Goal: Transaction & Acquisition: Subscribe to service/newsletter

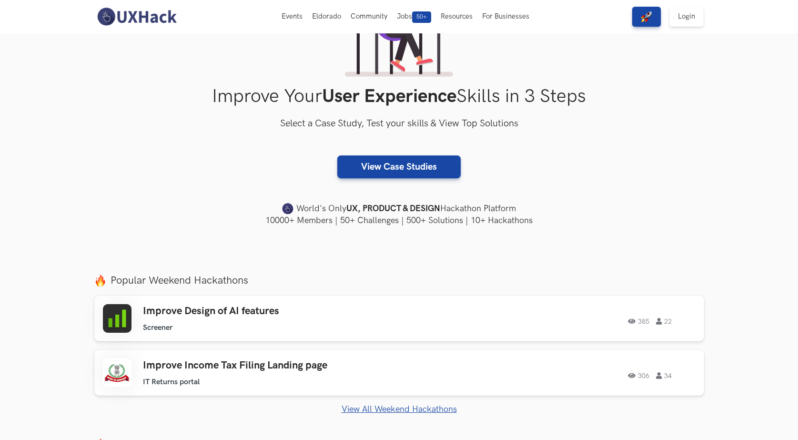
scroll to position [95, 0]
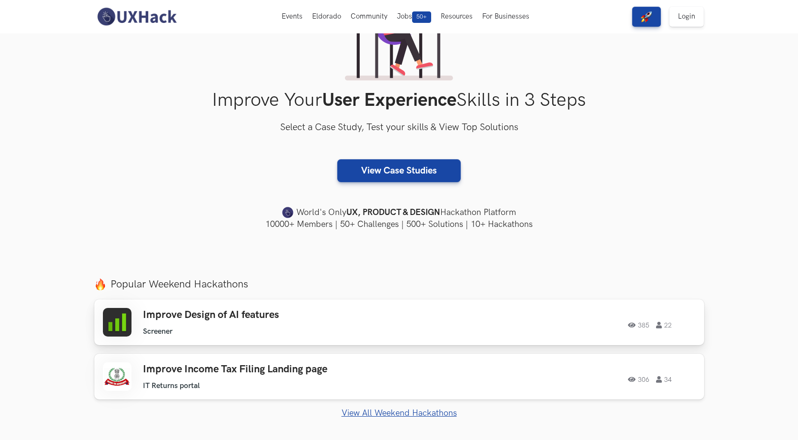
click at [273, 327] on ul "Screener" at bounding box center [278, 331] width 271 height 9
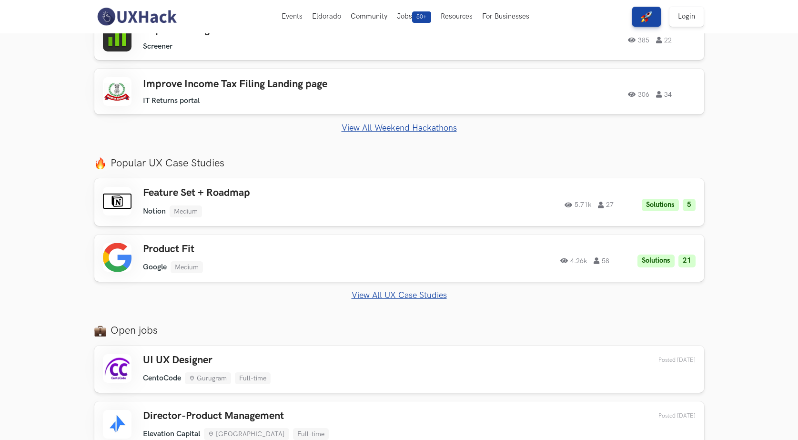
scroll to position [333, 0]
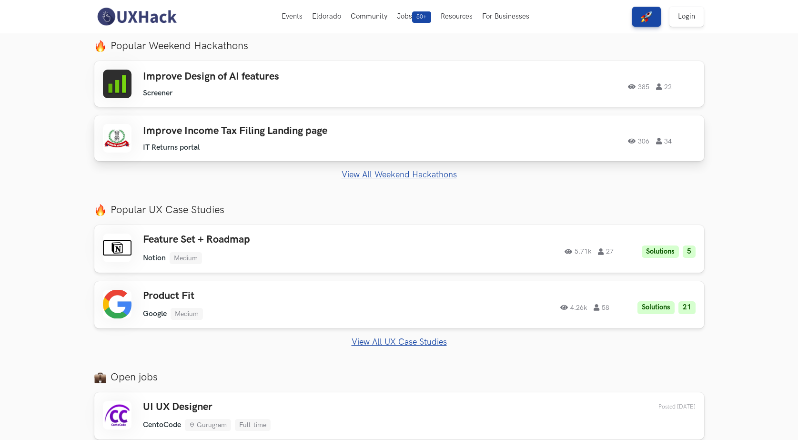
click at [364, 145] on ul "IT Returns portal" at bounding box center [278, 147] width 271 height 9
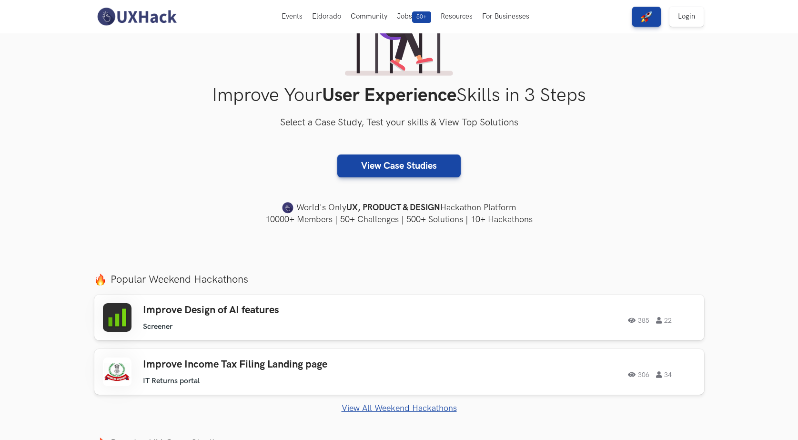
scroll to position [0, 0]
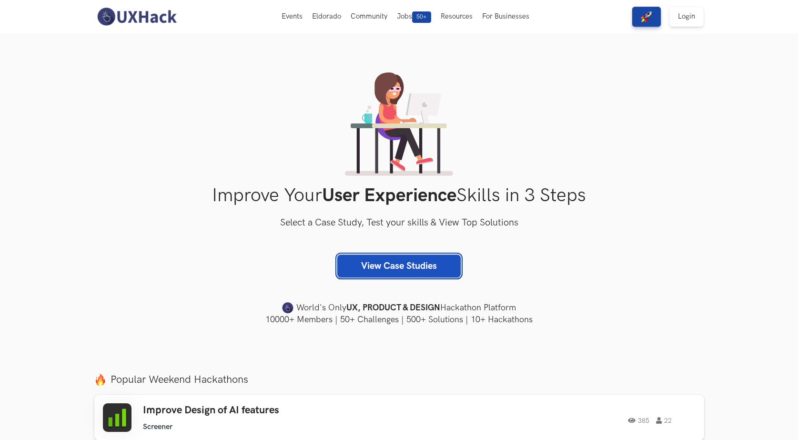
click at [398, 269] on link "View Case Studies" at bounding box center [398, 265] width 123 height 23
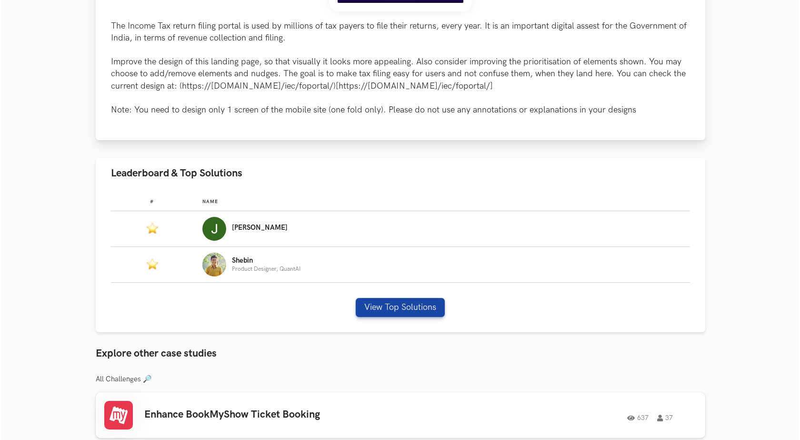
scroll to position [476, 0]
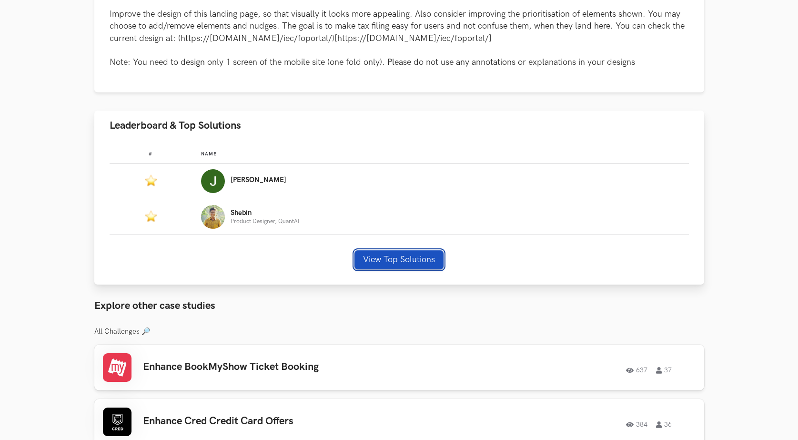
click at [394, 261] on button "View Top Solutions" at bounding box center [398, 259] width 89 height 19
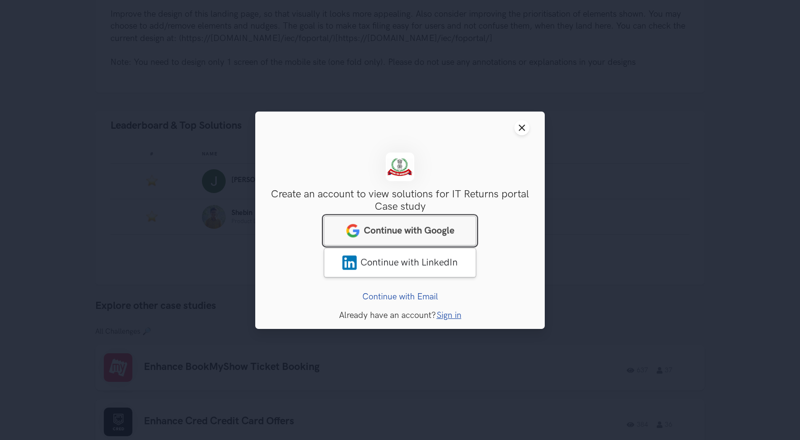
click at [413, 240] on link "Continue with Google" at bounding box center [400, 230] width 152 height 30
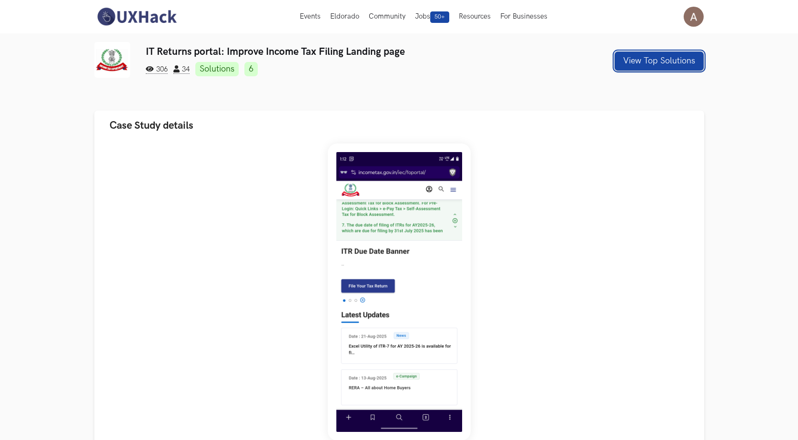
click at [648, 60] on button "View Top Solutions" at bounding box center [658, 60] width 89 height 19
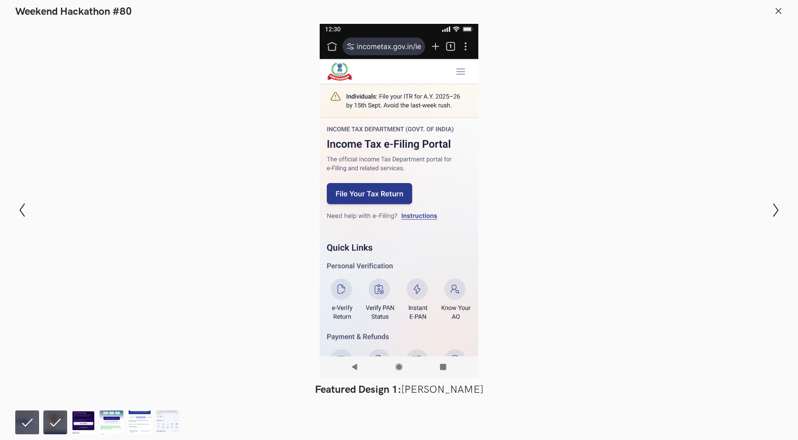
scroll to position [762, 0]
click at [780, 214] on icon "Show next slide" at bounding box center [776, 210] width 14 height 14
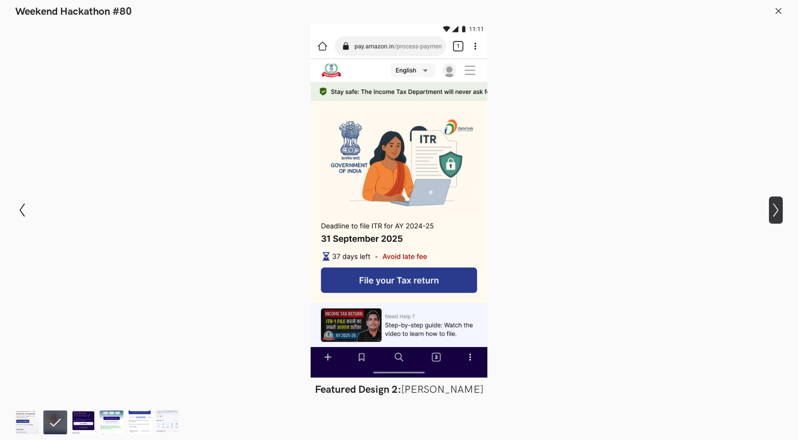
click at [780, 214] on icon "Show next slide" at bounding box center [776, 210] width 14 height 14
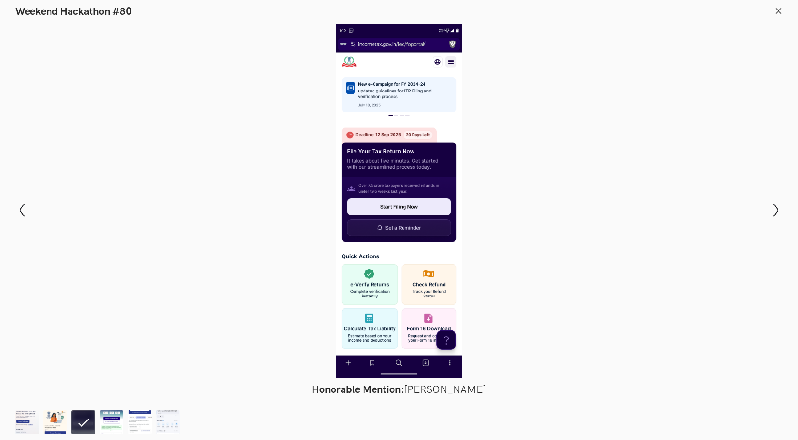
click at [785, 214] on div "Modal Gallery Slideshow Featured Design 1: Jennel Pinto Featured Design 2: Sheb…" at bounding box center [399, 209] width 798 height 383
click at [778, 213] on icon "Show next slide" at bounding box center [776, 210] width 14 height 14
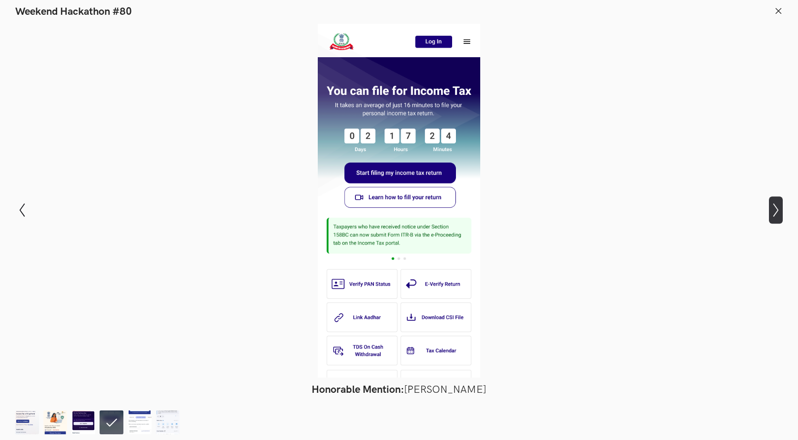
click at [778, 213] on icon "Show next slide" at bounding box center [776, 210] width 14 height 14
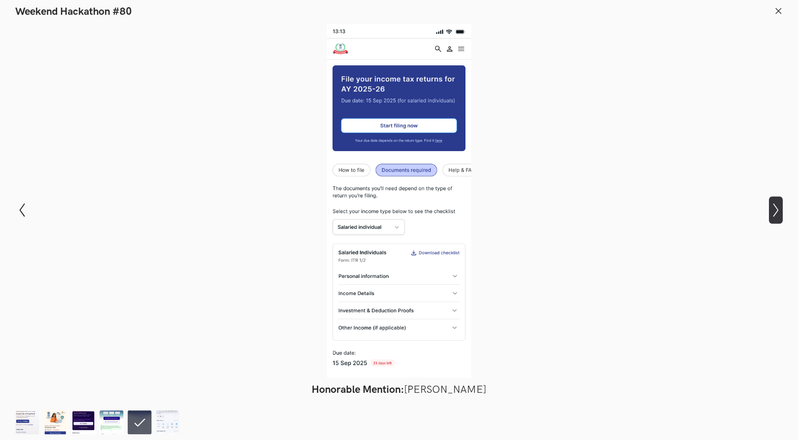
click at [778, 213] on icon "Show next slide" at bounding box center [776, 210] width 14 height 14
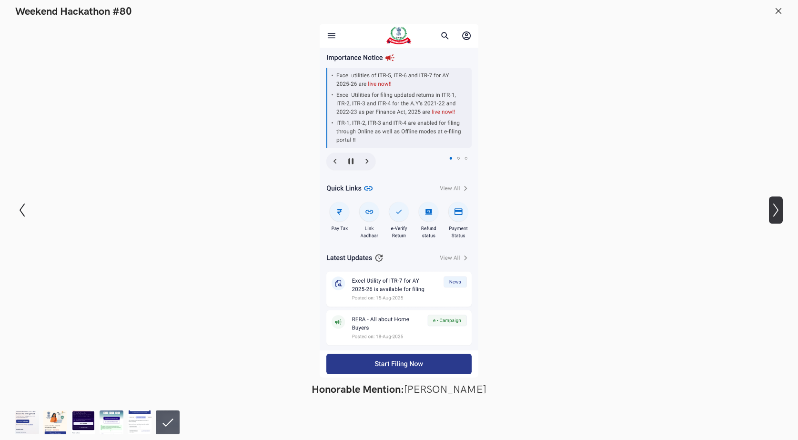
click at [778, 213] on icon "Show next slide" at bounding box center [776, 210] width 14 height 14
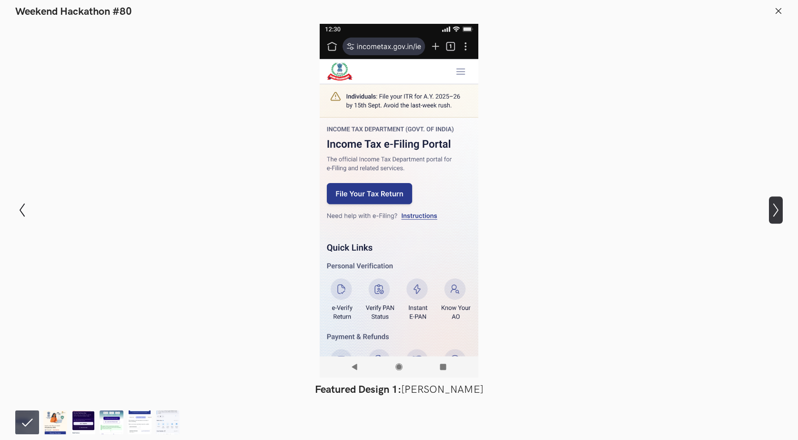
click at [778, 213] on icon "Show next slide" at bounding box center [776, 210] width 14 height 14
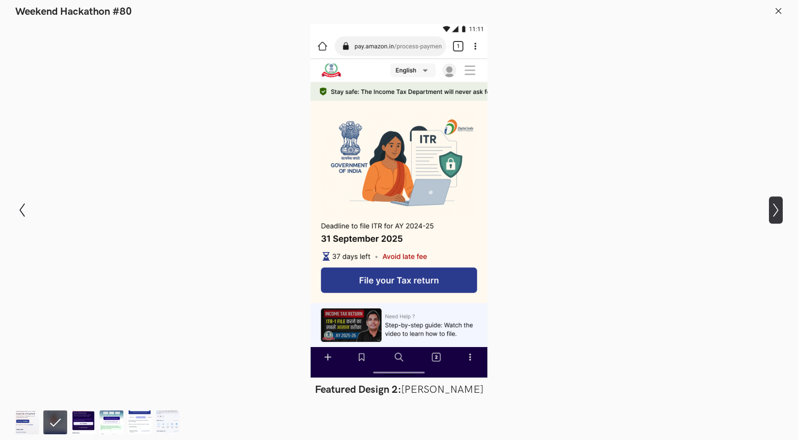
click at [778, 213] on icon "Show next slide" at bounding box center [776, 210] width 14 height 14
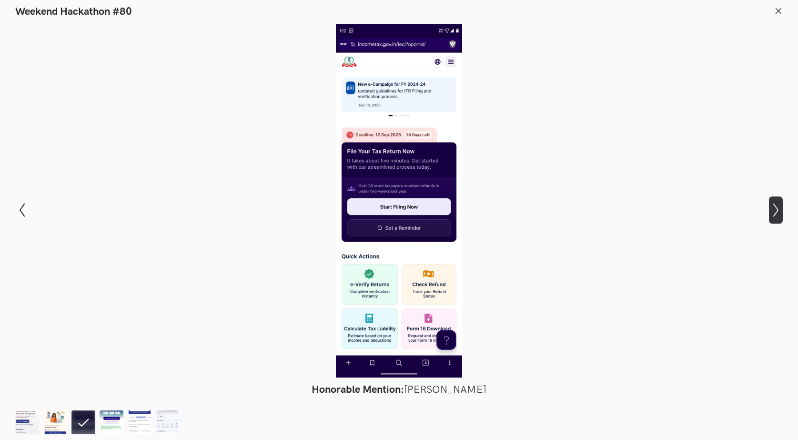
click at [778, 213] on icon "Show next slide" at bounding box center [776, 210] width 14 height 14
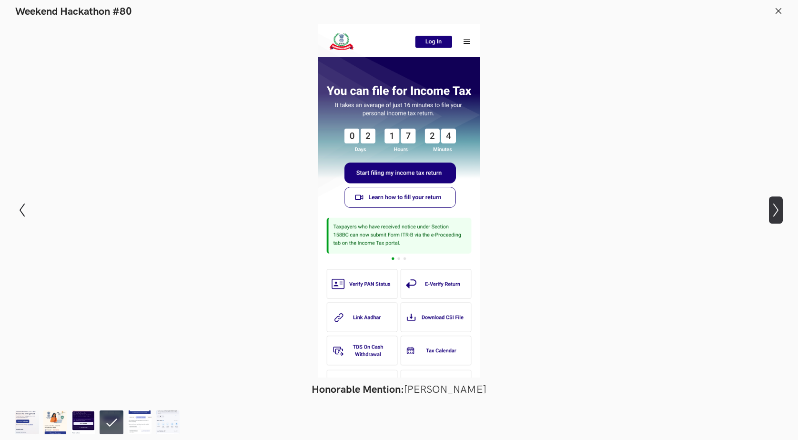
click at [778, 213] on icon "Show next slide" at bounding box center [776, 210] width 14 height 14
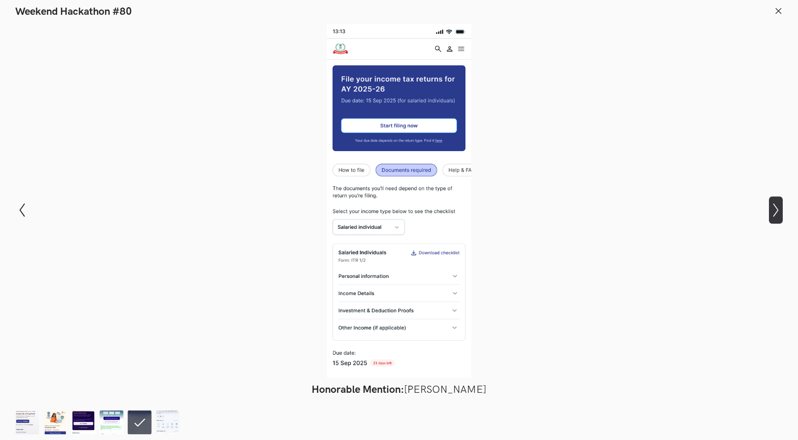
click at [778, 213] on icon "Show next slide" at bounding box center [776, 210] width 14 height 14
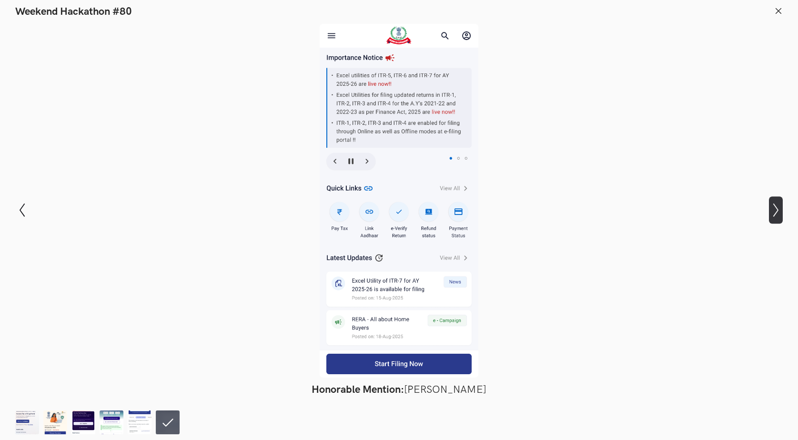
click at [778, 213] on icon "Show next slide" at bounding box center [776, 210] width 14 height 14
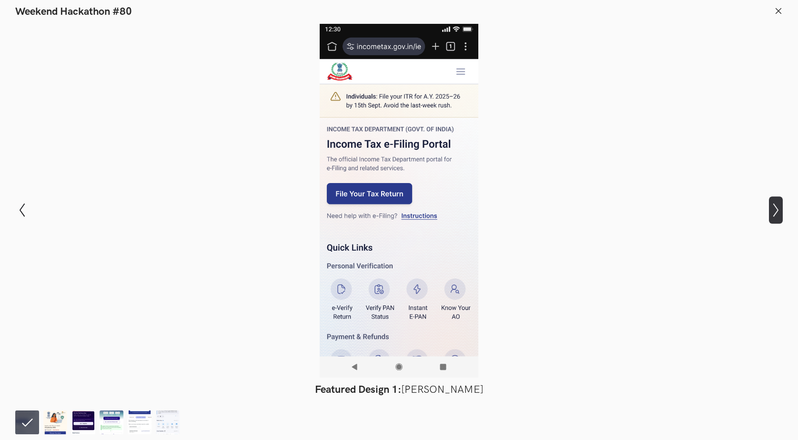
click at [778, 213] on icon "Show next slide" at bounding box center [776, 210] width 14 height 14
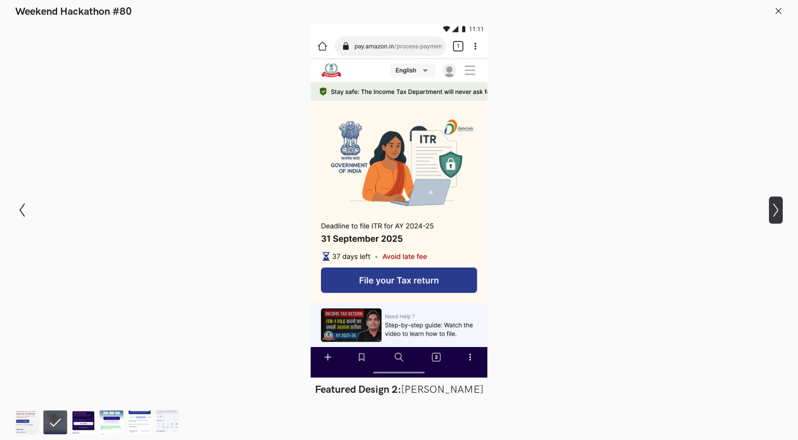
click at [778, 213] on icon "Show next slide" at bounding box center [776, 210] width 14 height 14
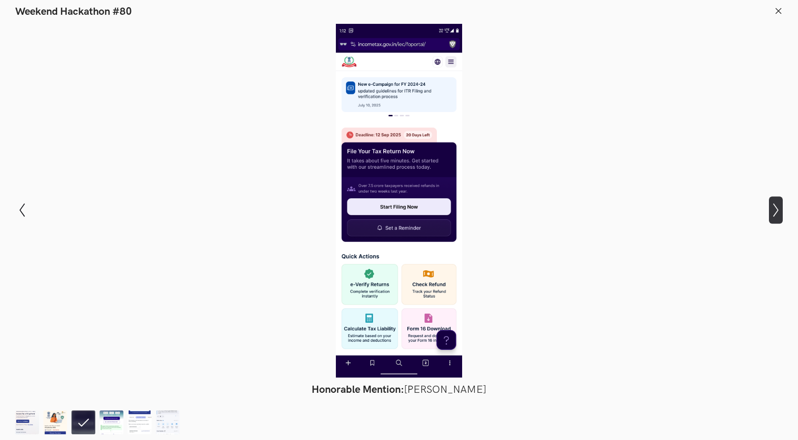
click at [778, 213] on icon "Show next slide" at bounding box center [776, 210] width 14 height 14
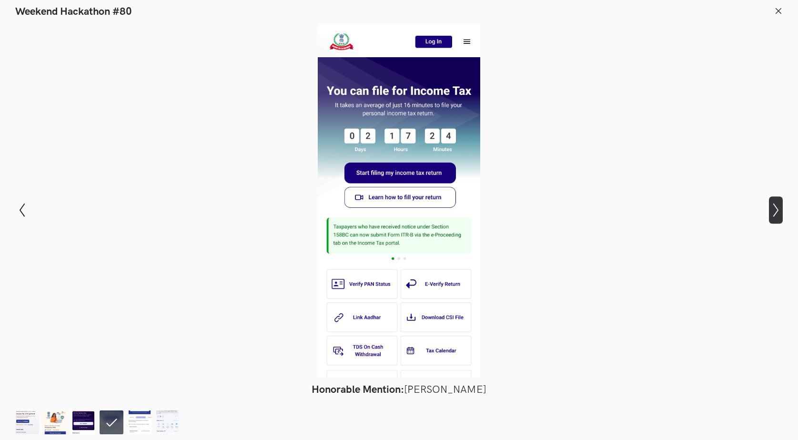
click at [778, 213] on icon "Show next slide" at bounding box center [776, 210] width 14 height 14
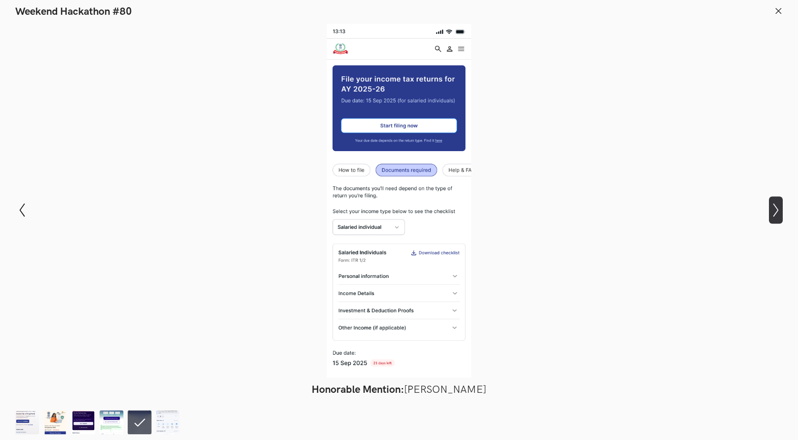
click at [778, 213] on icon "Show next slide" at bounding box center [776, 210] width 14 height 14
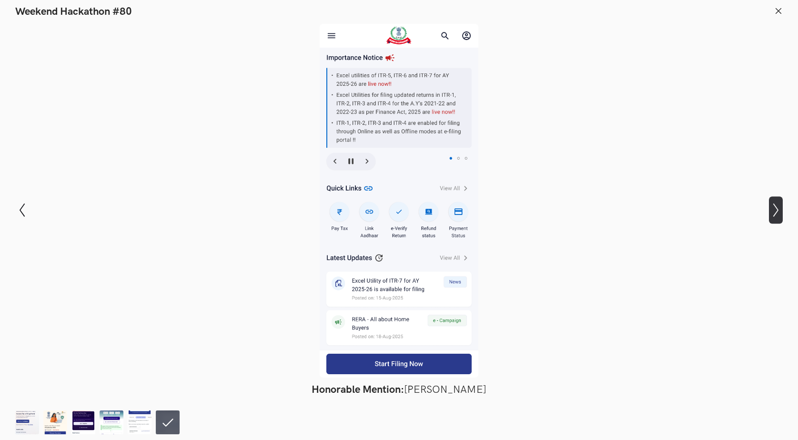
click at [778, 213] on icon "Show next slide" at bounding box center [776, 210] width 14 height 14
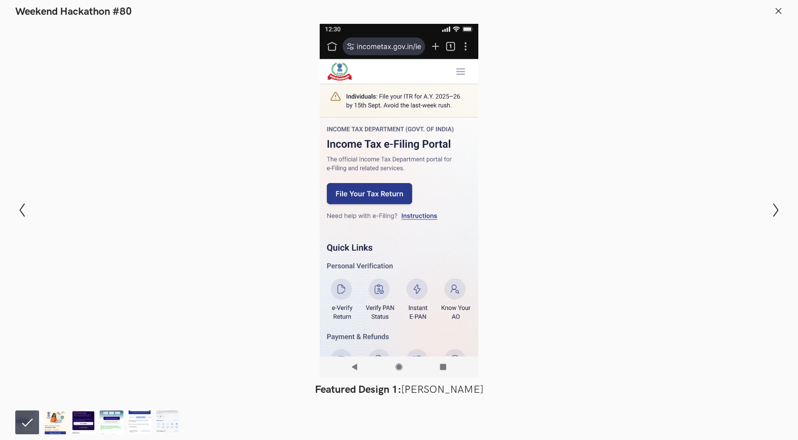
drag, startPoint x: 766, startPoint y: 324, endPoint x: 774, endPoint y: 304, distance: 21.0
click at [766, 324] on div "Modal Gallery Slideshow Featured Design 1: Jennel Pinto Featured Design 2: Sheb…" at bounding box center [399, 209] width 798 height 383
click at [781, 8] on icon at bounding box center [778, 11] width 9 height 9
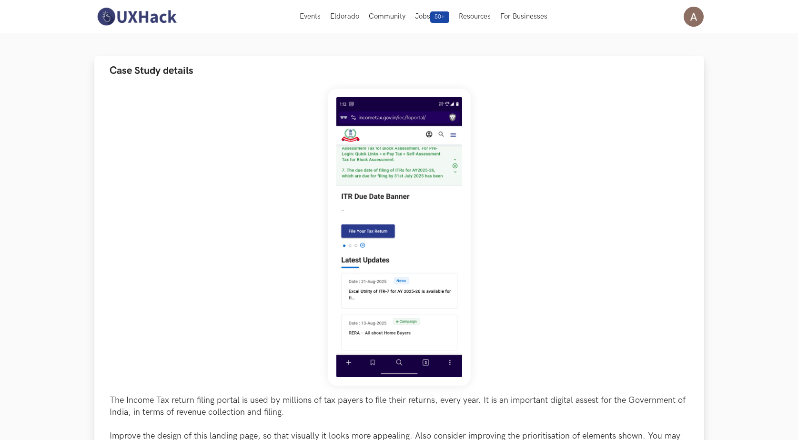
scroll to position [0, 0]
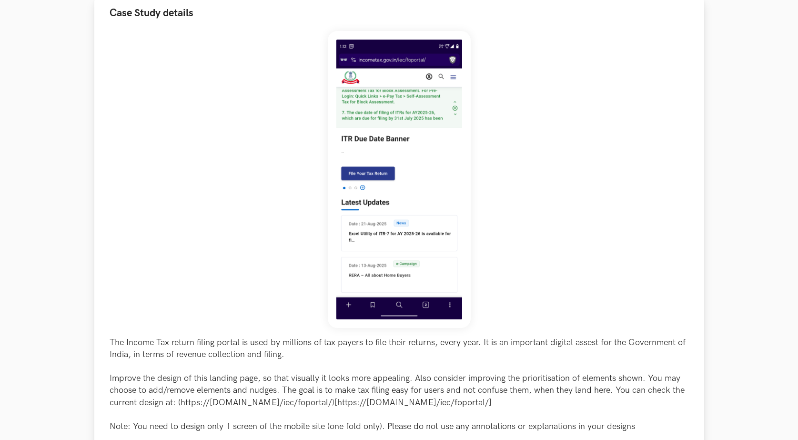
scroll to position [143, 0]
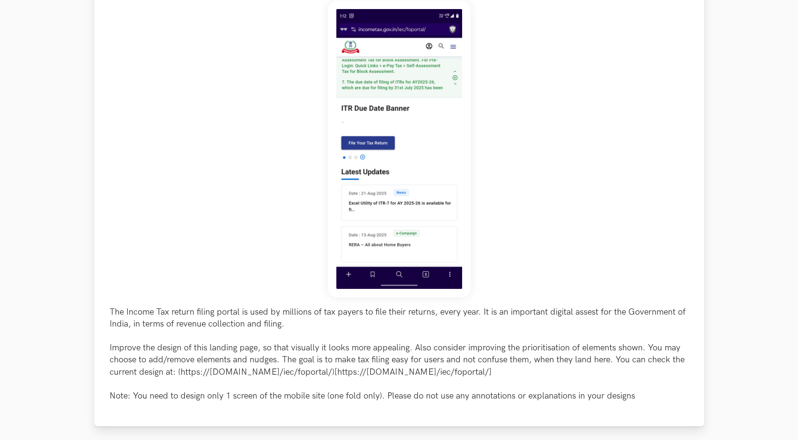
drag, startPoint x: 180, startPoint y: 373, endPoint x: 502, endPoint y: 373, distance: 322.0
click at [502, 373] on p "The Income Tax return filing portal is used by millions of tax payers to file t…" at bounding box center [399, 354] width 579 height 96
click at [312, 374] on p "The Income Tax return filing portal is used by millions of tax payers to file t…" at bounding box center [399, 354] width 579 height 96
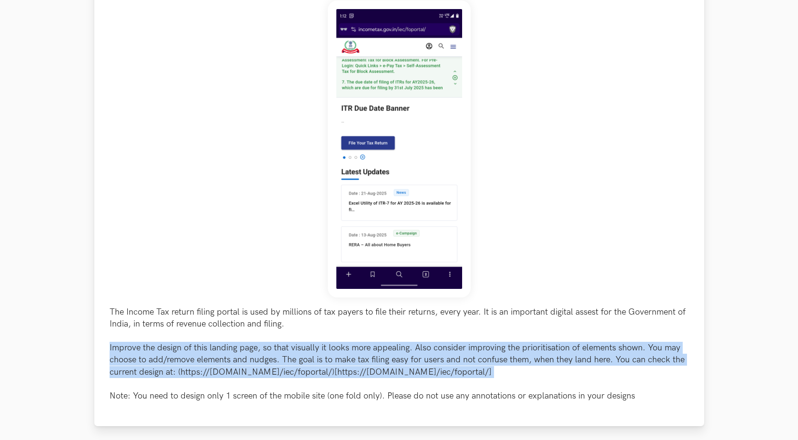
click at [312, 374] on p "The Income Tax return filing portal is used by millions of tax payers to file t…" at bounding box center [399, 354] width 579 height 96
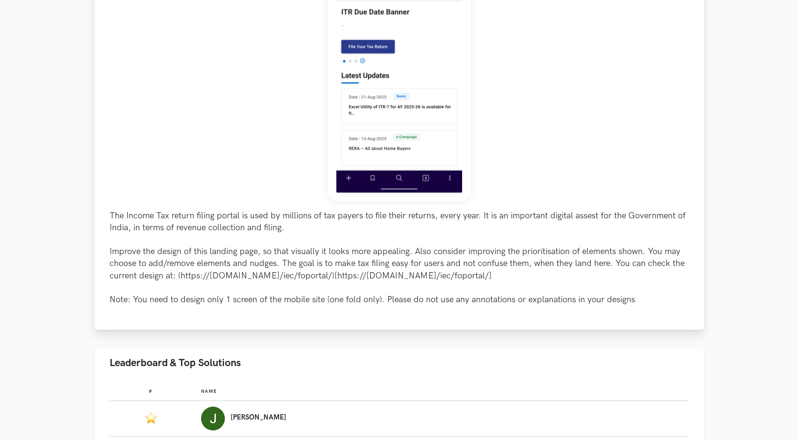
scroll to position [524, 0]
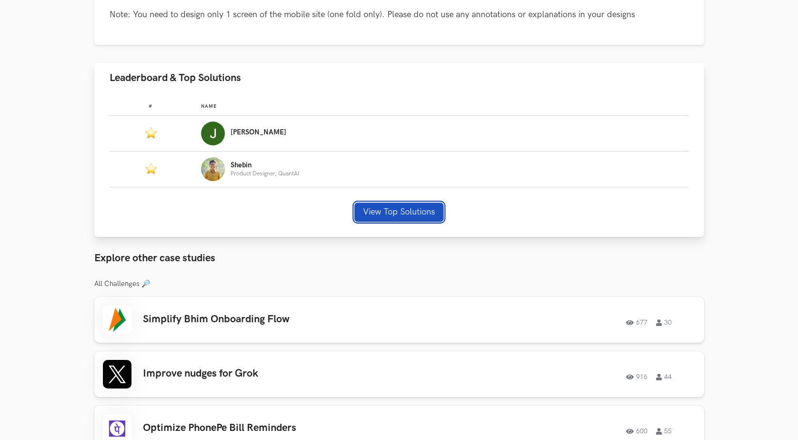
click at [386, 213] on button "View Top Solutions" at bounding box center [398, 211] width 89 height 19
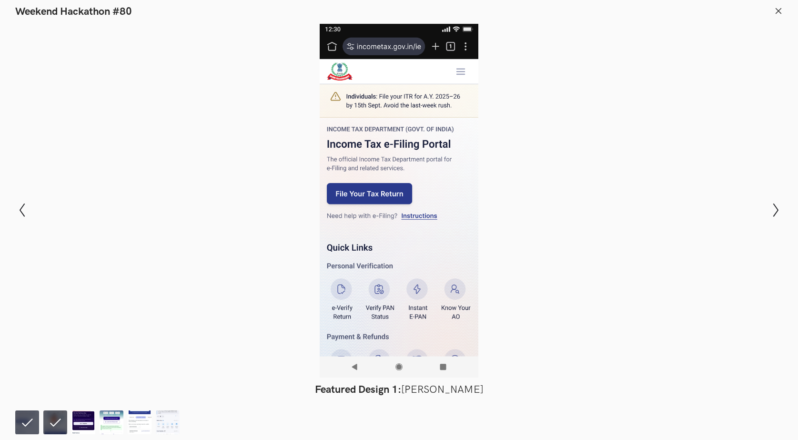
click at [99, 186] on div at bounding box center [399, 200] width 728 height 353
click at [774, 209] on icon "Show next slide" at bounding box center [776, 210] width 14 height 14
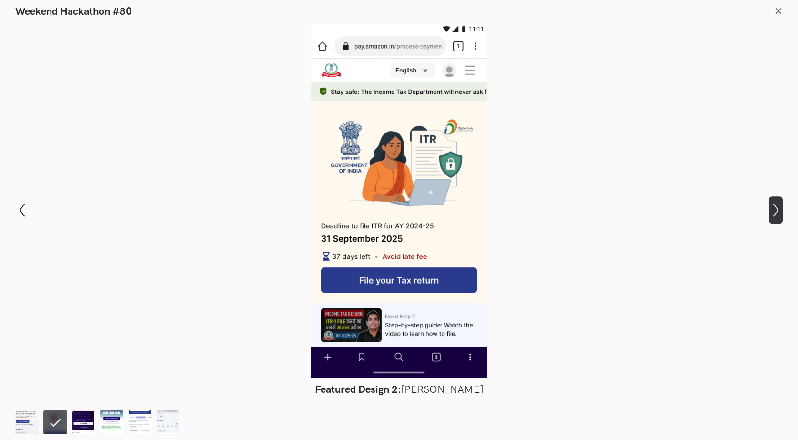
click at [771, 209] on icon "Show next slide" at bounding box center [776, 210] width 14 height 14
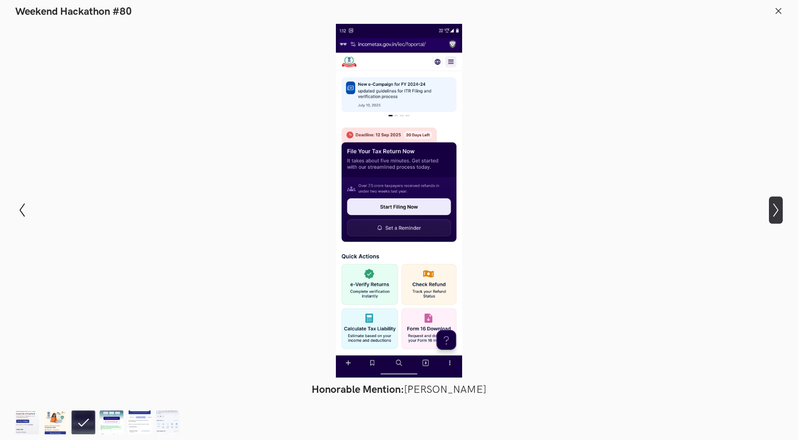
click at [771, 209] on icon "Show next slide" at bounding box center [776, 210] width 14 height 14
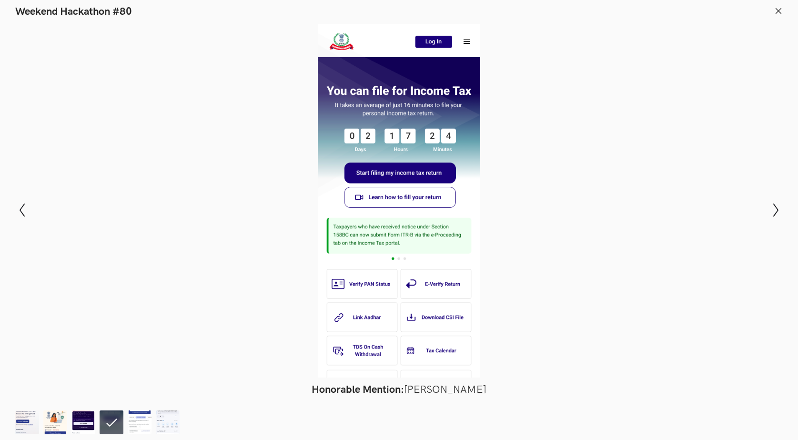
click at [764, 207] on div "Modal Gallery Slideshow Featured Design 1: Jennel Pinto Featured Design 2: Sheb…" at bounding box center [399, 209] width 798 height 383
click at [775, 215] on icon at bounding box center [775, 209] width 5 height 13
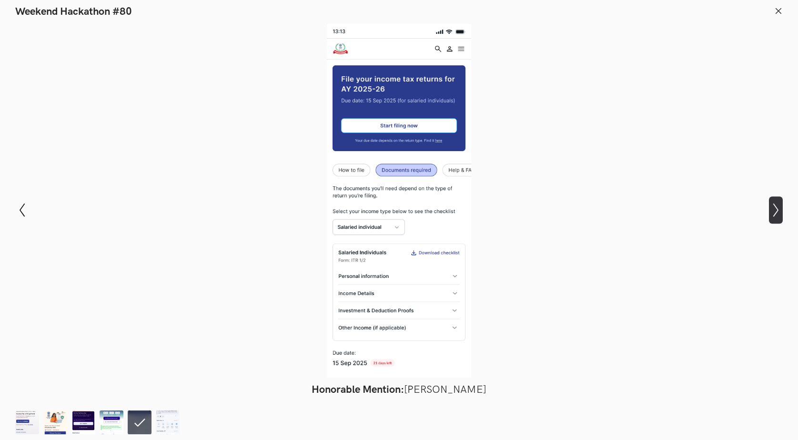
click at [775, 215] on icon "Show next slide" at bounding box center [776, 210] width 14 height 14
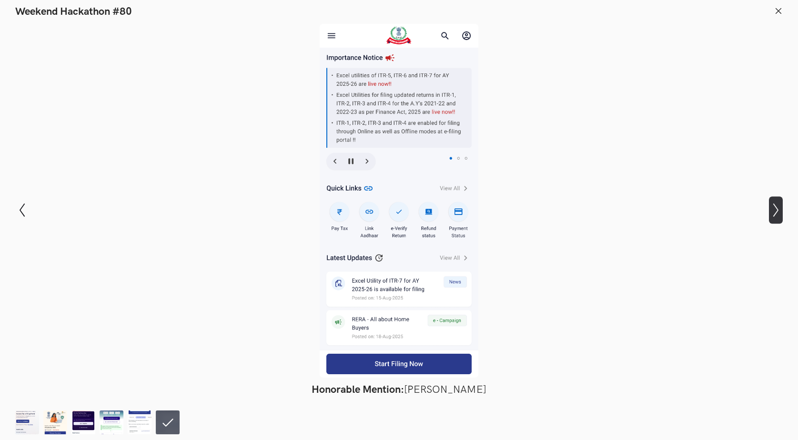
click at [769, 214] on icon "Show next slide" at bounding box center [776, 210] width 14 height 14
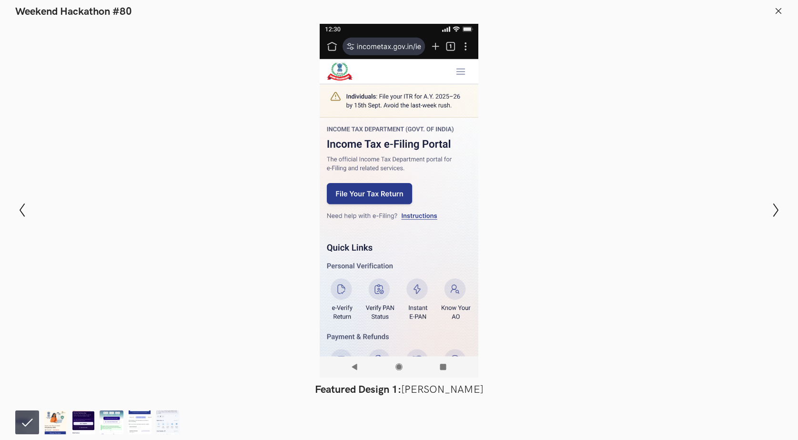
click at [774, 18] on header "Weekend Hackathon #80" at bounding box center [399, 9] width 798 height 18
click at [776, 10] on icon at bounding box center [778, 11] width 9 height 9
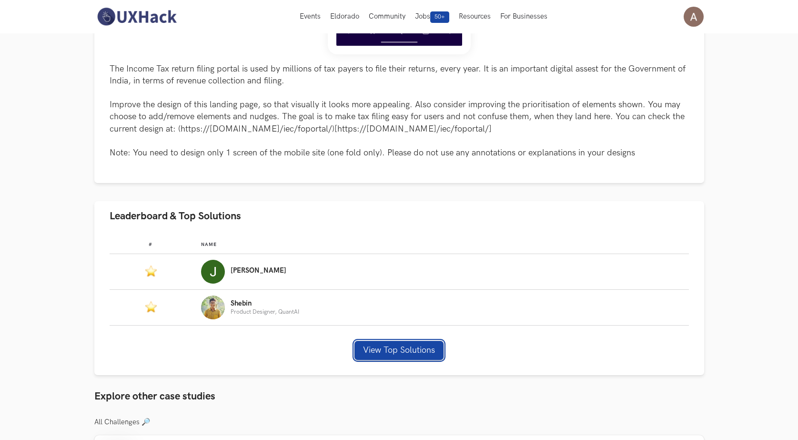
scroll to position [278, 0]
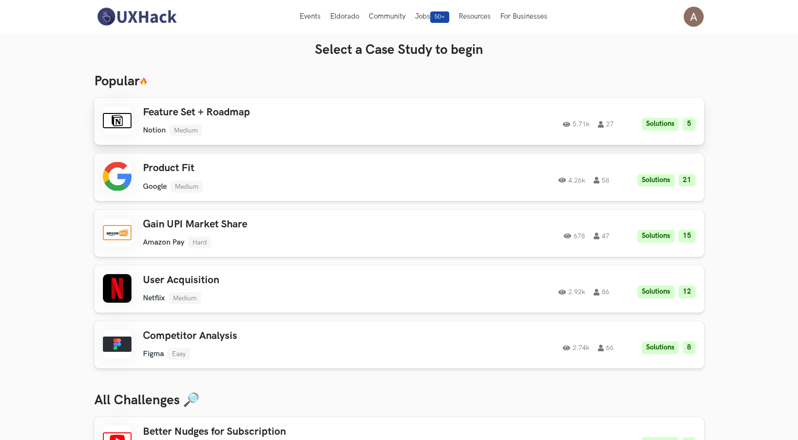
click at [465, 116] on div "5.71k 27 Solutions 5" at bounding box center [565, 121] width 259 height 19
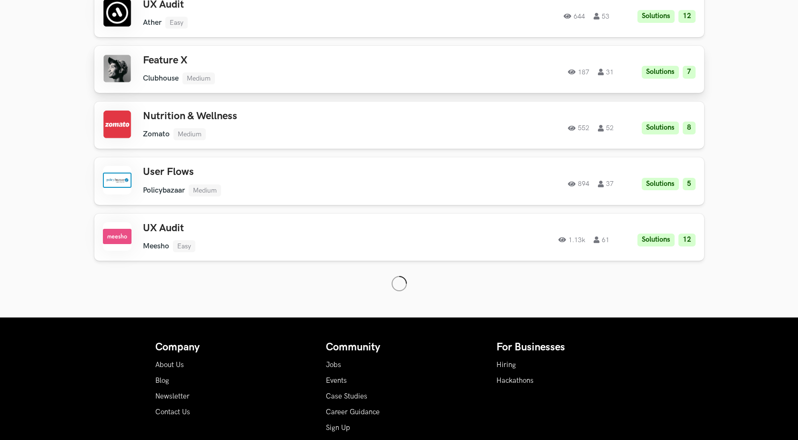
scroll to position [1105, 0]
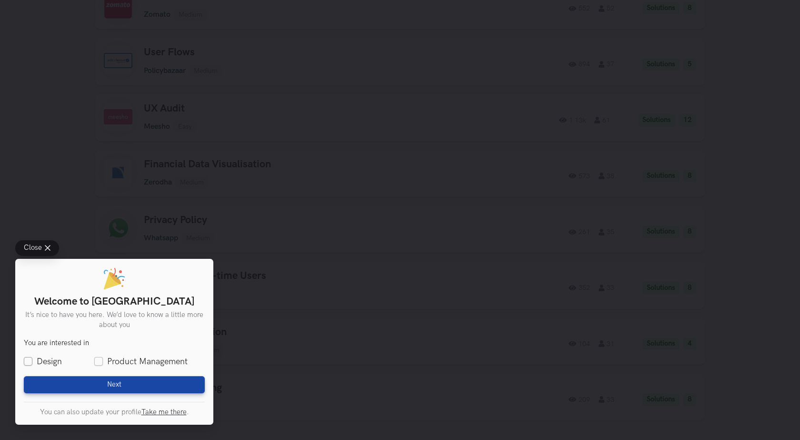
click at [28, 361] on label "Design" at bounding box center [43, 361] width 38 height 12
click at [28, 361] on input "Design" at bounding box center [28, 361] width 9 height 9
checkbox input "true"
click at [128, 381] on button "Next Loading" at bounding box center [114, 384] width 181 height 17
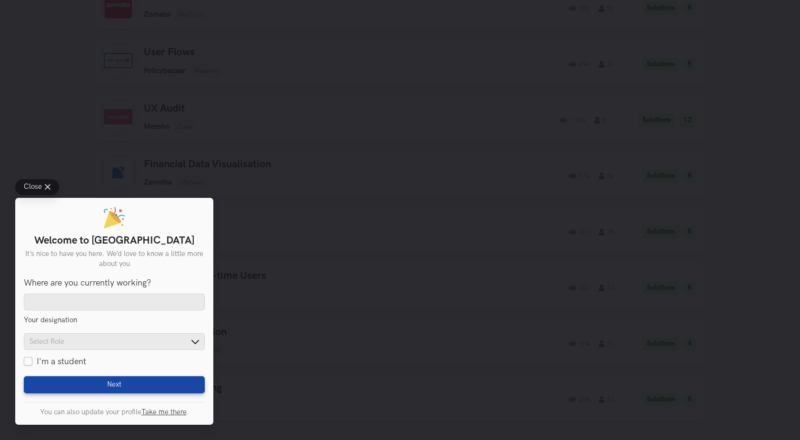
click at [78, 152] on div "Close Welcome to UXHack It’s nice to have you here. We’d love to know a little …" at bounding box center [400, 220] width 800 height 440
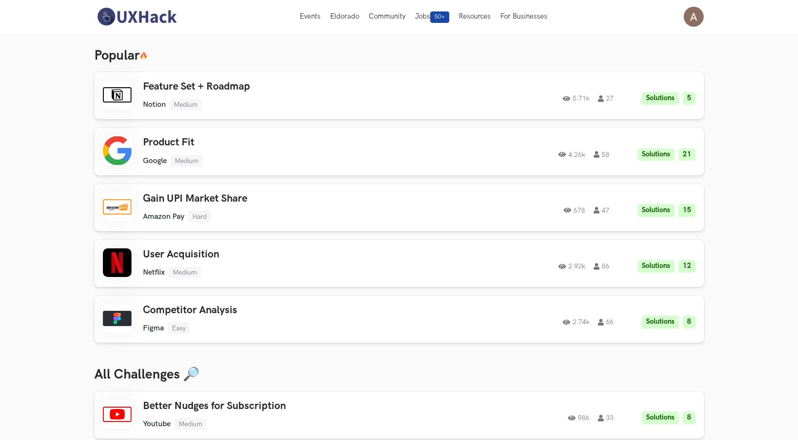
scroll to position [0, 0]
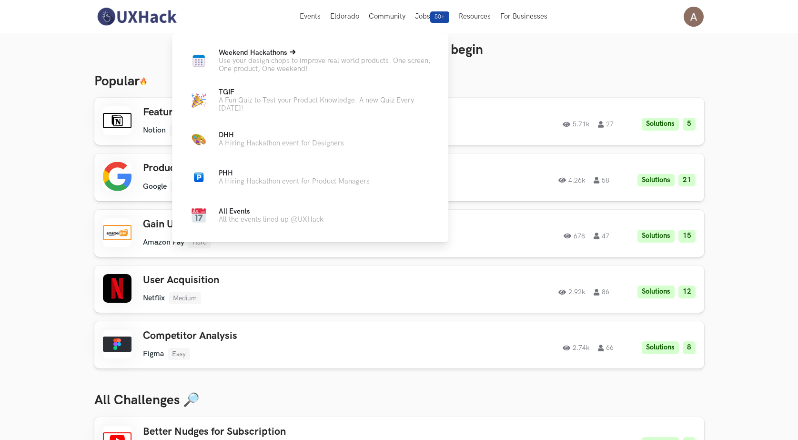
click at [304, 72] on p "Use your design chops to improve real world products. One screen, One product, …" at bounding box center [326, 65] width 214 height 16
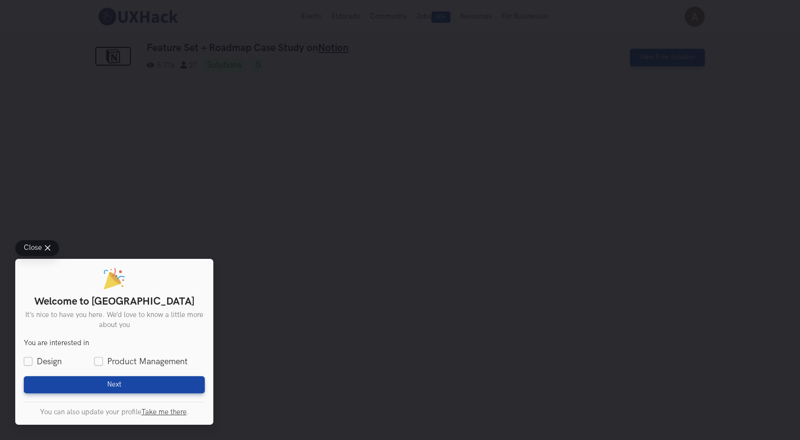
click at [41, 250] on span "Close" at bounding box center [33, 247] width 18 height 7
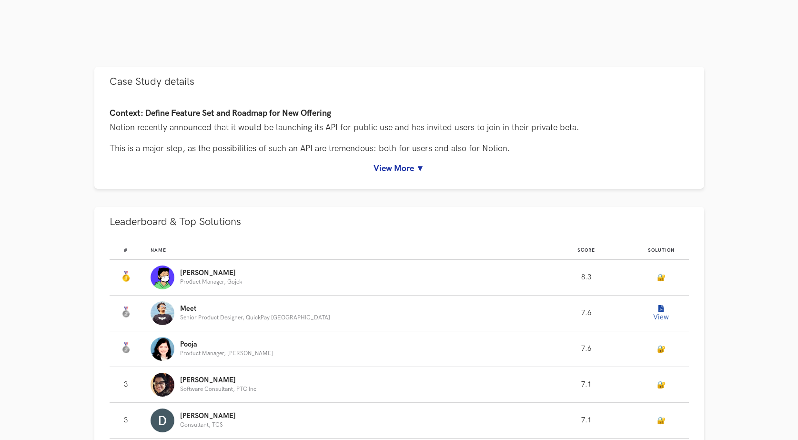
scroll to position [381, 0]
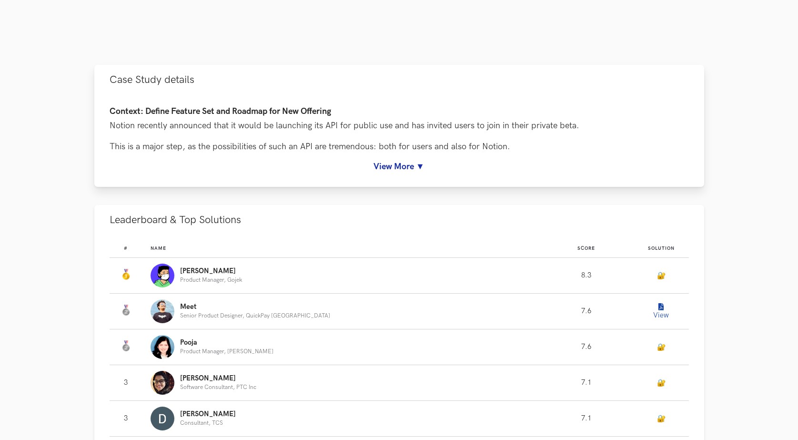
click at [370, 159] on div "Context: Define Feature Set and Roadmap for New Offering Notion recently announ…" at bounding box center [399, 139] width 579 height 65
click at [396, 170] on link "View More ▼" at bounding box center [399, 166] width 579 height 10
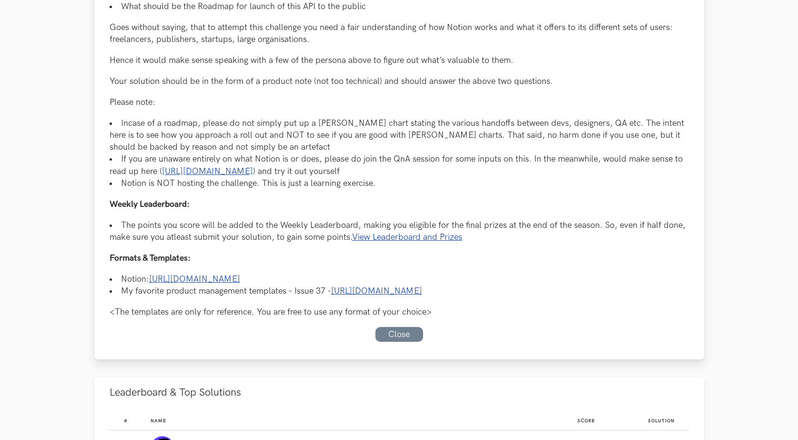
scroll to position [667, 0]
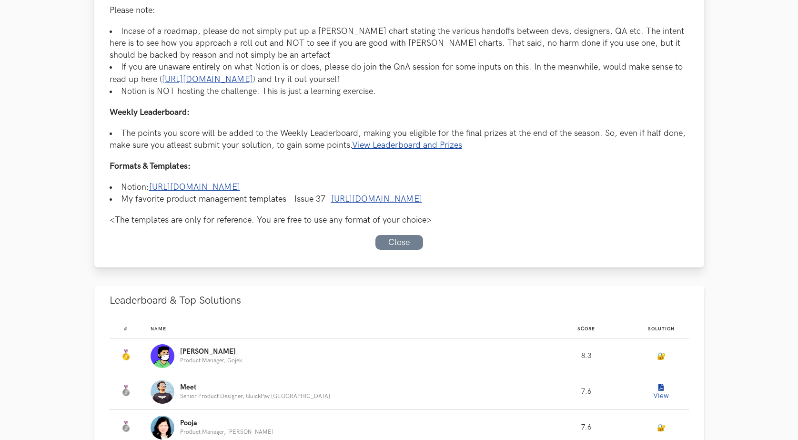
click at [382, 198] on link "[URL][DOMAIN_NAME]" at bounding box center [376, 199] width 91 height 10
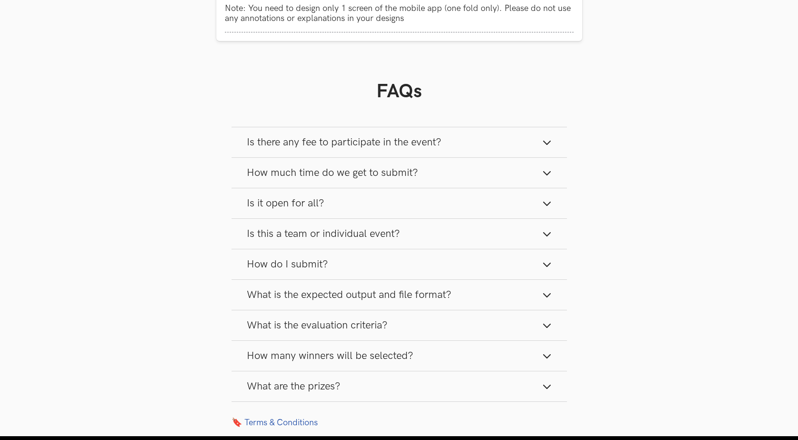
scroll to position [1000, 0]
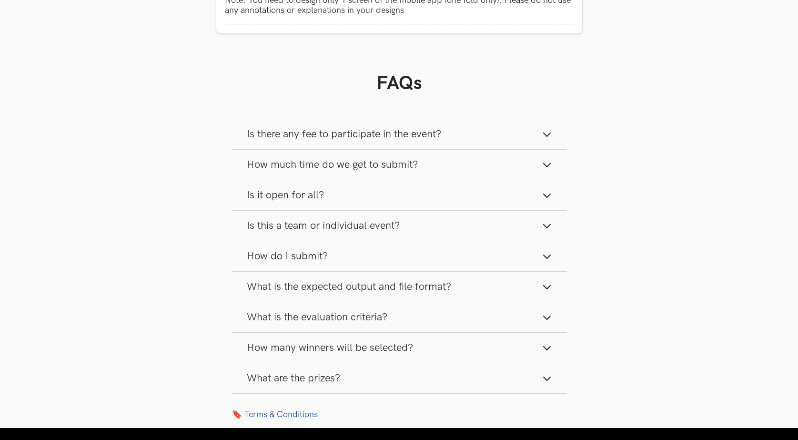
click at [510, 144] on button "Is there any fee to participate in the event?" at bounding box center [398, 134] width 335 height 30
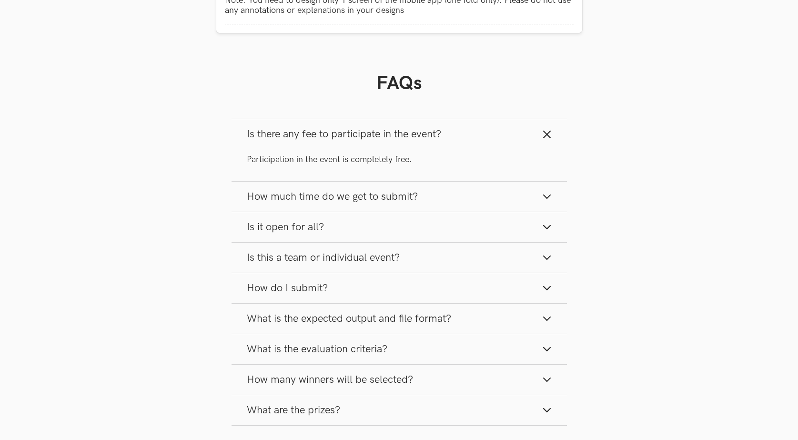
click at [498, 188] on button "How much time do we get to submit?" at bounding box center [398, 196] width 335 height 30
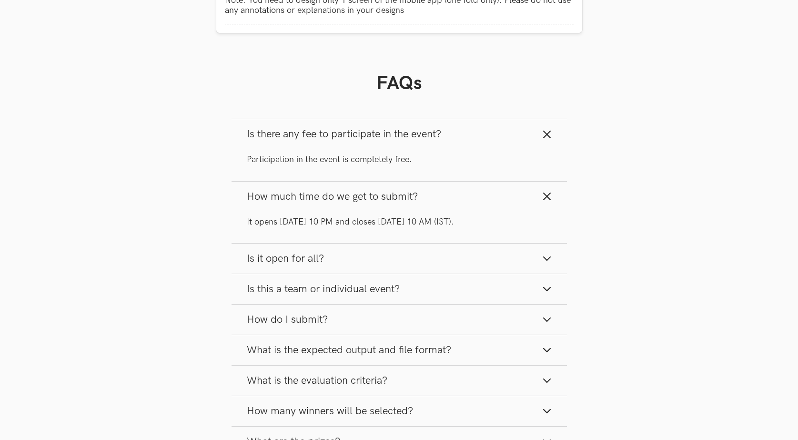
click at [482, 249] on button "Is it open for all?" at bounding box center [398, 258] width 335 height 30
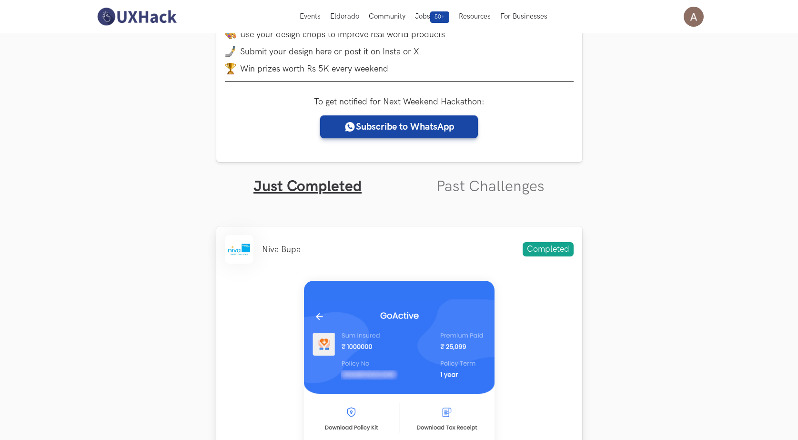
scroll to position [0, 0]
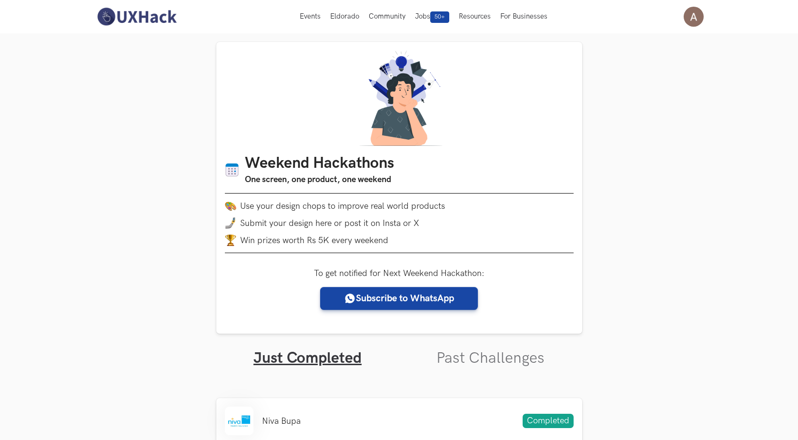
click at [120, 13] on img at bounding box center [136, 17] width 85 height 20
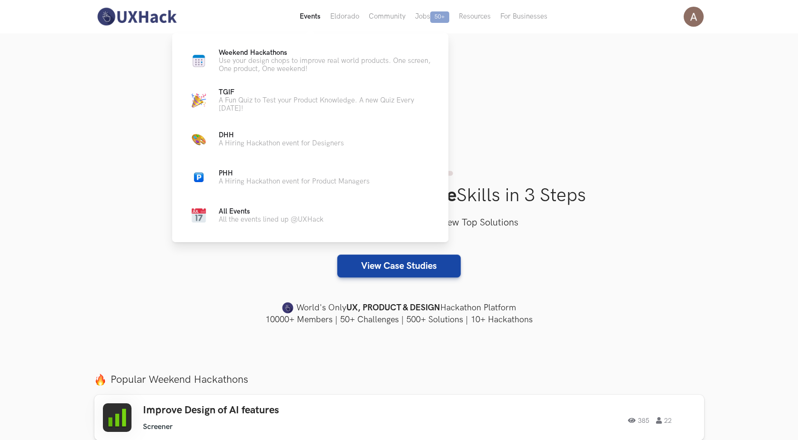
click at [306, 17] on button "Events Live" at bounding box center [310, 16] width 30 height 33
click at [311, 19] on button "Events Live" at bounding box center [310, 16] width 30 height 33
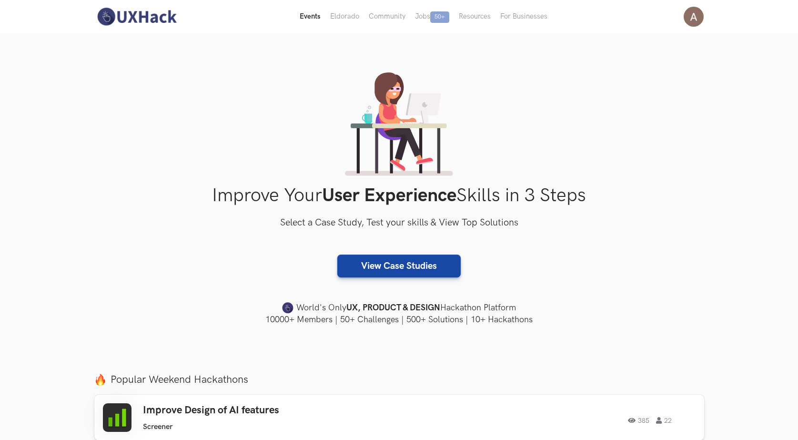
click at [313, 12] on button "Events Live" at bounding box center [310, 16] width 30 height 33
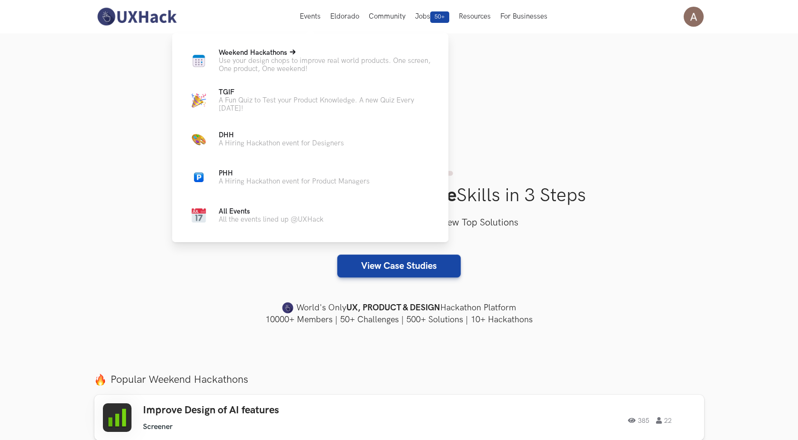
click at [302, 59] on p "Use your design chops to improve real world products. One screen, One product, …" at bounding box center [326, 65] width 214 height 16
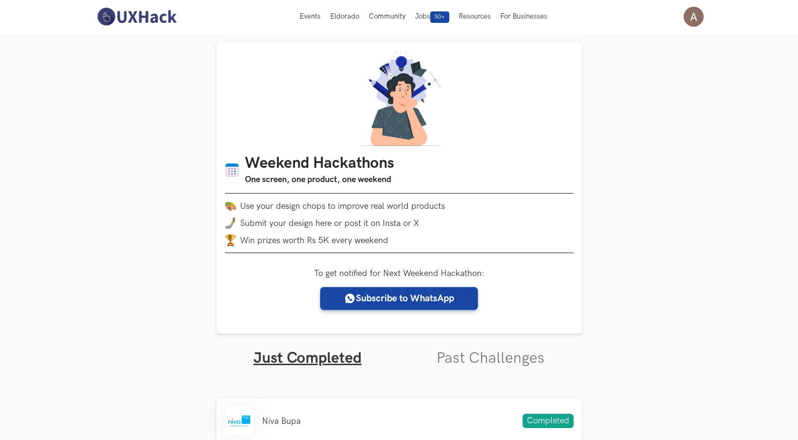
click at [120, 16] on img at bounding box center [136, 17] width 85 height 20
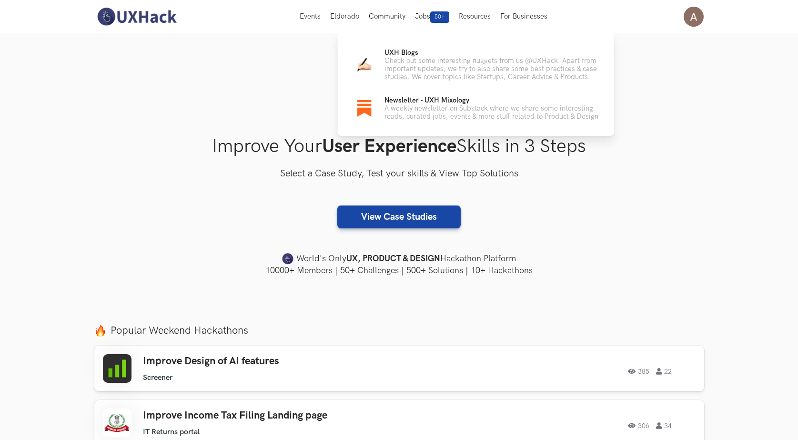
scroll to position [95, 0]
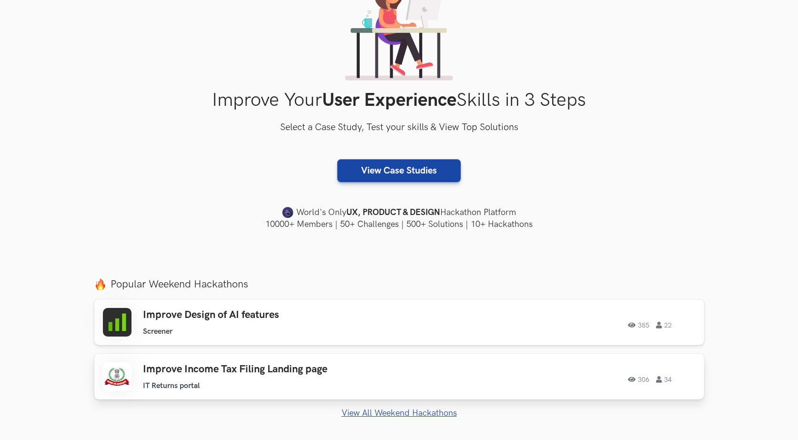
click at [316, 374] on h3 "Improve Income Tax Filing Landing page" at bounding box center [278, 369] width 271 height 12
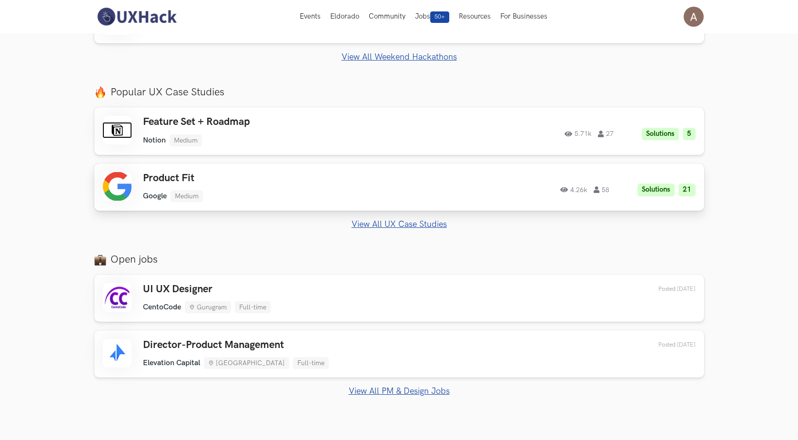
scroll to position [308, 0]
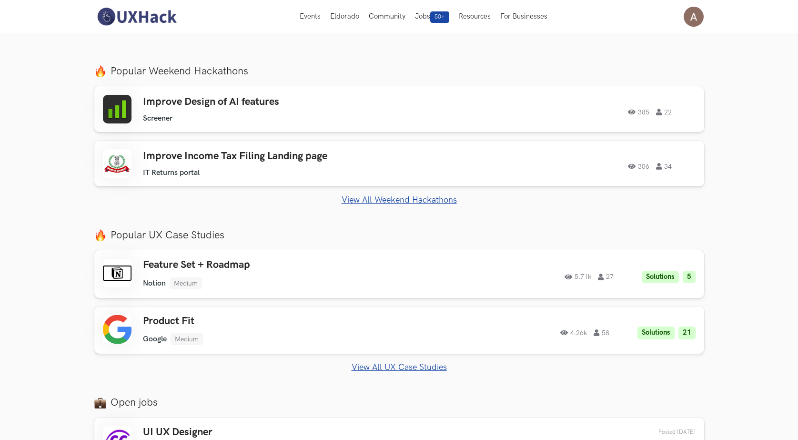
click at [410, 195] on link "View All Weekend Hackathons" at bounding box center [399, 200] width 610 height 10
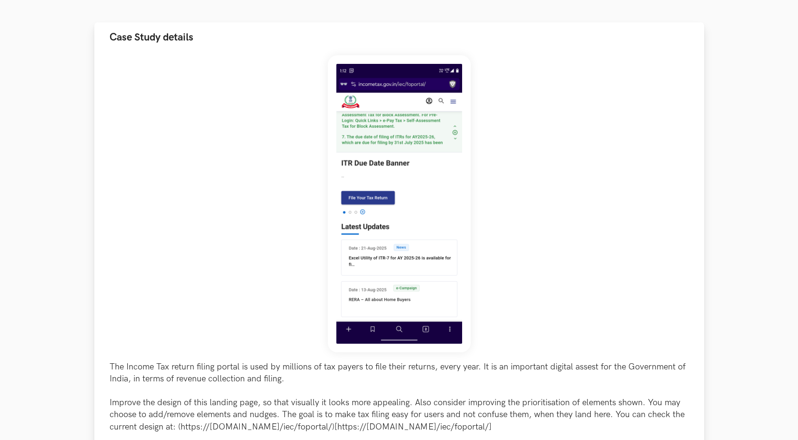
scroll to position [191, 0]
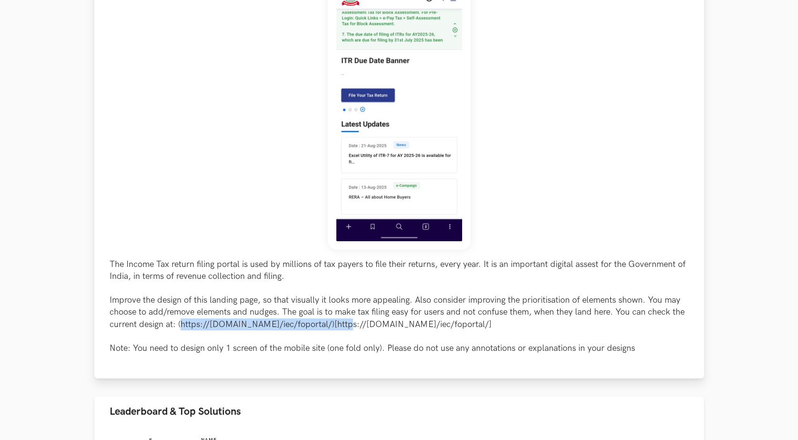
drag, startPoint x: 180, startPoint y: 325, endPoint x: 343, endPoint y: 326, distance: 163.4
click at [343, 326] on p "The Income Tax return filing portal is used by millions of tax payers to file t…" at bounding box center [399, 306] width 579 height 96
copy p "[URL][DOMAIN_NAME]"
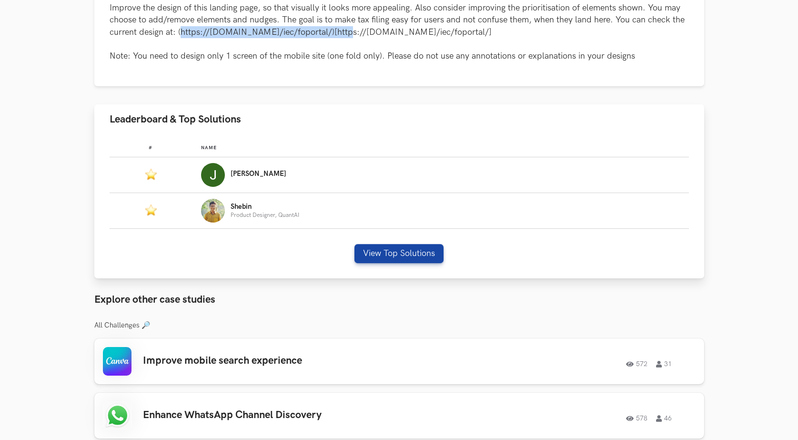
scroll to position [619, 0]
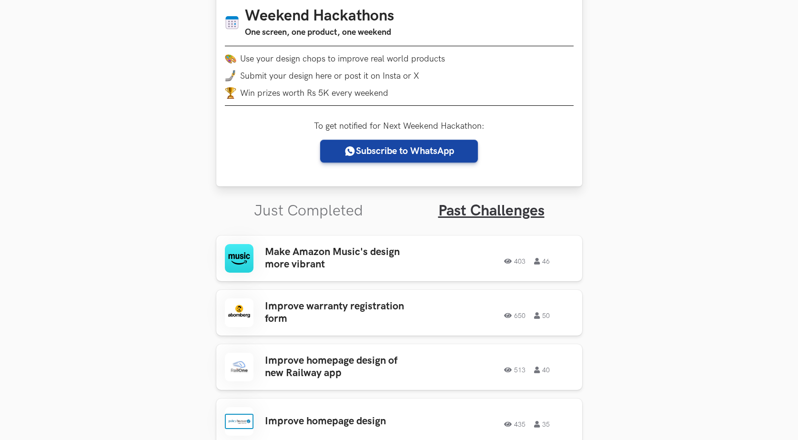
scroll to position [272, 0]
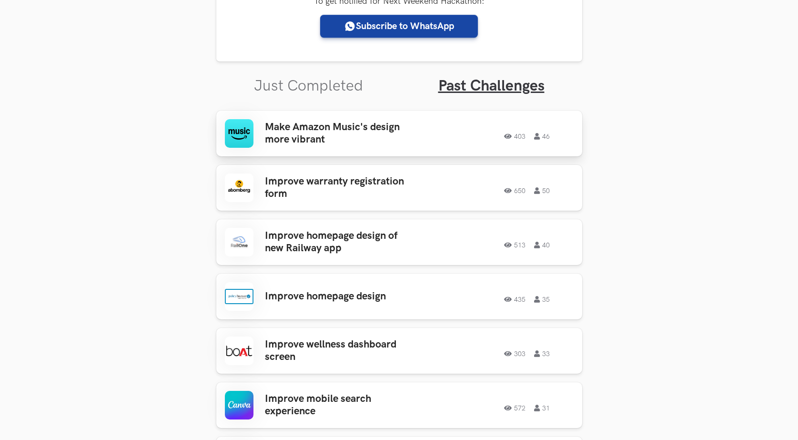
click at [417, 136] on div "Make Amazon Music's design more vibrant 403 46 403 46" at bounding box center [399, 133] width 349 height 29
click at [513, 134] on icon at bounding box center [509, 136] width 10 height 7
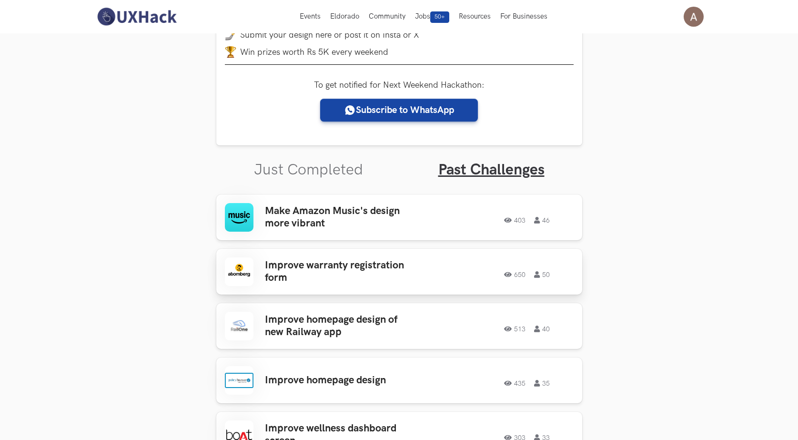
scroll to position [177, 0]
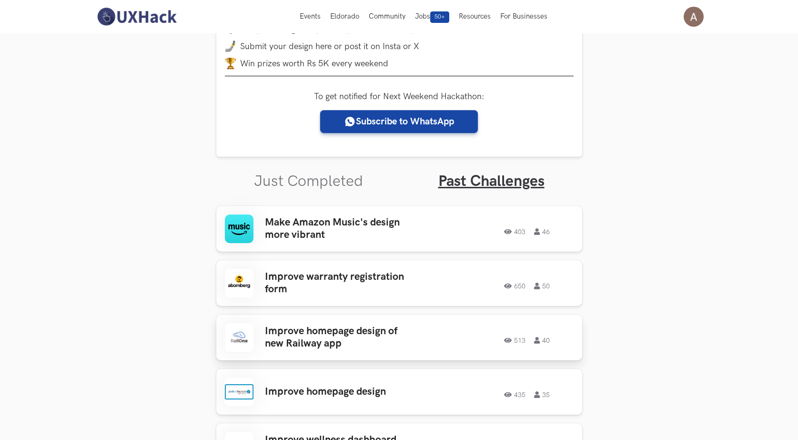
click at [410, 336] on h3 "Improve homepage design of new Railway app" at bounding box center [339, 337] width 149 height 25
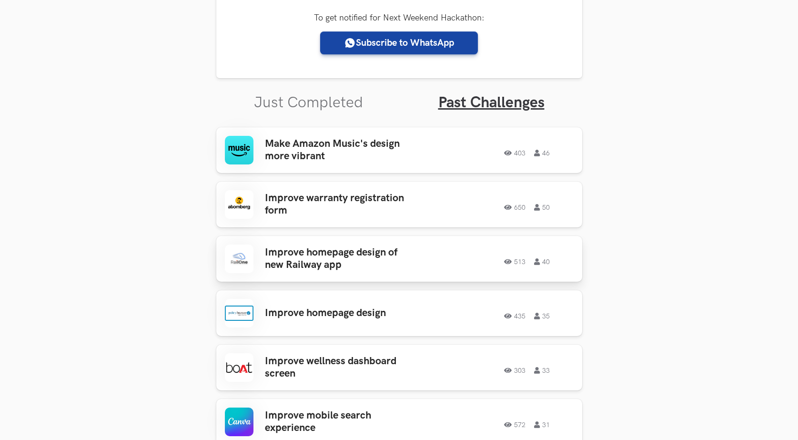
scroll to position [272, 0]
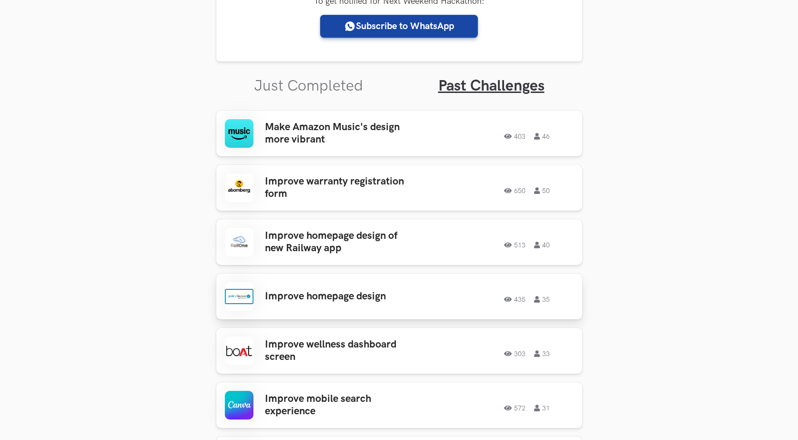
click at [420, 292] on div "Improve homepage design 435 35 435 35" at bounding box center [399, 296] width 349 height 29
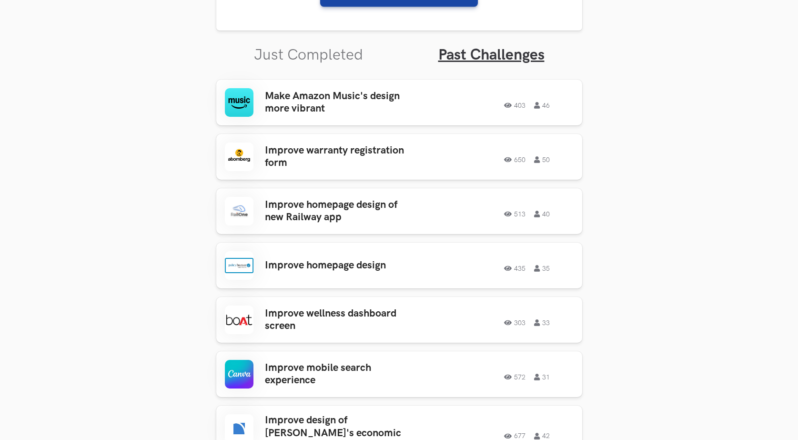
scroll to position [320, 0]
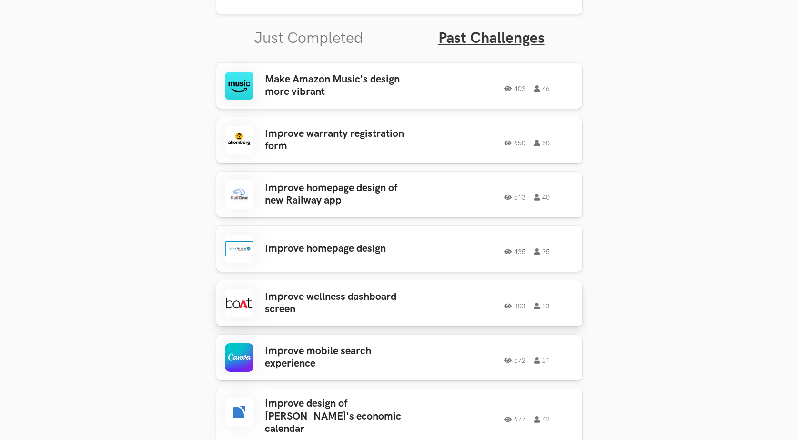
click at [363, 291] on h3 "Improve wellness dashboard screen" at bounding box center [339, 303] width 149 height 25
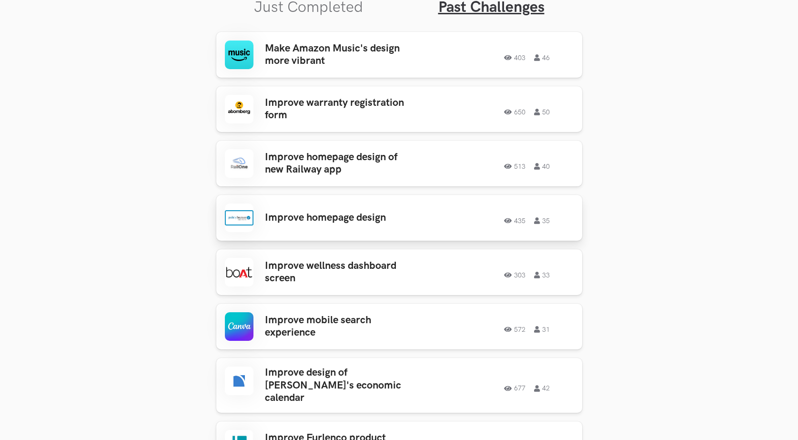
scroll to position [367, 0]
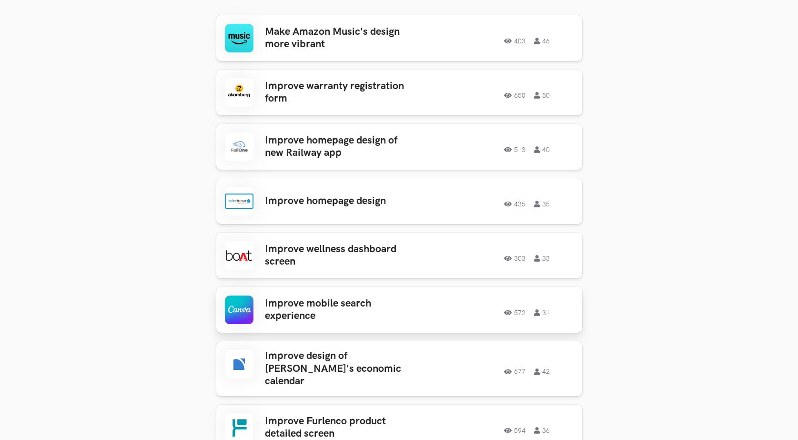
click at [413, 303] on div "Improve mobile search experience 572 31 572 31" at bounding box center [399, 309] width 349 height 29
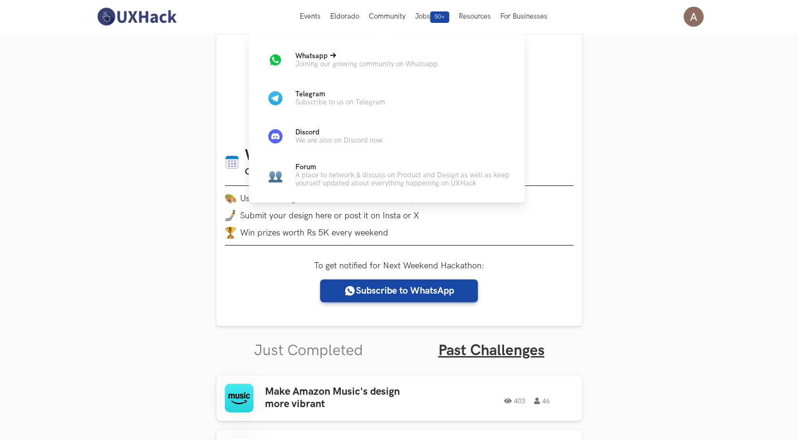
scroll to position [0, 0]
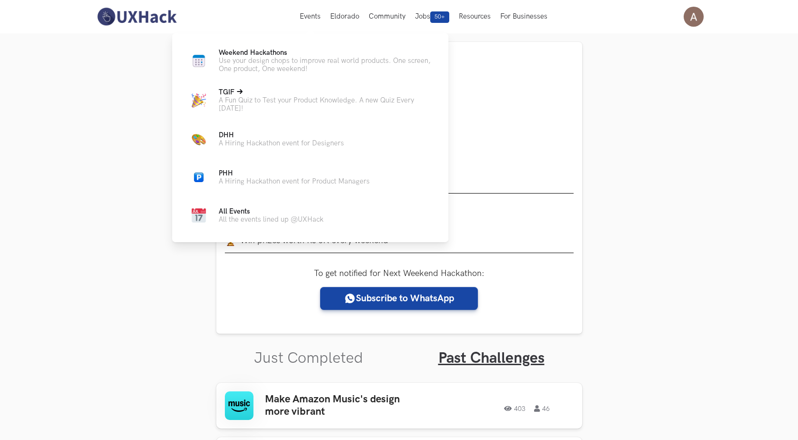
click at [298, 96] on p "A Fun Quiz to Test your Product Knowledge. A new Quiz Every [DATE]!" at bounding box center [326, 104] width 214 height 16
click at [265, 141] on p "A Hiring Hackathon event for Designers" at bounding box center [281, 143] width 125 height 8
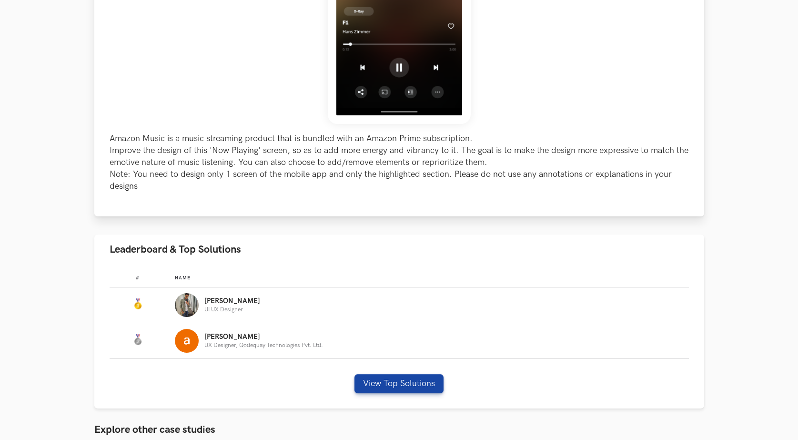
scroll to position [333, 0]
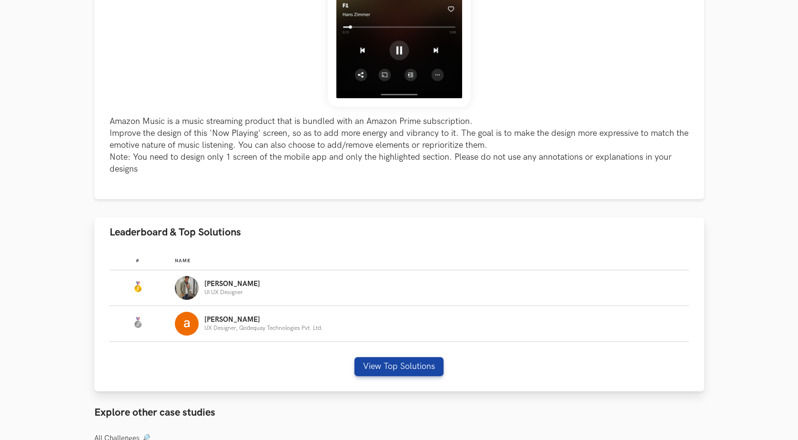
click at [375, 354] on div "# Name #: Name: Yuvraj UI UX Designer #: Name: amit UX Designer, Qodequay Techn…" at bounding box center [399, 319] width 610 height 144
click at [375, 366] on button "View Top Solutions" at bounding box center [398, 366] width 89 height 19
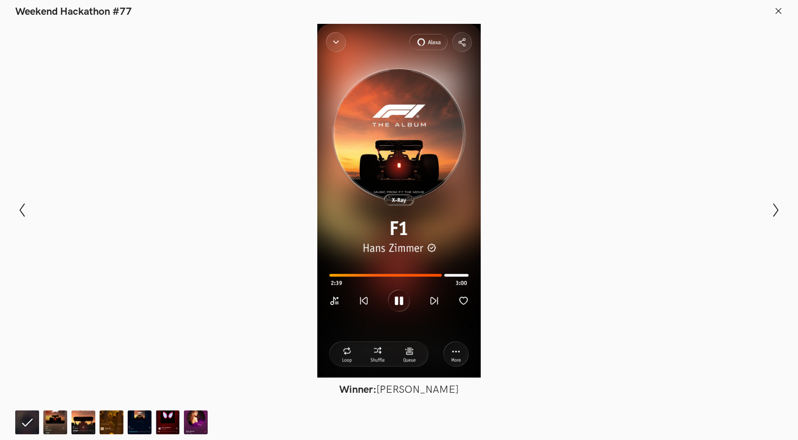
click at [778, 17] on button at bounding box center [778, 12] width 9 height 11
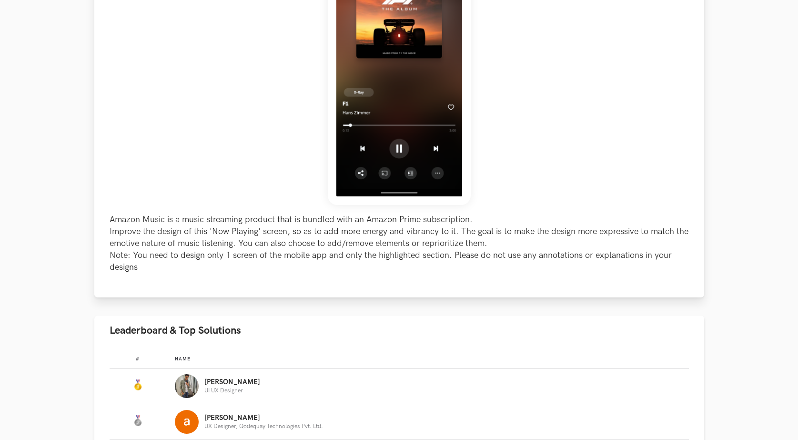
scroll to position [286, 0]
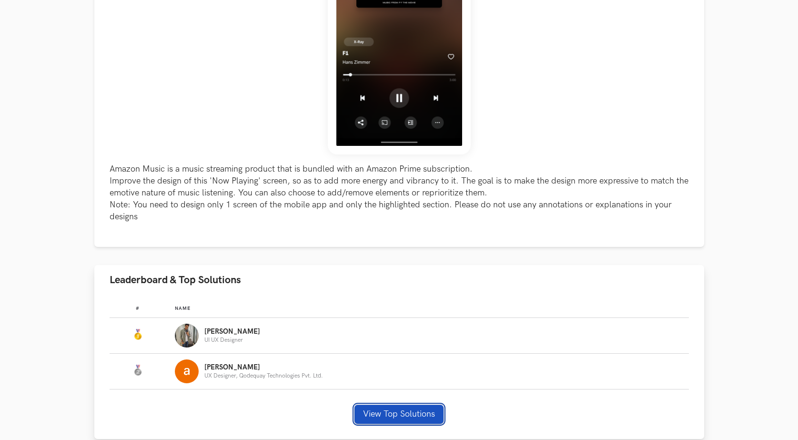
click at [411, 406] on button "View Top Solutions" at bounding box center [398, 413] width 89 height 19
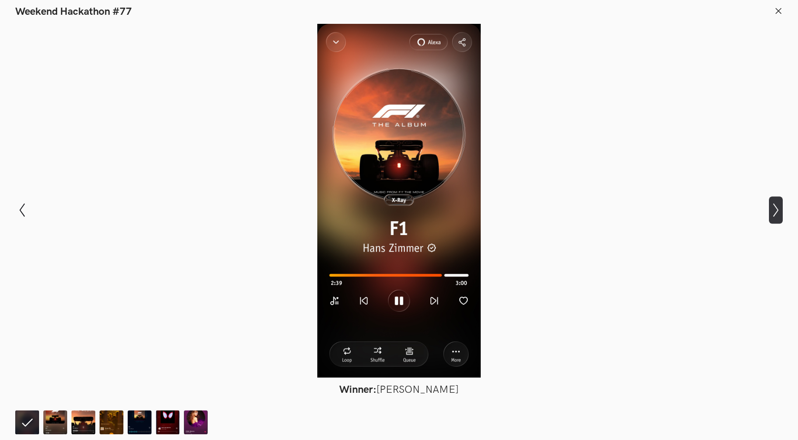
click at [777, 206] on icon "Show next slide" at bounding box center [776, 210] width 14 height 14
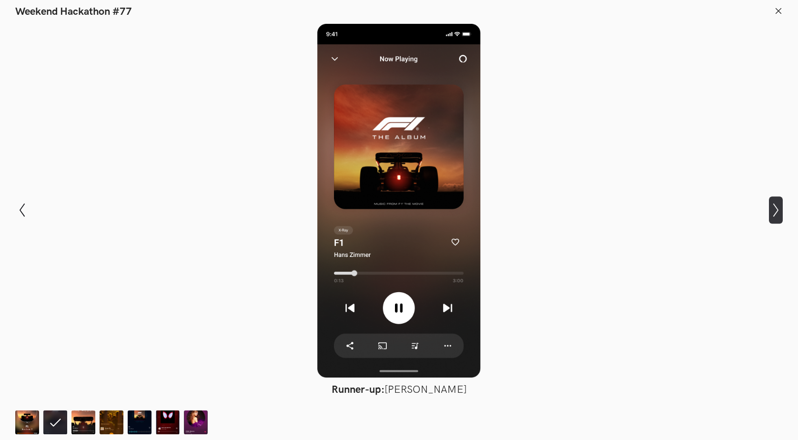
click at [777, 206] on icon "Show next slide" at bounding box center [776, 210] width 14 height 14
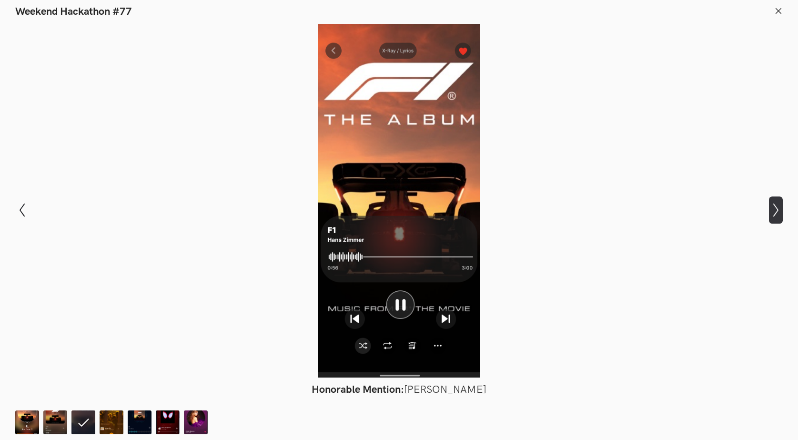
click at [777, 206] on icon "Show next slide" at bounding box center [776, 210] width 14 height 14
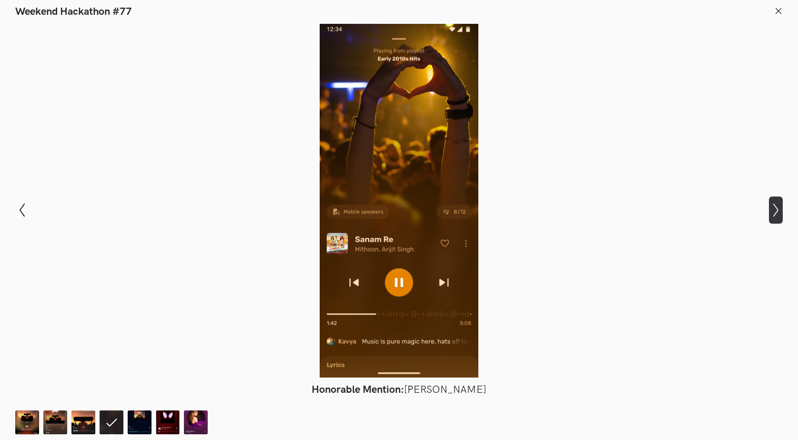
click at [777, 206] on icon "Show next slide" at bounding box center [776, 210] width 14 height 14
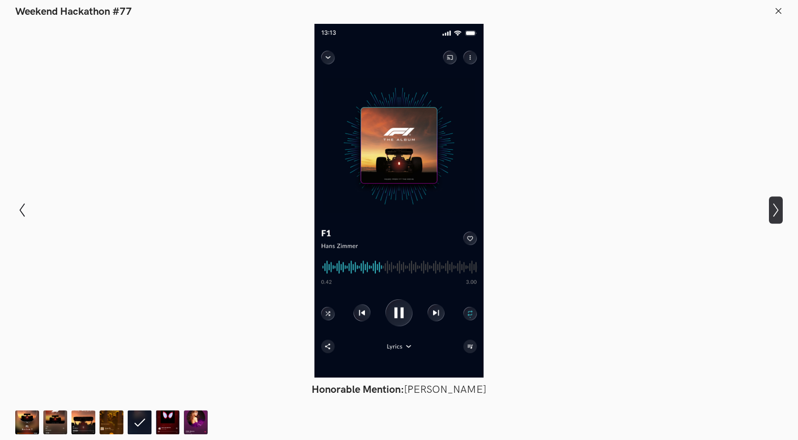
click at [777, 206] on icon "Show next slide" at bounding box center [776, 210] width 14 height 14
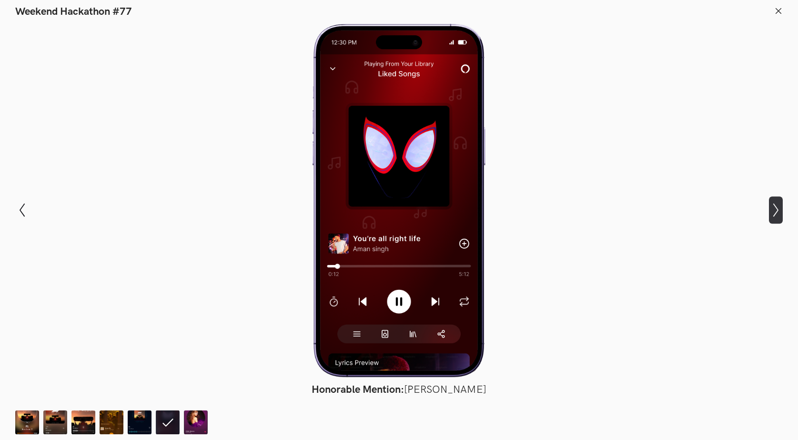
click at [777, 206] on icon "Show next slide" at bounding box center [776, 210] width 14 height 14
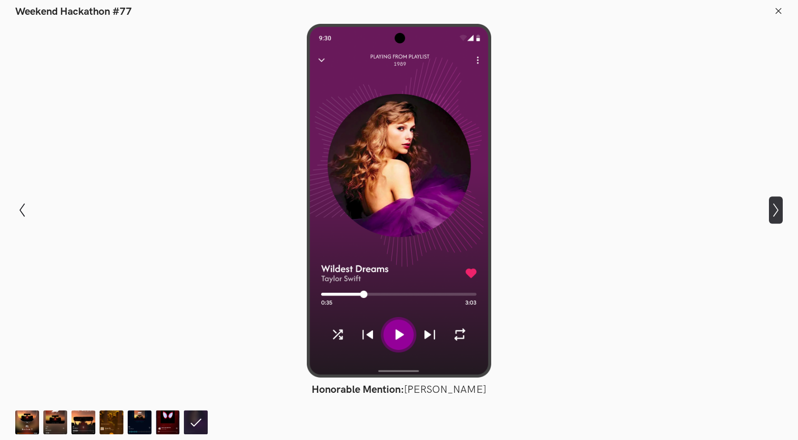
click at [777, 206] on icon "Show next slide" at bounding box center [776, 210] width 14 height 14
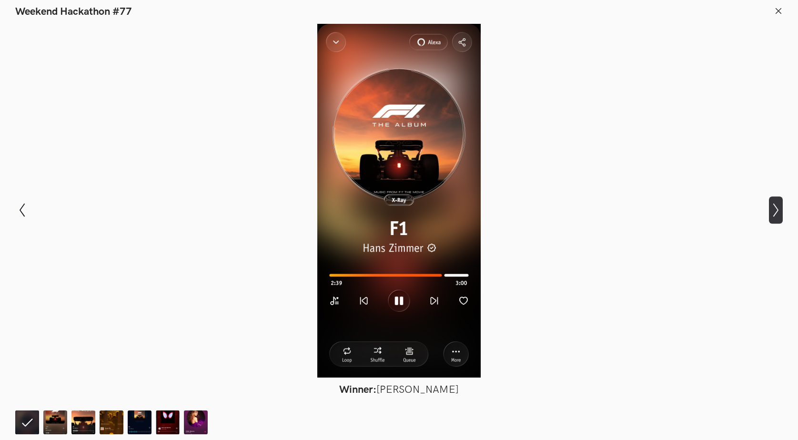
click at [777, 206] on icon "Show next slide" at bounding box center [776, 210] width 14 height 14
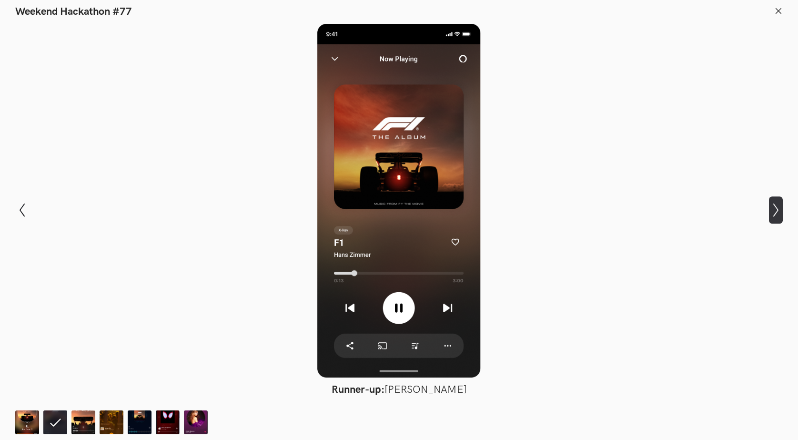
click at [777, 206] on icon "Show next slide" at bounding box center [776, 210] width 14 height 14
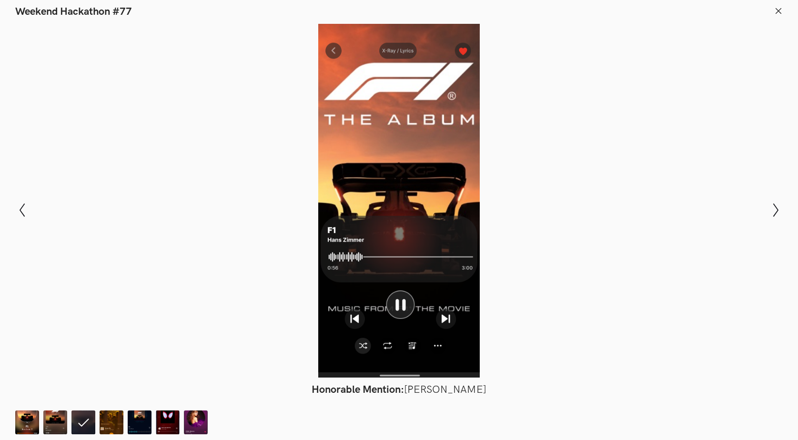
click at [781, 11] on icon at bounding box center [778, 11] width 9 height 9
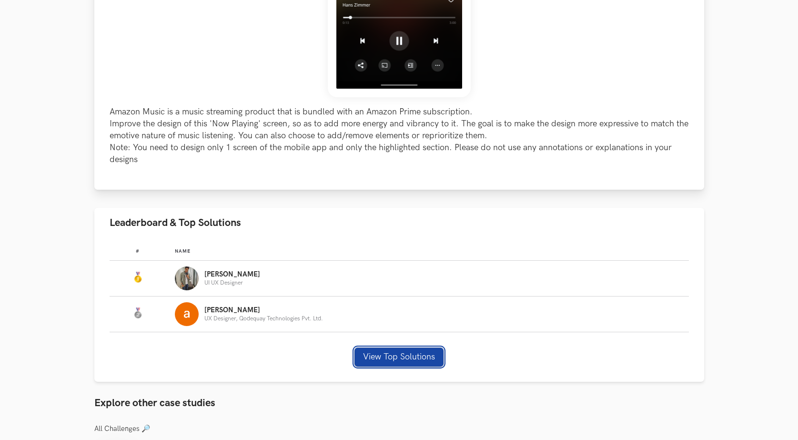
scroll to position [524, 0]
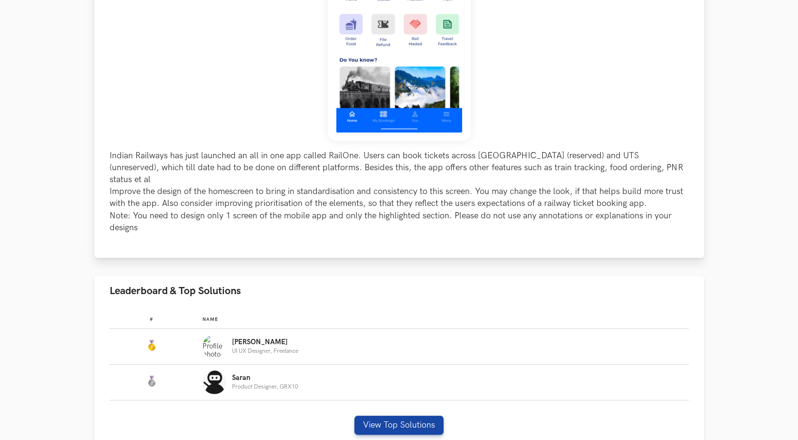
scroll to position [381, 0]
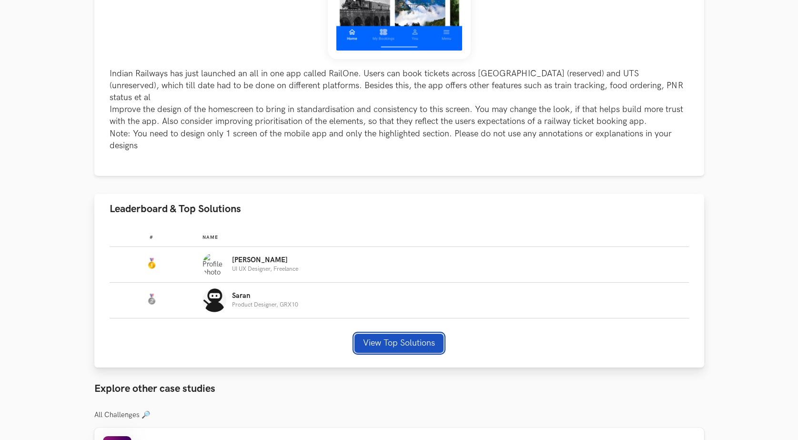
click at [423, 333] on button "View Top Solutions" at bounding box center [398, 342] width 89 height 19
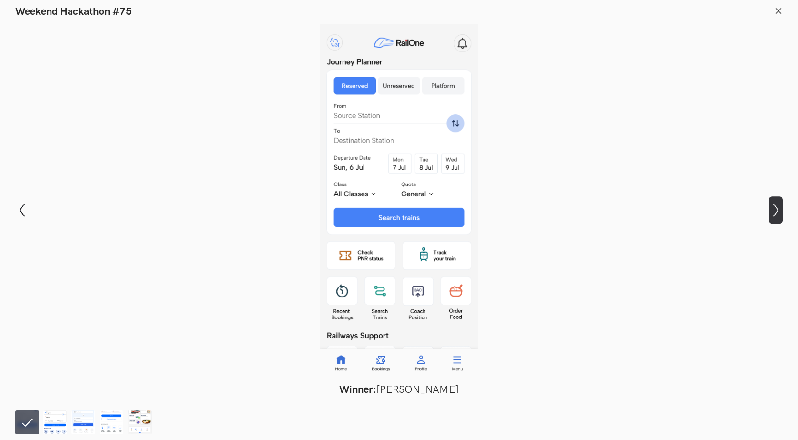
click at [770, 206] on icon "Show next slide" at bounding box center [776, 210] width 14 height 14
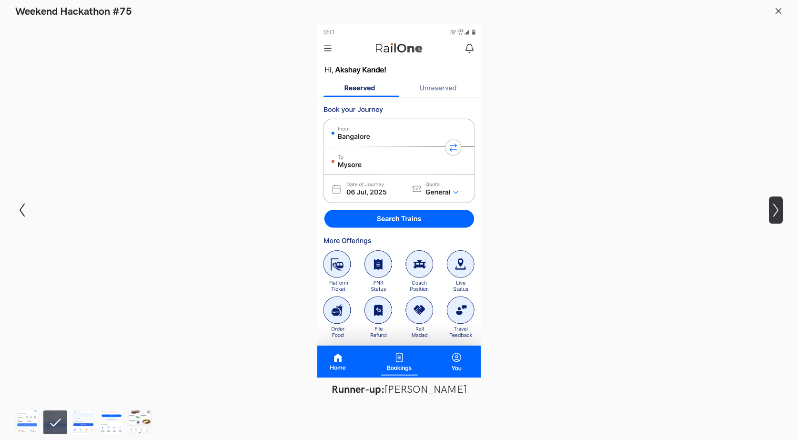
click at [781, 213] on icon "Show next slide" at bounding box center [776, 210] width 14 height 14
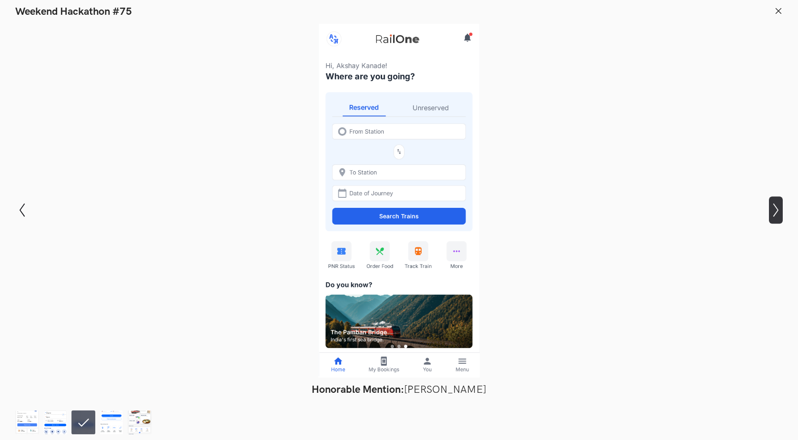
click at [781, 213] on icon "Show next slide" at bounding box center [776, 210] width 14 height 14
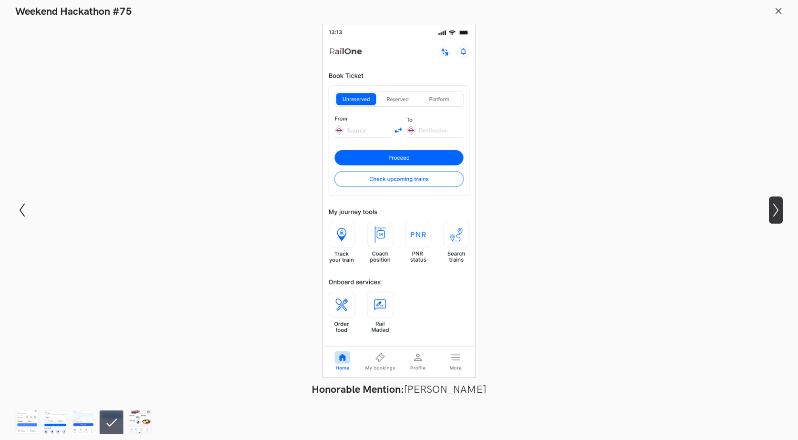
click at [781, 213] on icon "Show next slide" at bounding box center [776, 210] width 14 height 14
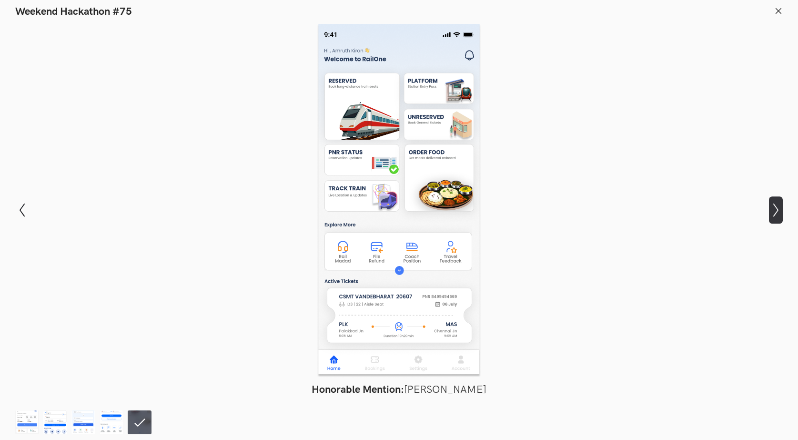
click at [781, 213] on icon "Show next slide" at bounding box center [776, 210] width 14 height 14
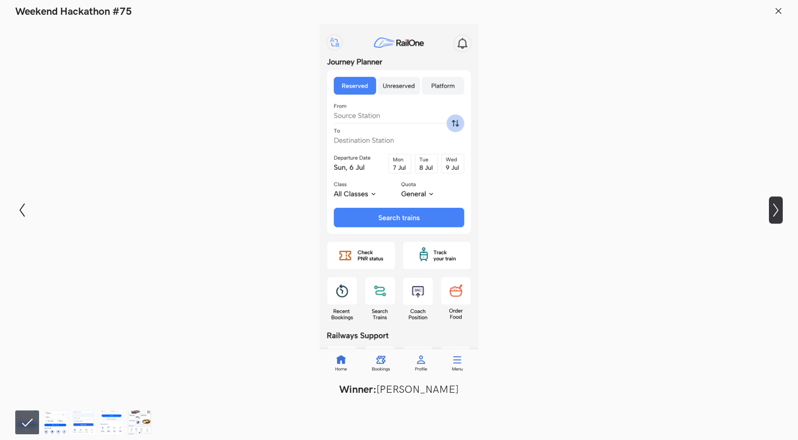
click at [781, 213] on icon "Show next slide" at bounding box center [776, 210] width 14 height 14
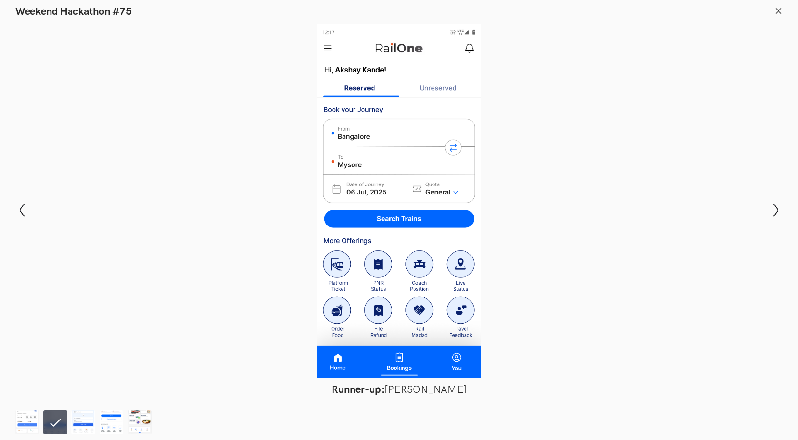
click at [784, 15] on header "Weekend Hackathon #75" at bounding box center [399, 9] width 798 height 18
click at [774, 13] on header "Weekend Hackathon #75" at bounding box center [399, 9] width 798 height 18
click at [780, 11] on icon at bounding box center [778, 11] width 9 height 9
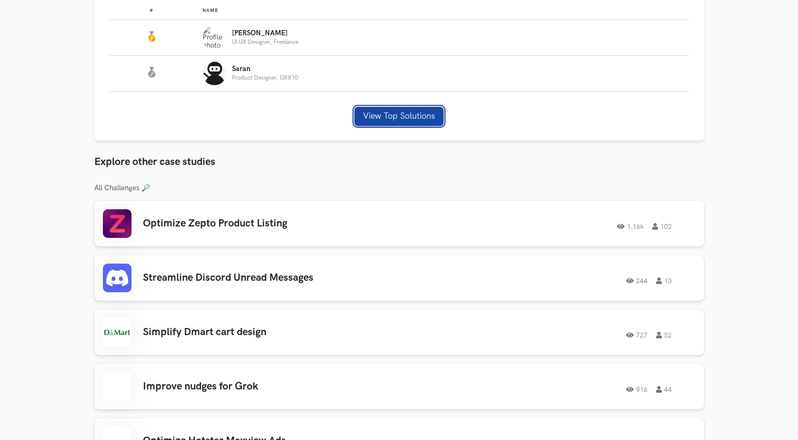
scroll to position [667, 0]
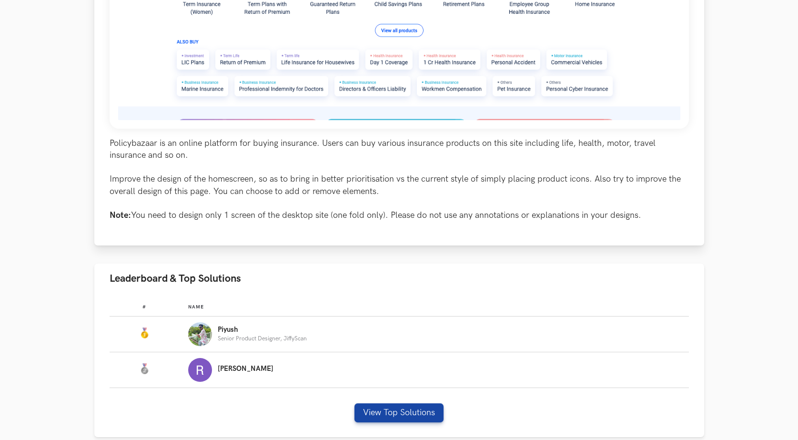
scroll to position [381, 0]
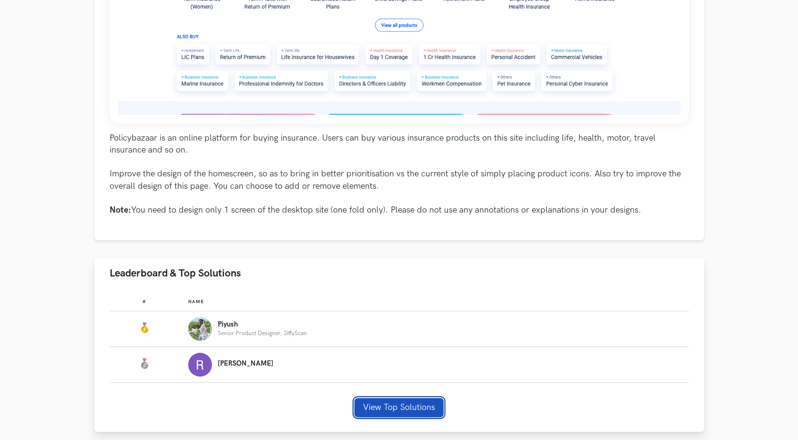
click at [402, 410] on button "View Top Solutions" at bounding box center [398, 407] width 89 height 19
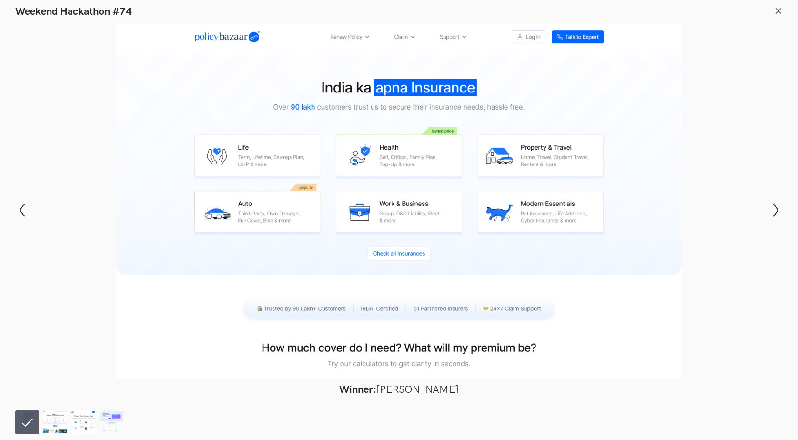
scroll to position [429, 0]
click at [773, 209] on icon "Show next slide" at bounding box center [776, 210] width 14 height 14
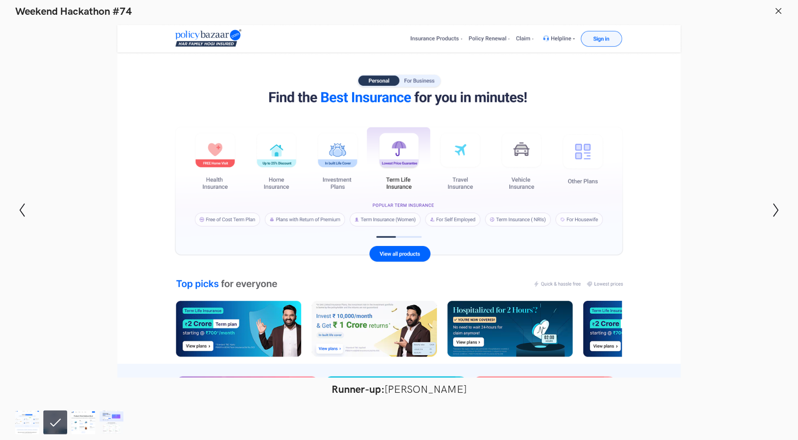
scroll to position [381, 0]
click at [774, 202] on button "Show next slide" at bounding box center [776, 210] width 14 height 28
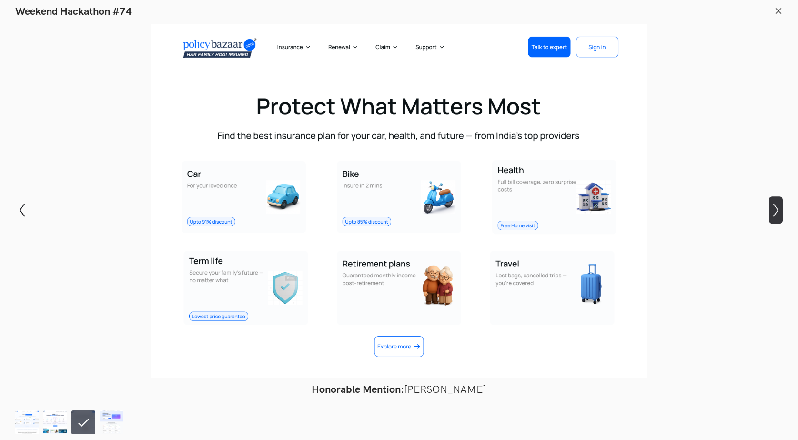
click at [774, 202] on button "Show next slide" at bounding box center [776, 210] width 14 height 28
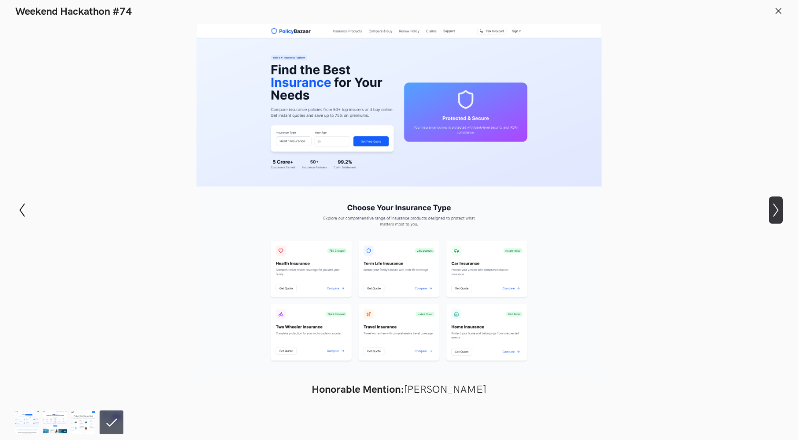
click at [774, 202] on button "Show next slide" at bounding box center [776, 210] width 14 height 28
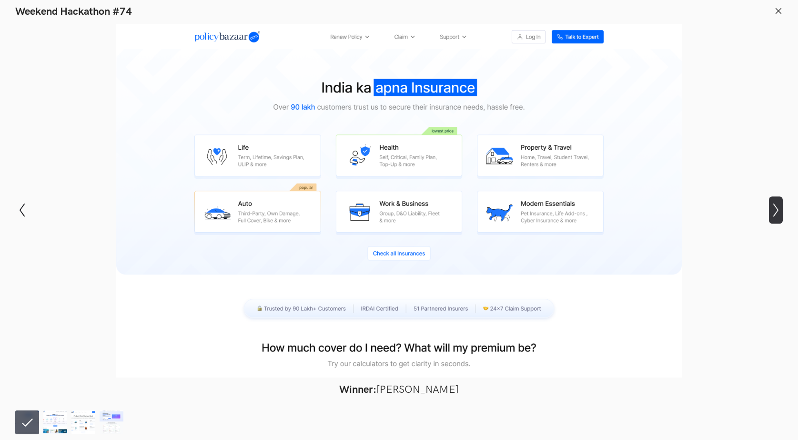
click at [774, 202] on button "Show next slide" at bounding box center [776, 210] width 14 height 28
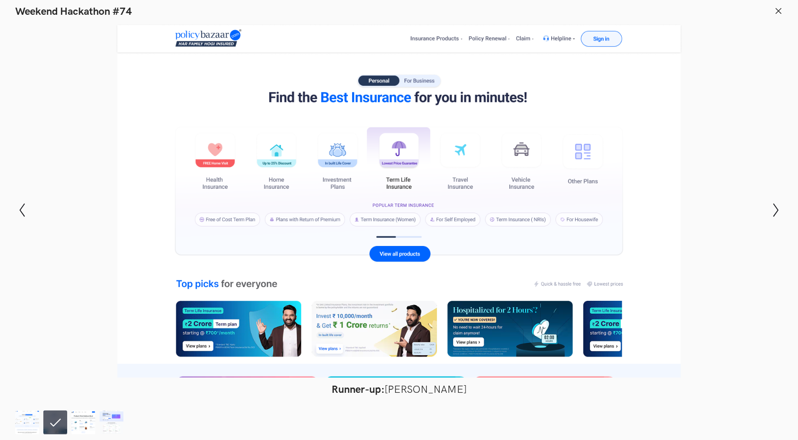
click at [776, 13] on icon at bounding box center [778, 11] width 9 height 9
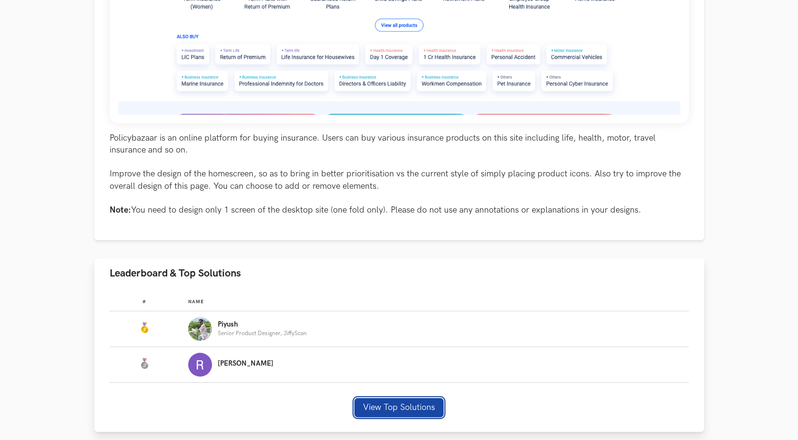
scroll to position [524, 0]
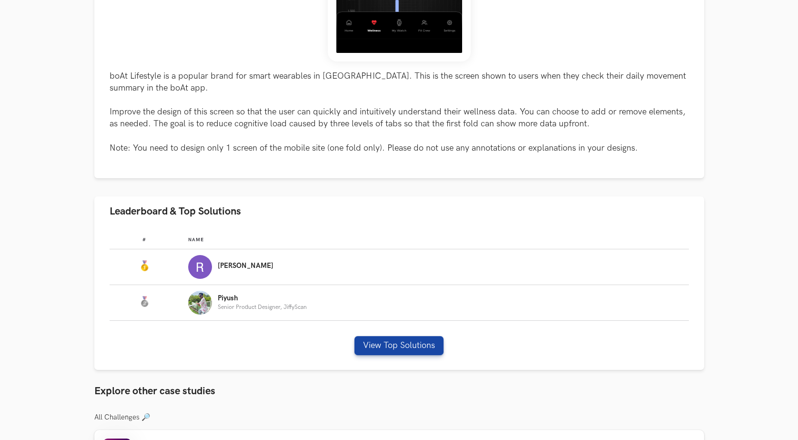
scroll to position [381, 0]
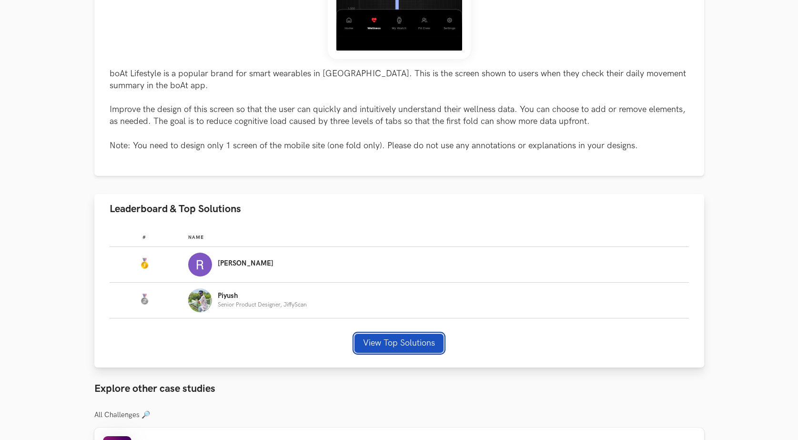
click at [386, 349] on button "View Top Solutions" at bounding box center [398, 342] width 89 height 19
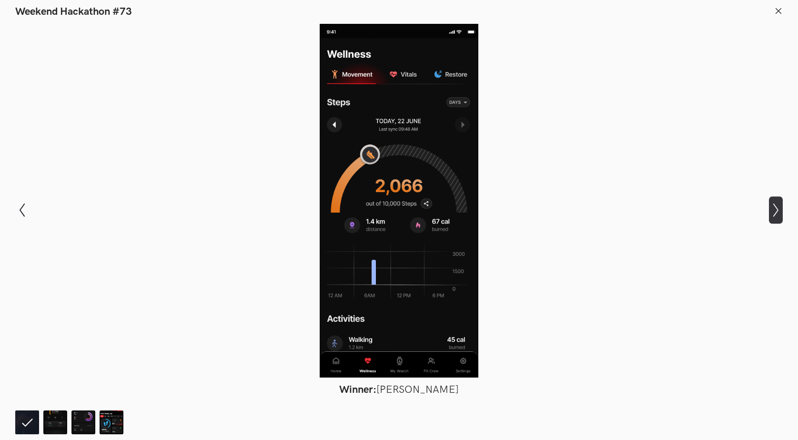
click at [776, 199] on button "Show next slide" at bounding box center [776, 210] width 14 height 28
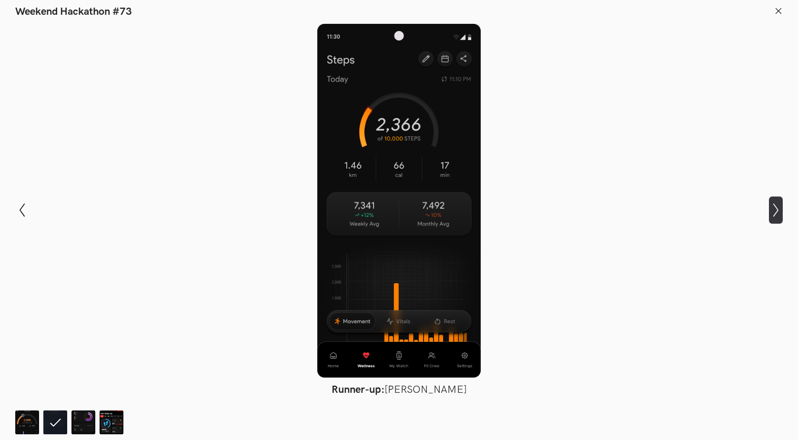
click at [776, 199] on button "Show next slide" at bounding box center [776, 210] width 14 height 28
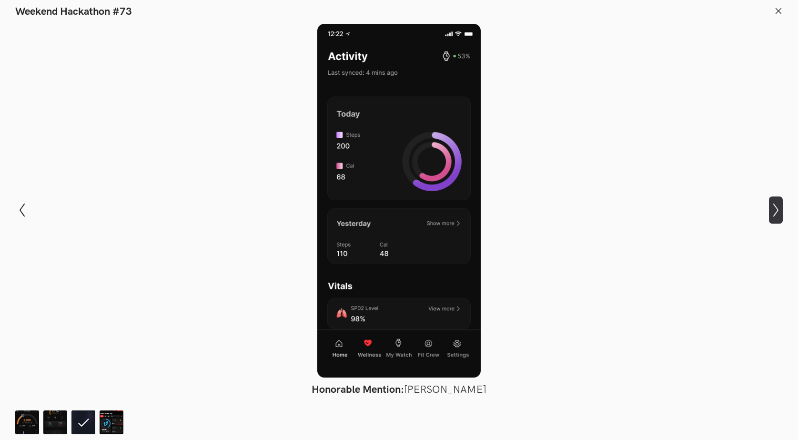
click at [776, 199] on button "Show next slide" at bounding box center [776, 210] width 14 height 28
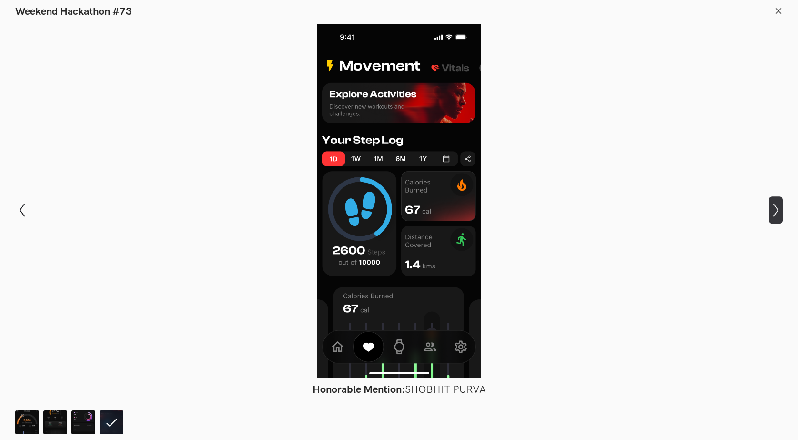
click at [776, 199] on button "Show next slide" at bounding box center [776, 210] width 14 height 28
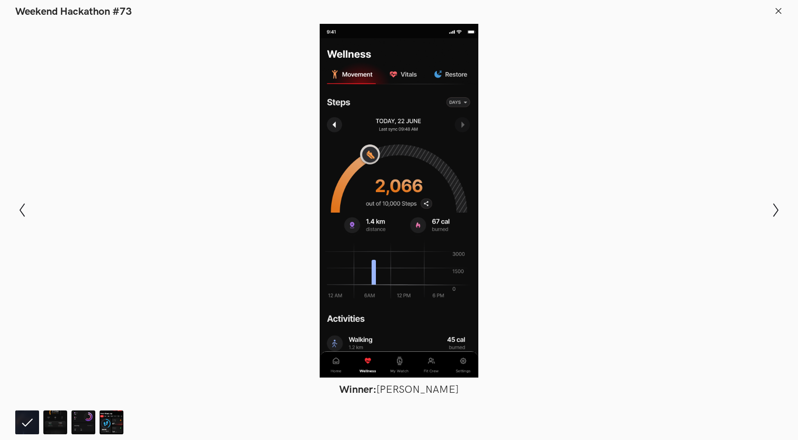
click at [779, 9] on icon at bounding box center [778, 11] width 9 height 9
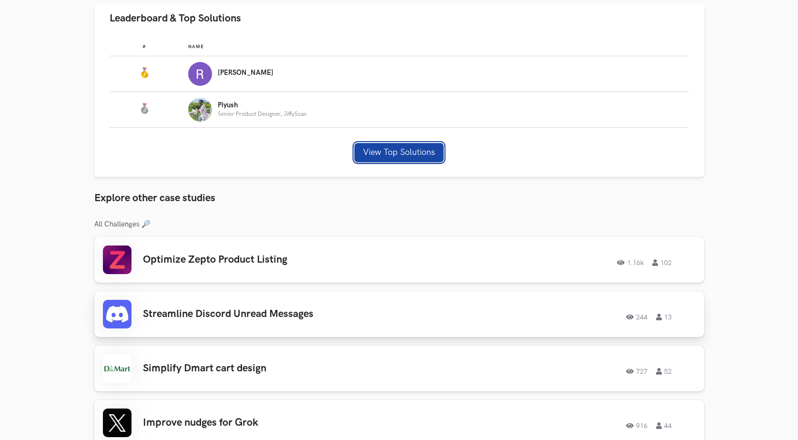
scroll to position [667, 0]
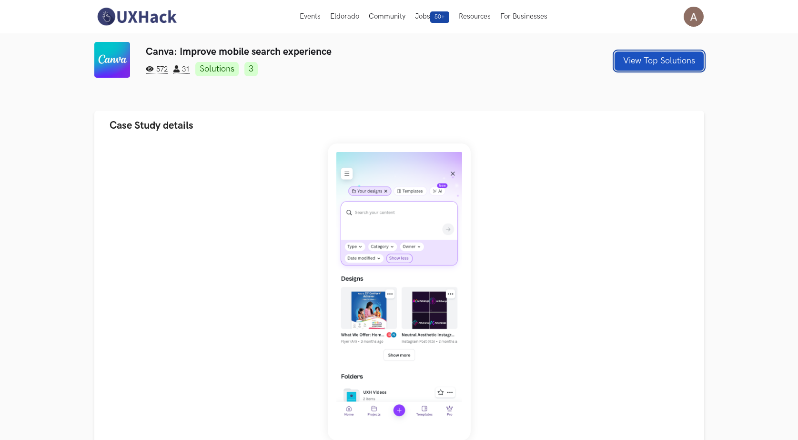
click at [646, 57] on button "View Top Solutions" at bounding box center [658, 60] width 89 height 19
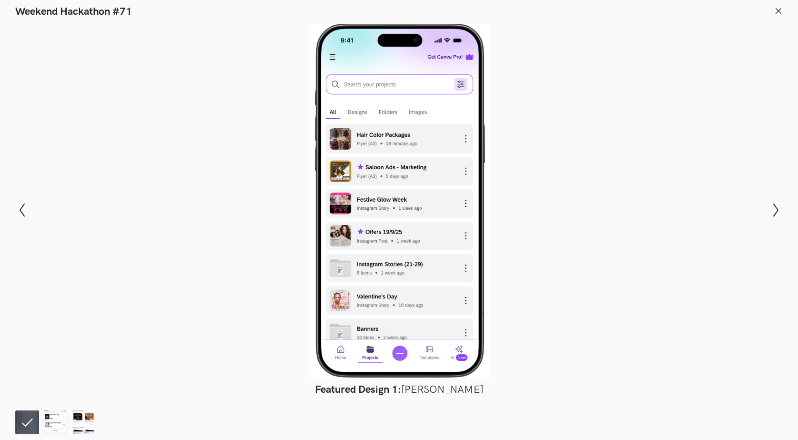
click at [619, 233] on div at bounding box center [399, 200] width 728 height 353
click at [780, 211] on icon "Show next slide" at bounding box center [776, 210] width 14 height 14
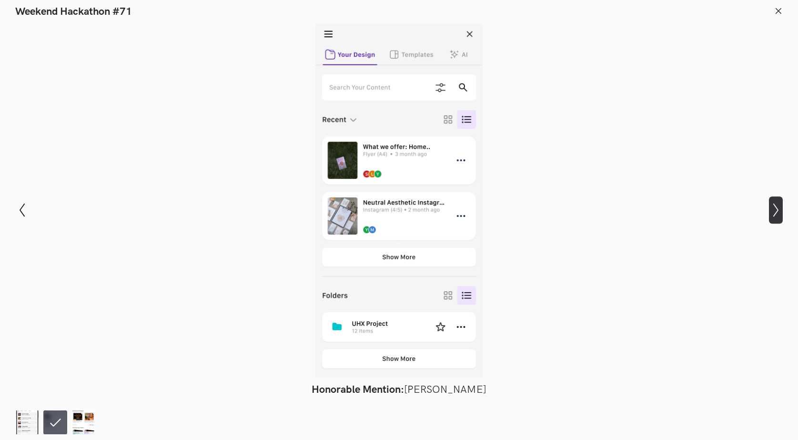
click at [780, 211] on icon "Show next slide" at bounding box center [776, 210] width 14 height 14
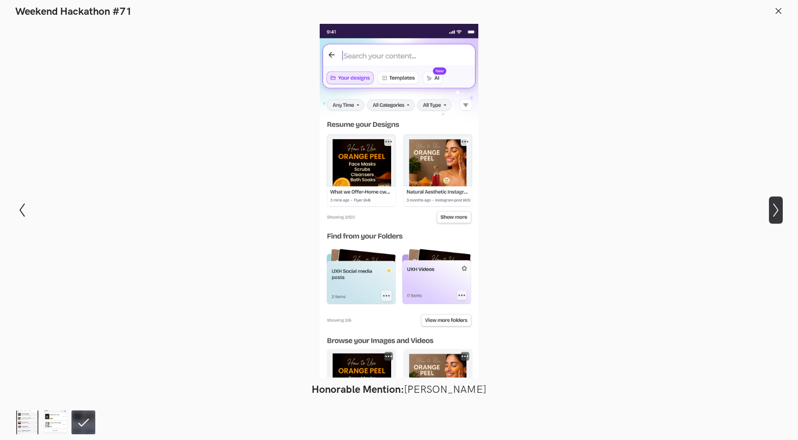
click at [780, 211] on icon "Show next slide" at bounding box center [776, 210] width 14 height 14
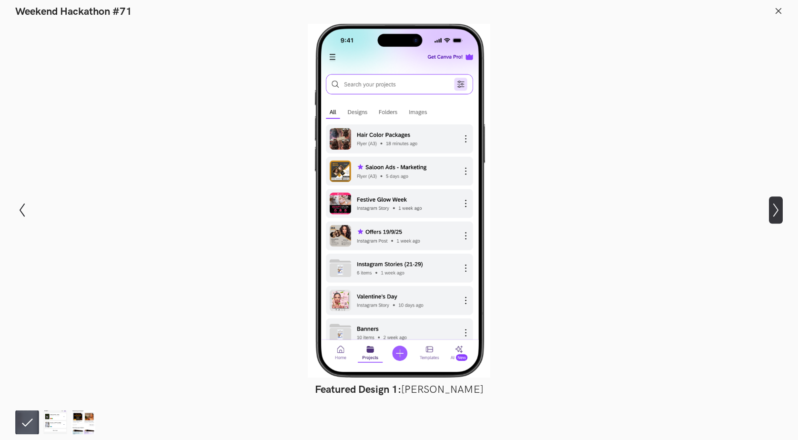
click at [780, 211] on icon "Show next slide" at bounding box center [776, 210] width 14 height 14
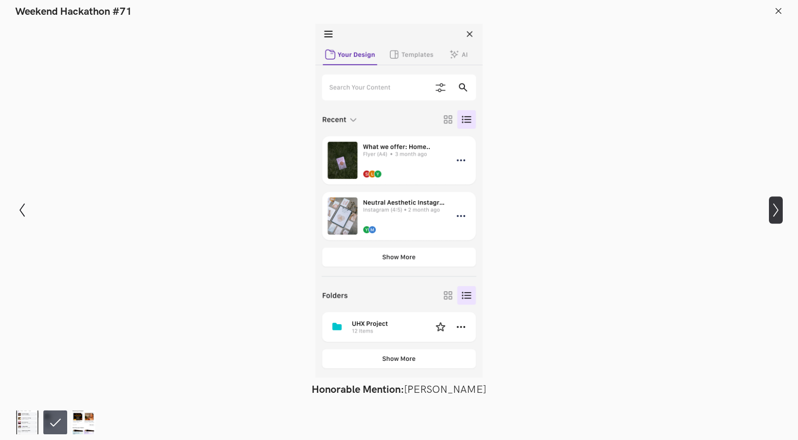
click at [780, 211] on icon "Show next slide" at bounding box center [776, 210] width 14 height 14
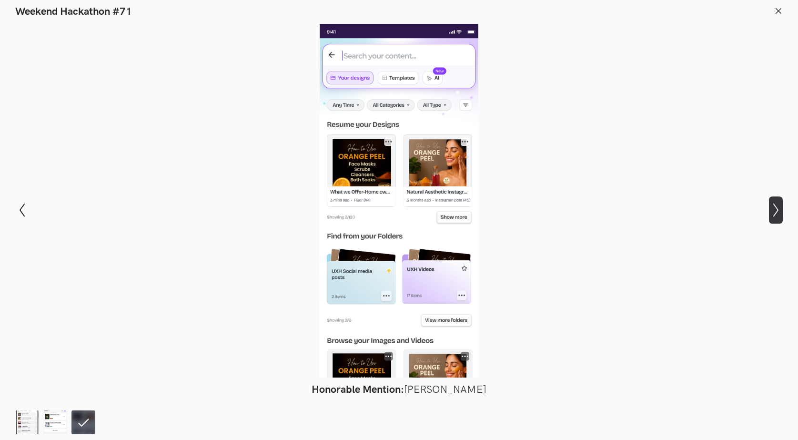
click at [780, 211] on icon "Show next slide" at bounding box center [776, 210] width 14 height 14
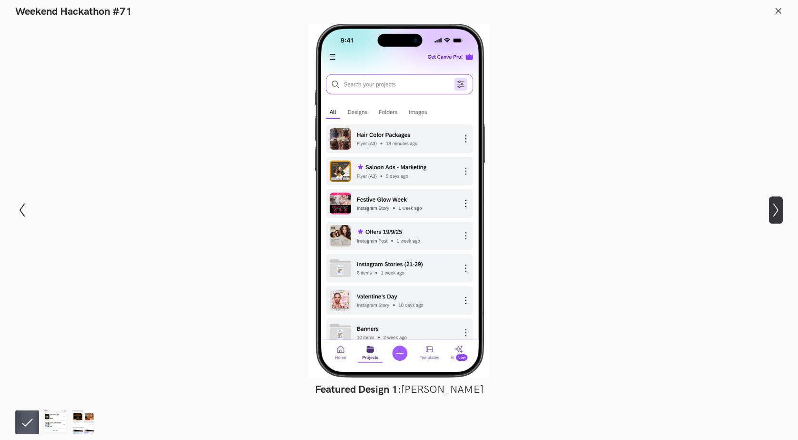
click at [780, 211] on icon "Show next slide" at bounding box center [776, 210] width 14 height 14
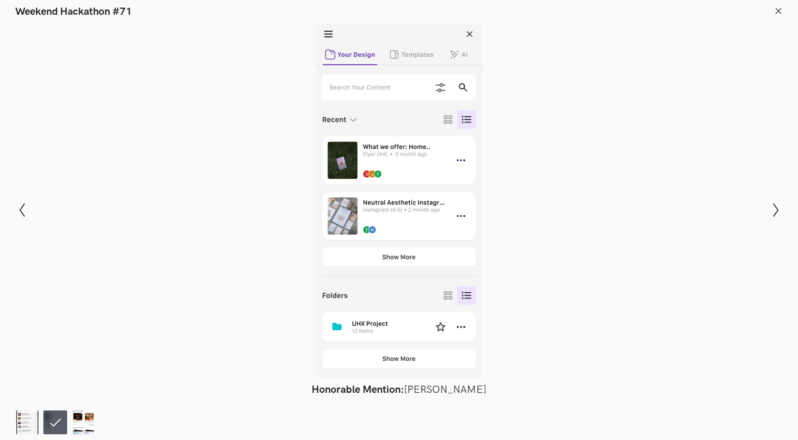
drag, startPoint x: 782, startPoint y: 18, endPoint x: 782, endPoint y: 11, distance: 6.2
click at [782, 16] on header "Weekend Hackathon #71" at bounding box center [399, 9] width 798 height 18
click at [782, 11] on icon at bounding box center [778, 11] width 9 height 9
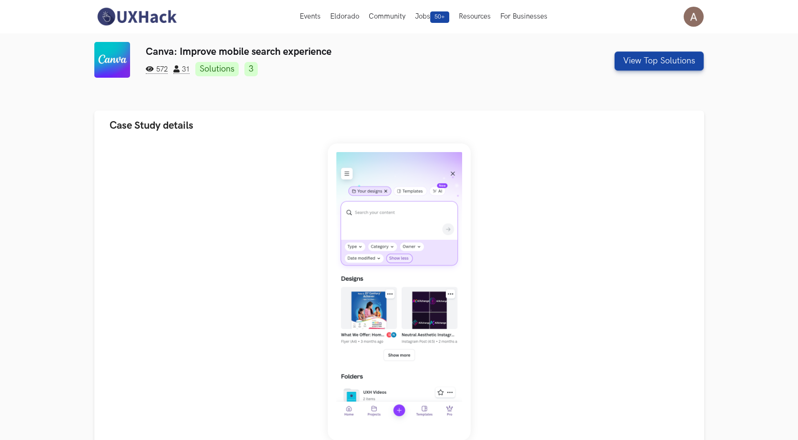
click at [225, 70] on link "Solutions" at bounding box center [216, 69] width 43 height 14
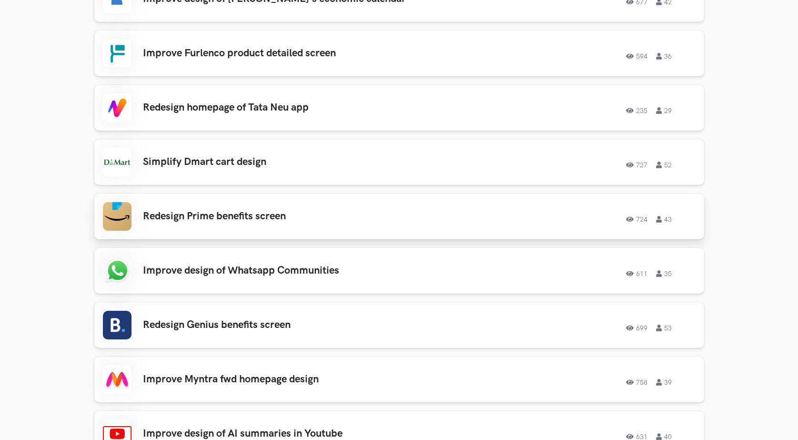
scroll to position [1132, 0]
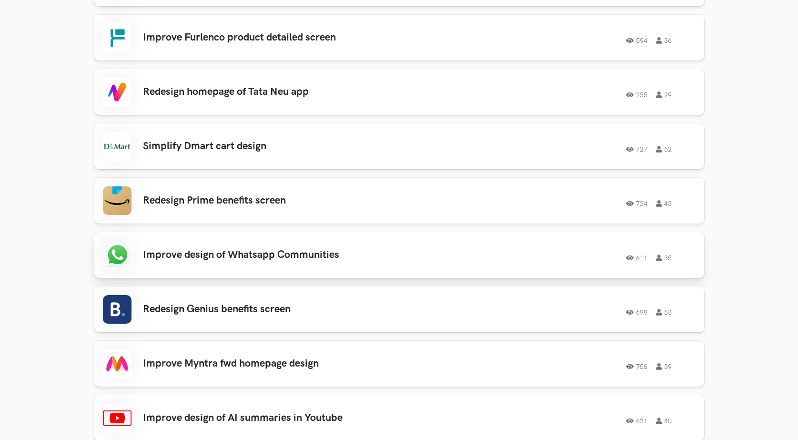
click at [384, 260] on h3 "Improve design of Whatsapp Communities" at bounding box center [278, 255] width 271 height 12
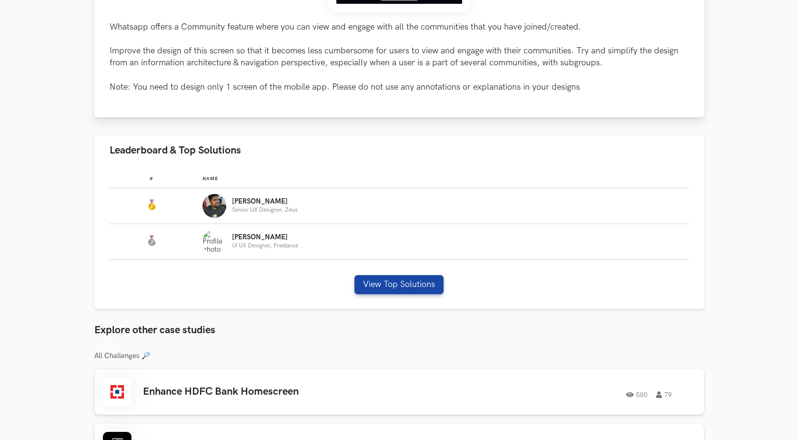
scroll to position [429, 0]
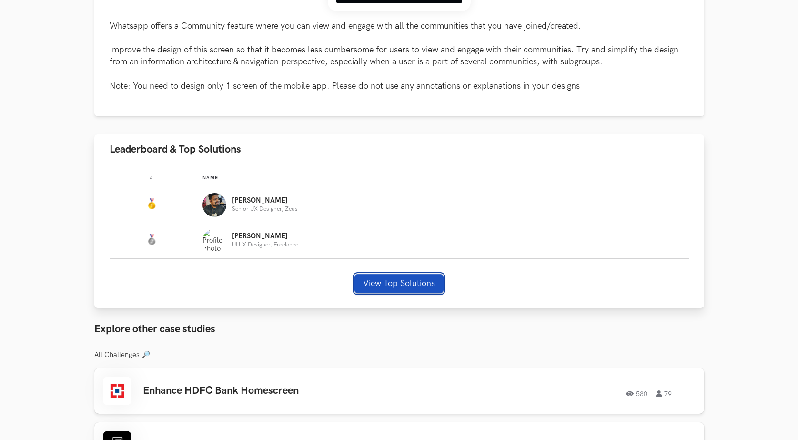
click at [409, 292] on button "View Top Solutions" at bounding box center [398, 283] width 89 height 19
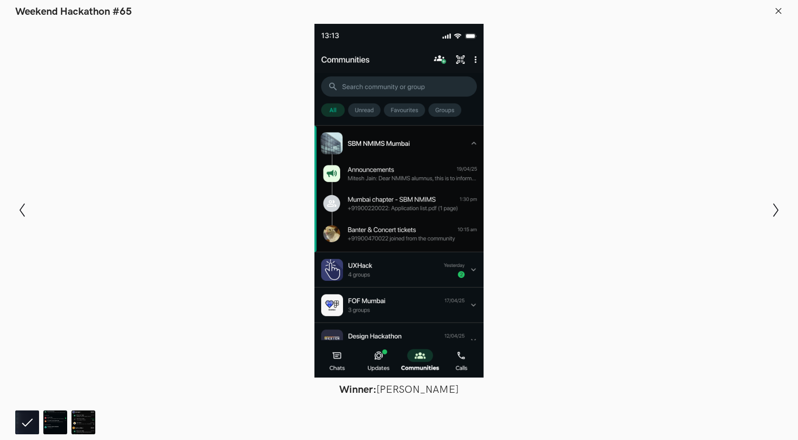
click at [768, 207] on div "Modal Gallery Slideshow Winner: Sreehari Ravindran Runner-up: Nirmalkumar Rohit…" at bounding box center [399, 209] width 798 height 383
click at [771, 207] on icon "Show next slide" at bounding box center [776, 210] width 14 height 14
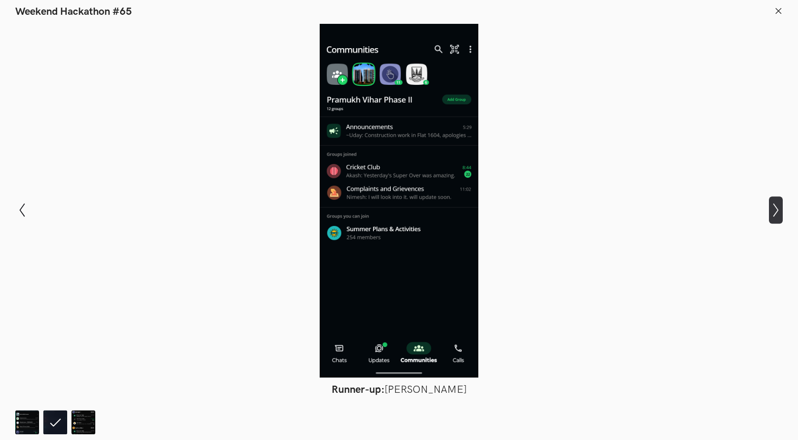
click at [771, 207] on icon "Show next slide" at bounding box center [776, 210] width 14 height 14
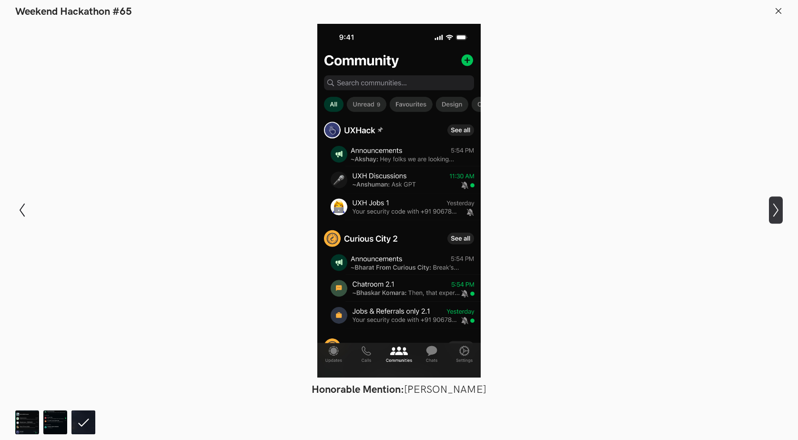
click at [771, 207] on icon "Show next slide" at bounding box center [776, 210] width 14 height 14
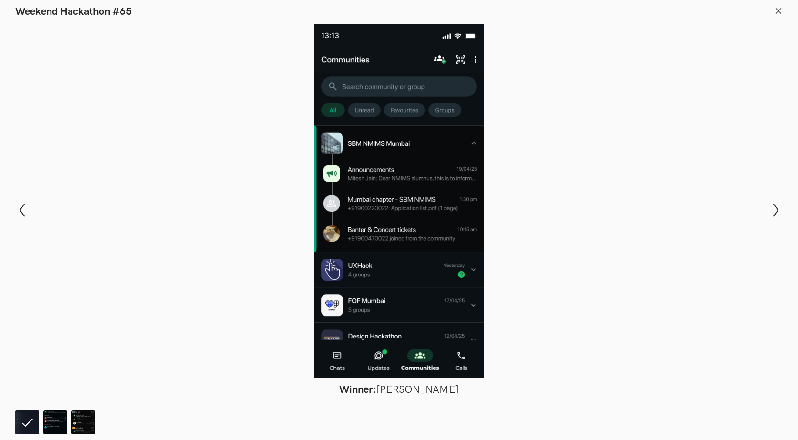
click at [767, 208] on div "Modal Gallery Slideshow Winner: Sreehari Ravindran Runner-up: Nirmalkumar Rohit…" at bounding box center [399, 209] width 798 height 383
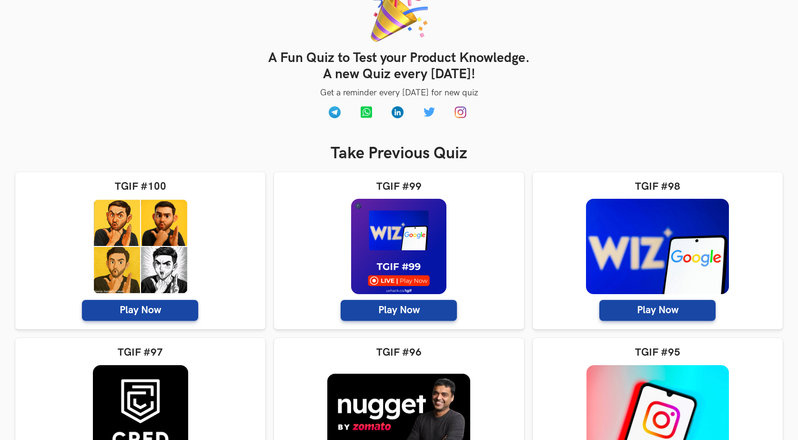
scroll to position [143, 0]
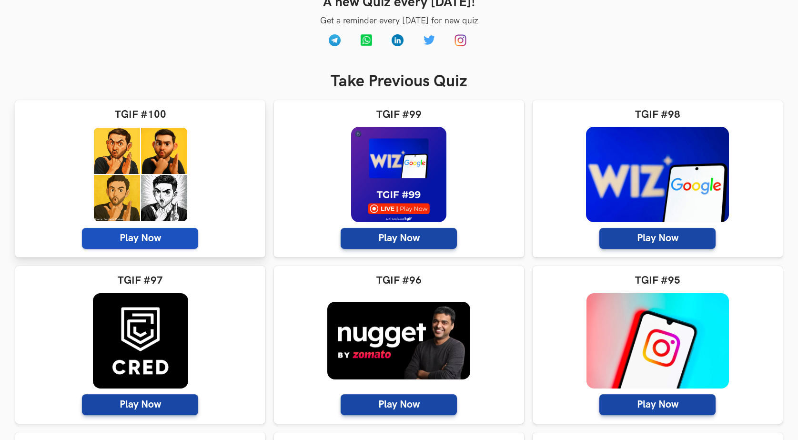
click at [140, 233] on span "Play Now" at bounding box center [140, 238] width 116 height 21
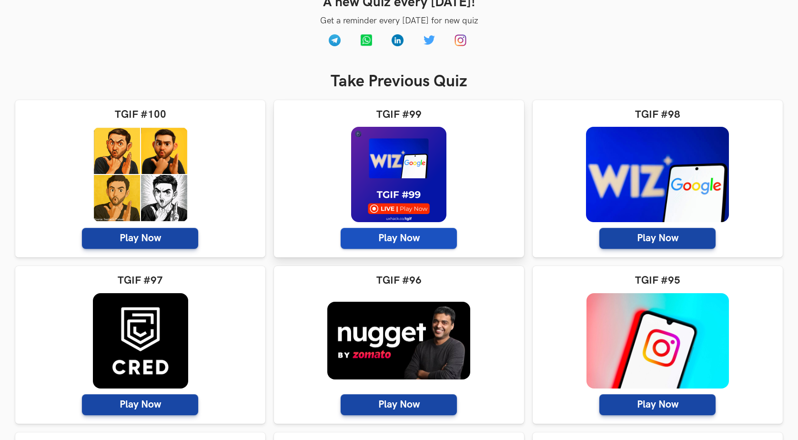
click at [438, 241] on span "Play Now" at bounding box center [399, 238] width 116 height 21
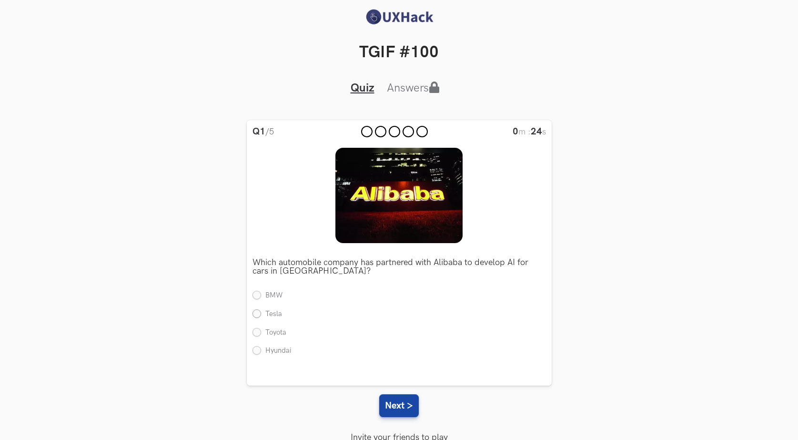
click at [256, 314] on label "Tesla" at bounding box center [267, 314] width 30 height 10
click at [256, 314] on input "Tesla" at bounding box center [256, 314] width 9 height 9
radio input "true"
click at [257, 348] on label "Hyundai" at bounding box center [271, 351] width 39 height 10
click at [257, 348] on input "Hyundai" at bounding box center [256, 351] width 9 height 9
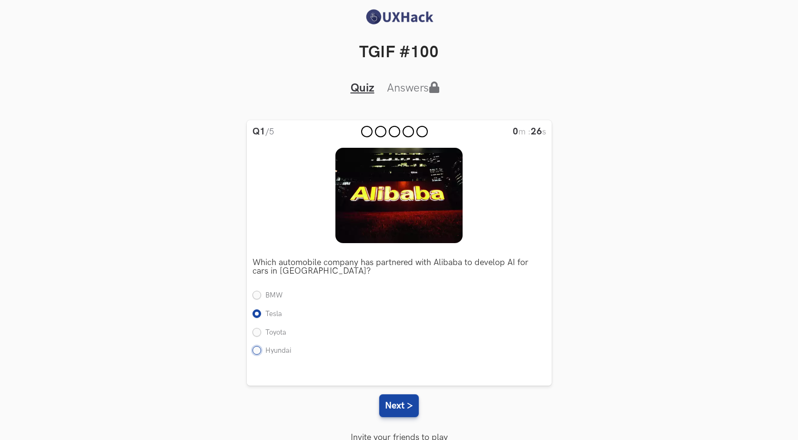
radio input "true"
click at [410, 411] on button "Next >" at bounding box center [399, 405] width 40 height 23
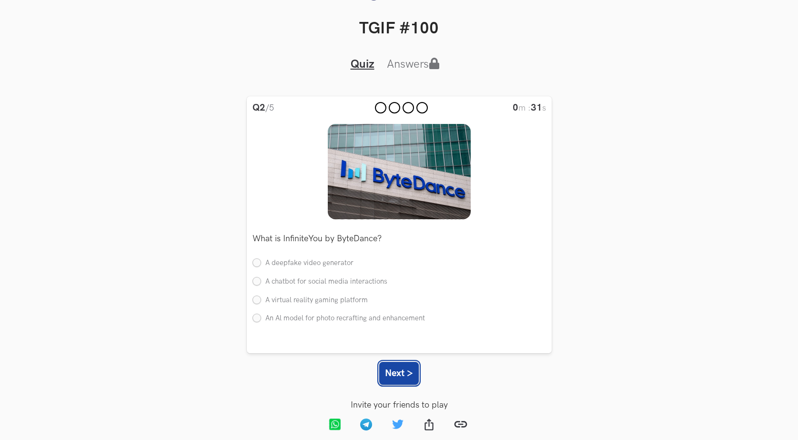
scroll to position [37, 0]
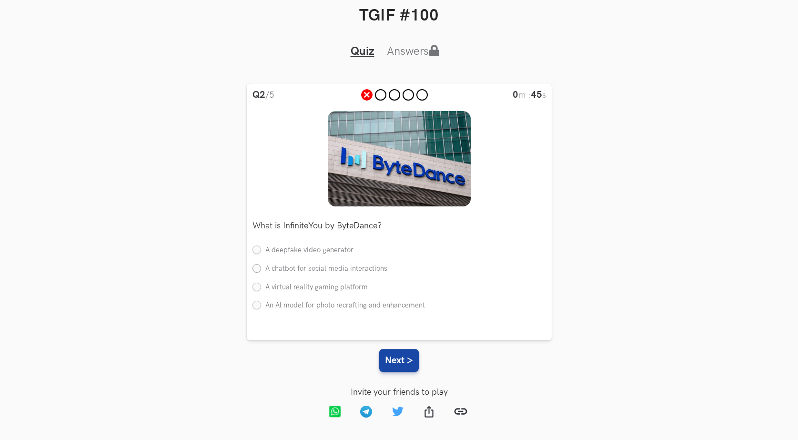
click at [257, 271] on label "A chatbot for social media interactions" at bounding box center [319, 269] width 135 height 10
click at [257, 271] on input "A chatbot for social media interactions" at bounding box center [256, 268] width 9 height 9
radio input "true"
click at [257, 288] on label "A virtual reality gaming platform" at bounding box center [309, 287] width 115 height 10
click at [257, 288] on input "A virtual reality gaming platform" at bounding box center [256, 287] width 9 height 9
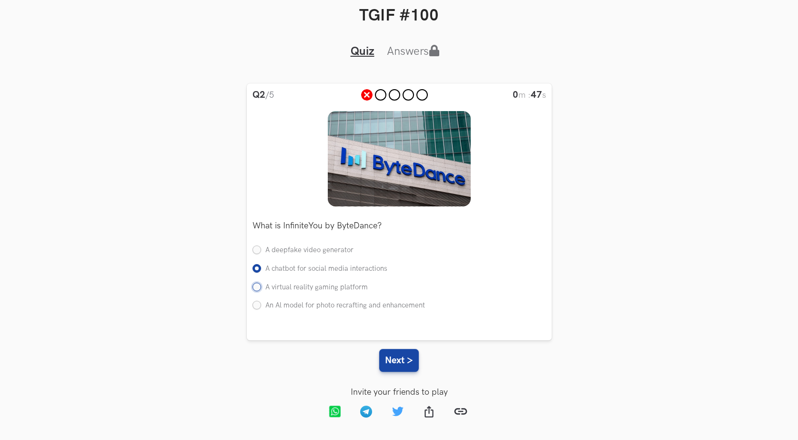
radio input "true"
click at [253, 307] on label "An Al model for photo recrafting and enhancement" at bounding box center [338, 306] width 172 height 10
click at [253, 307] on input "An Al model for photo recrafting and enhancement" at bounding box center [256, 306] width 9 height 9
radio input "true"
click at [396, 358] on button "Next >" at bounding box center [399, 360] width 40 height 23
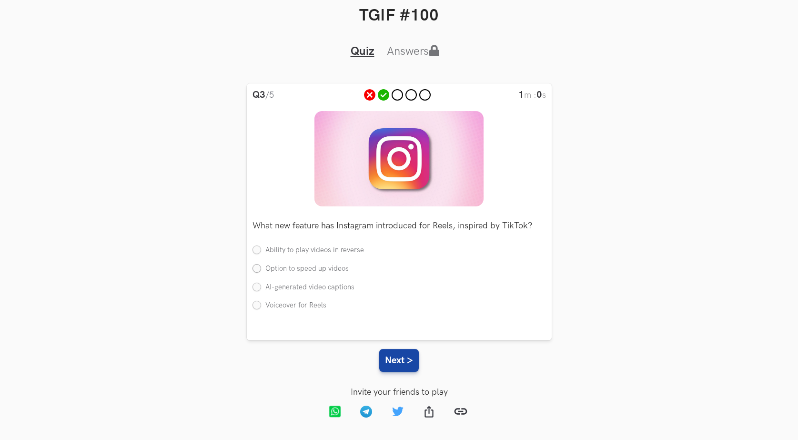
click at [257, 270] on label "Option to speed up videos" at bounding box center [300, 269] width 96 height 10
click at [257, 270] on input "Option to speed up videos" at bounding box center [256, 268] width 9 height 9
radio input "true"
click at [396, 357] on button "Next >" at bounding box center [399, 360] width 40 height 23
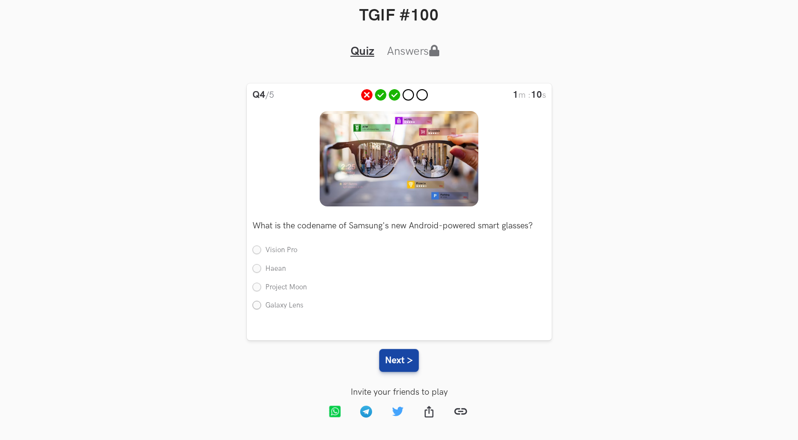
click at [254, 304] on label "Galaxy Lens" at bounding box center [277, 306] width 51 height 10
click at [254, 304] on input "Galaxy Lens" at bounding box center [256, 306] width 9 height 9
radio input "true"
click at [260, 270] on label "Haean" at bounding box center [268, 269] width 33 height 10
click at [260, 270] on input "Haean" at bounding box center [256, 268] width 9 height 9
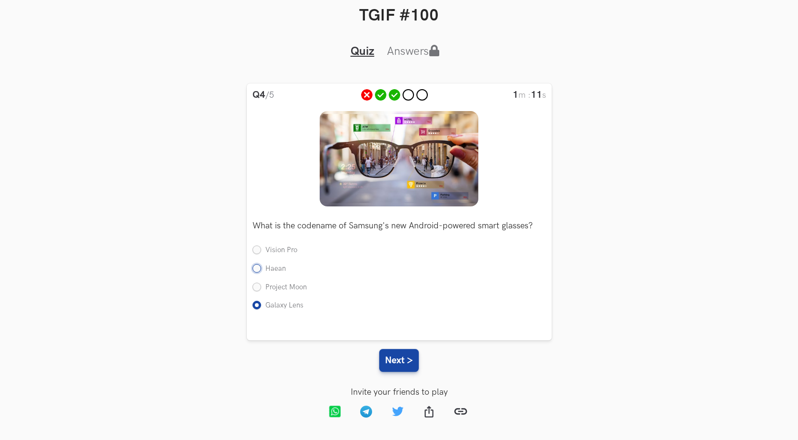
radio input "true"
click at [400, 366] on button "Next >" at bounding box center [399, 360] width 40 height 23
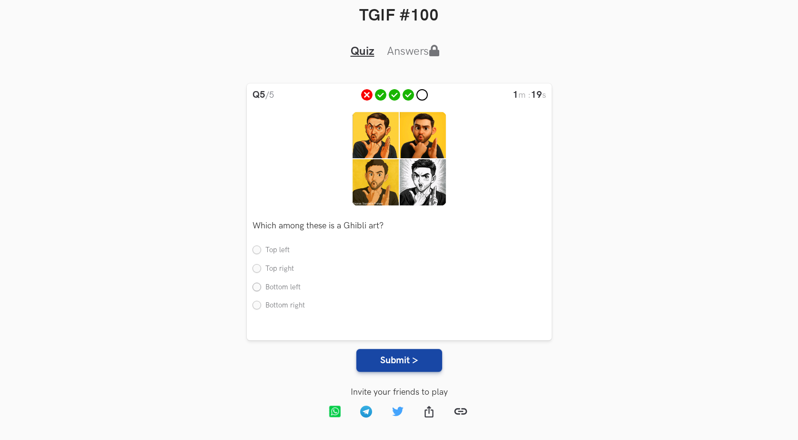
click at [254, 288] on label "Bottom left" at bounding box center [276, 287] width 48 height 10
click at [254, 288] on input "Bottom left" at bounding box center [256, 287] width 9 height 9
radio input "true"
click at [385, 366] on button "Submit >" at bounding box center [399, 360] width 86 height 23
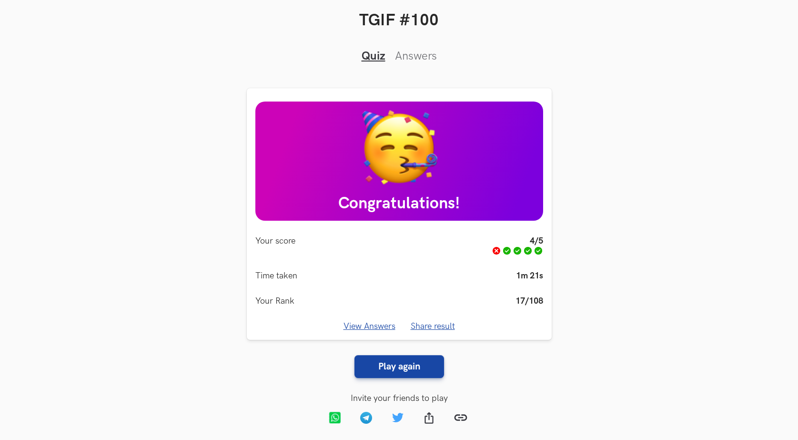
scroll to position [38, 0]
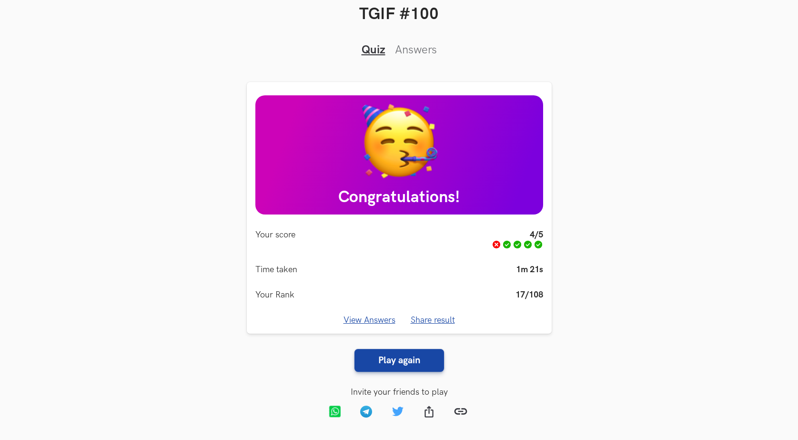
click at [376, 323] on link "View Answers" at bounding box center [369, 320] width 52 height 10
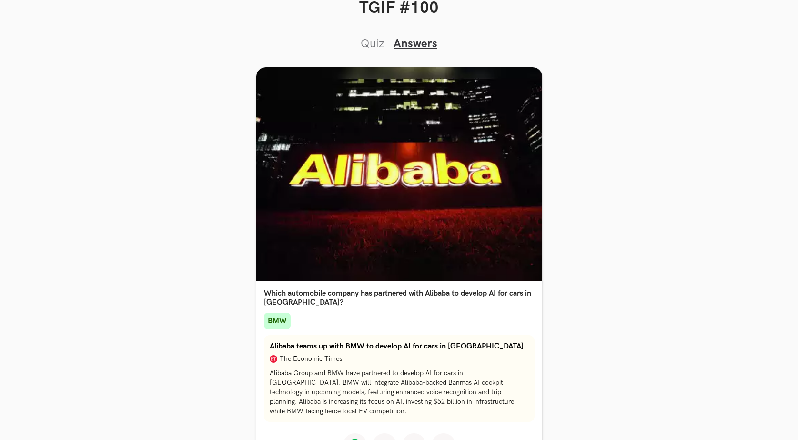
scroll to position [0, 0]
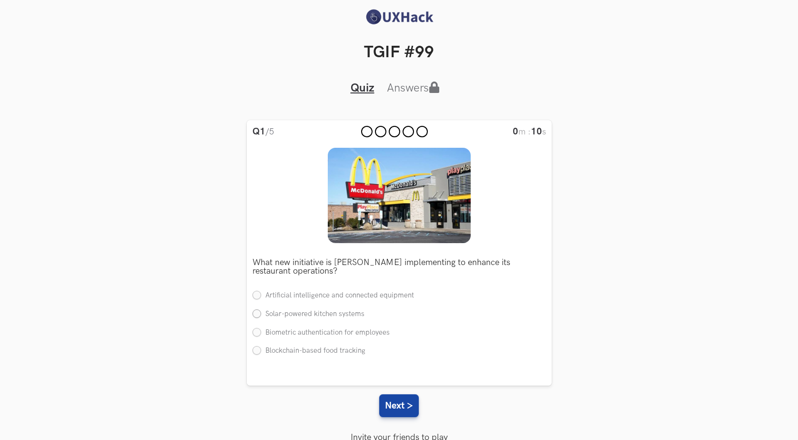
click at [259, 313] on label "Solar-powered kitchen systems" at bounding box center [308, 314] width 112 height 10
click at [259, 313] on input "Solar-powered kitchen systems" at bounding box center [256, 314] width 9 height 9
radio input "true"
click at [395, 408] on button "Next >" at bounding box center [399, 405] width 40 height 23
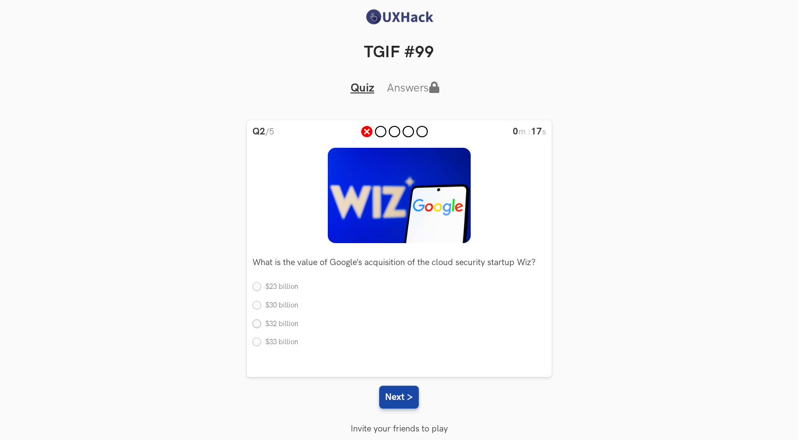
click at [255, 327] on label "$32 billion" at bounding box center [275, 324] width 46 height 10
click at [255, 327] on input "$32 billion" at bounding box center [256, 324] width 9 height 9
radio input "true"
click at [402, 399] on button "Next >" at bounding box center [399, 396] width 40 height 23
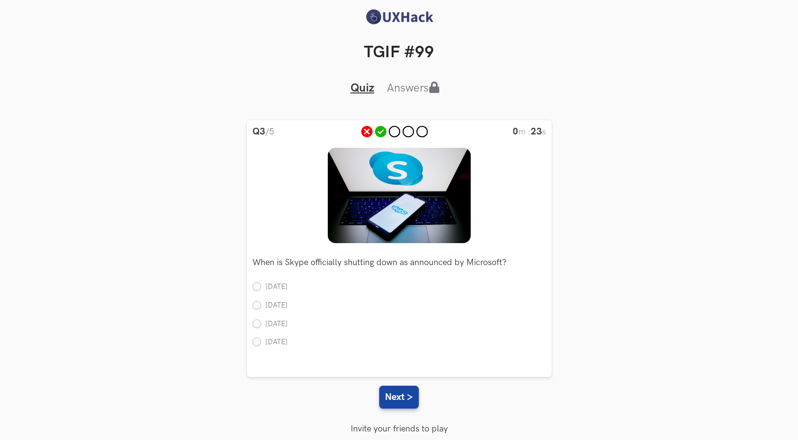
click at [251, 305] on div "Q3 /5 0 m : 23 s What new initiative is McDonald's implementing to enhance its …" at bounding box center [399, 248] width 305 height 257
click at [256, 305] on label "March 15, 2025" at bounding box center [269, 306] width 35 height 10
click at [256, 305] on input "March 15, 2025" at bounding box center [256, 305] width 9 height 9
radio input "true"
click at [400, 394] on button "Next >" at bounding box center [399, 396] width 40 height 23
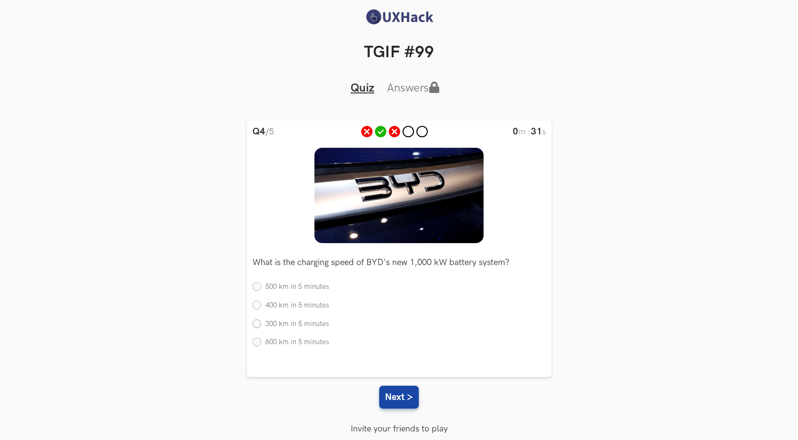
click at [256, 326] on label "300 km in 5 minutes" at bounding box center [290, 324] width 77 height 10
click at [256, 326] on input "300 km in 5 minutes" at bounding box center [256, 324] width 9 height 9
radio input "true"
click at [406, 393] on button "Next >" at bounding box center [399, 396] width 40 height 23
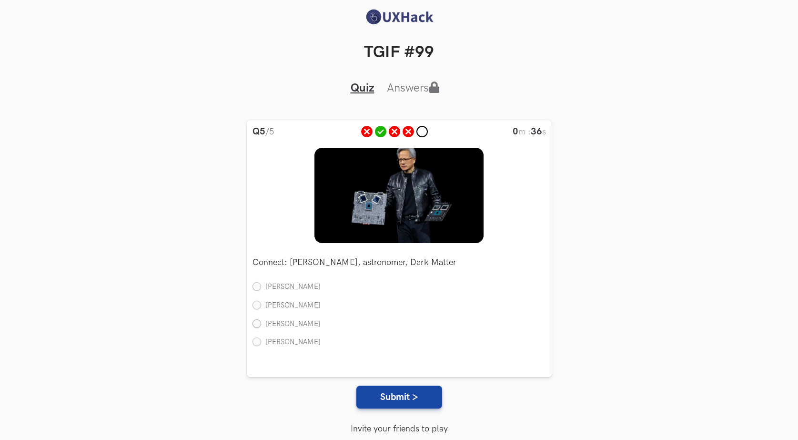
click at [256, 324] on label "Fritz Zwicky" at bounding box center [286, 324] width 68 height 10
click at [256, 324] on input "Fritz Zwicky" at bounding box center [256, 324] width 9 height 9
radio input "true"
click at [427, 401] on button "Submit >" at bounding box center [399, 396] width 86 height 23
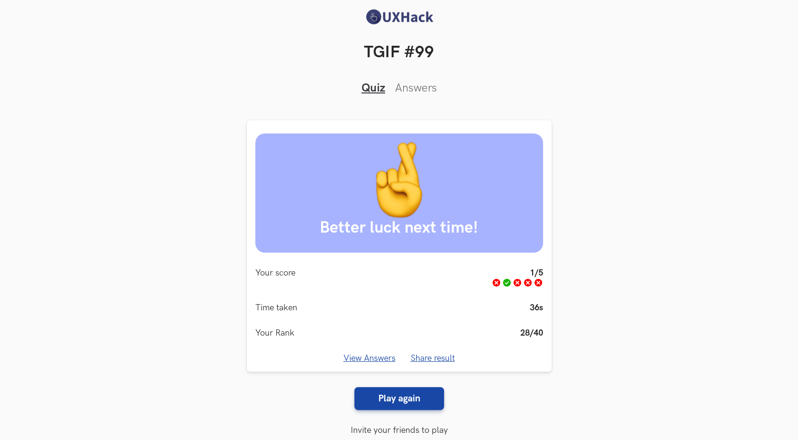
click at [372, 360] on link "View Answers" at bounding box center [369, 358] width 52 height 10
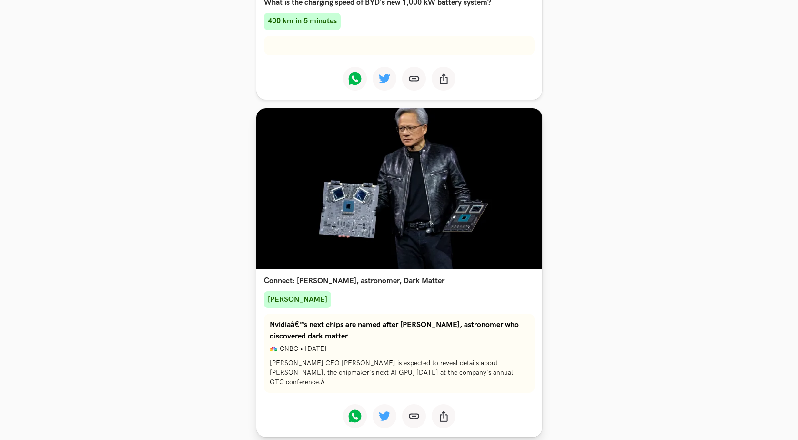
scroll to position [1324, 0]
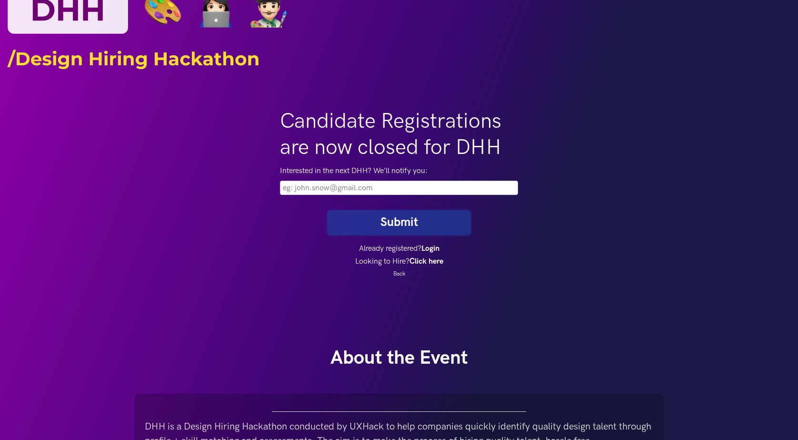
scroll to position [48, 0]
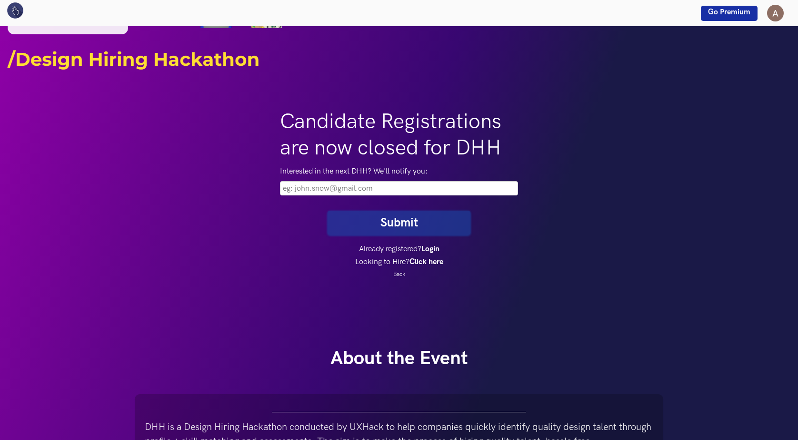
click at [332, 188] on input "email" at bounding box center [399, 188] width 238 height 14
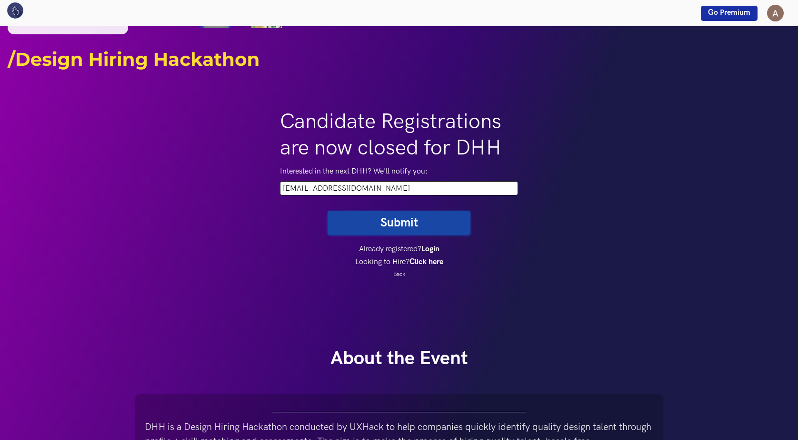
type input "shrutibjaviya@gmail.com"
click at [328, 211] on button "Submit" at bounding box center [399, 223] width 143 height 24
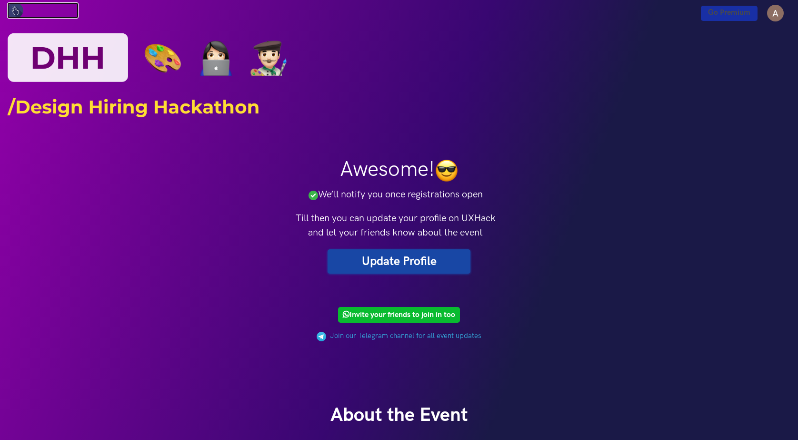
click at [15, 10] on img at bounding box center [15, 10] width 16 height 16
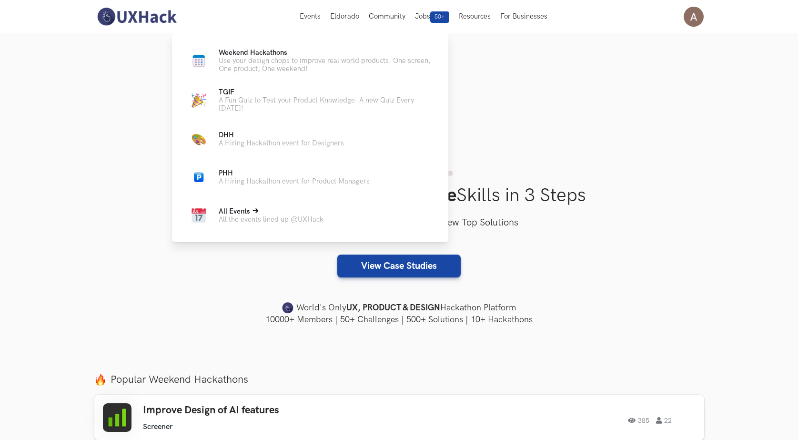
click at [344, 212] on link "All Events All the events lined up @UXHack" at bounding box center [310, 215] width 246 height 23
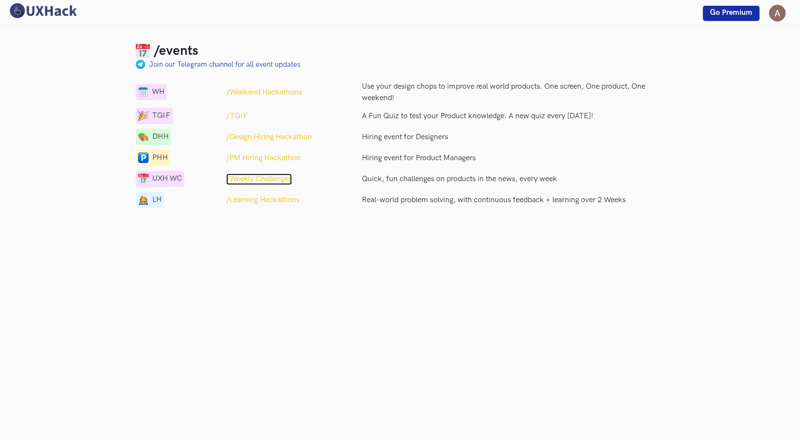
click at [286, 183] on p "/Weekly Challenges" at bounding box center [259, 178] width 66 height 11
click at [60, 9] on img at bounding box center [42, 10] width 71 height 17
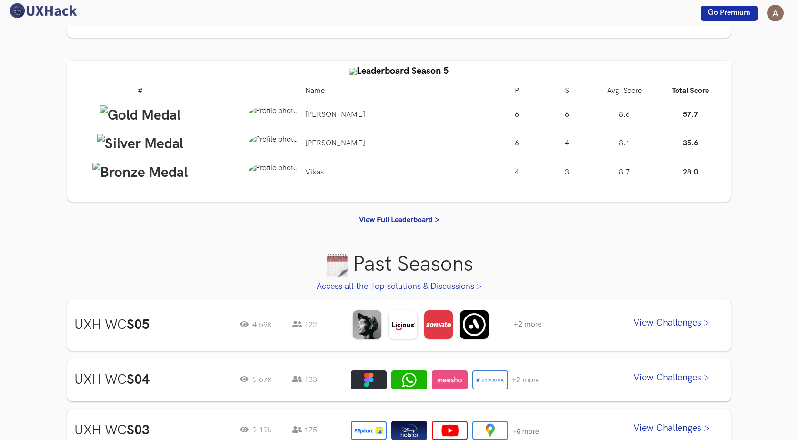
scroll to position [286, 0]
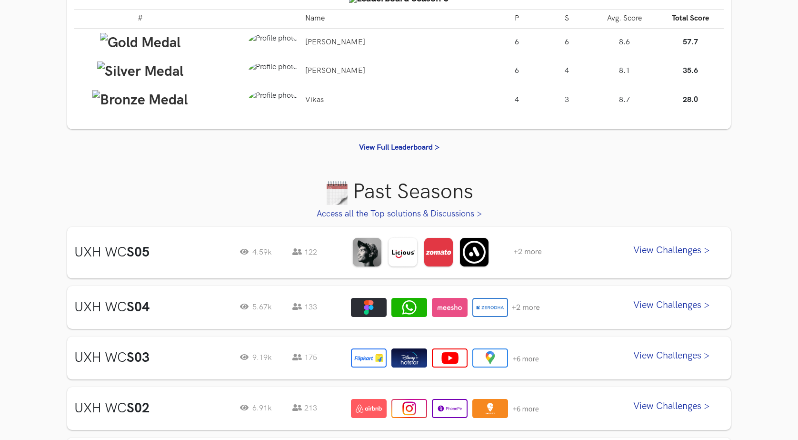
click at [660, 247] on link "View Challenges >" at bounding box center [671, 253] width 105 height 24
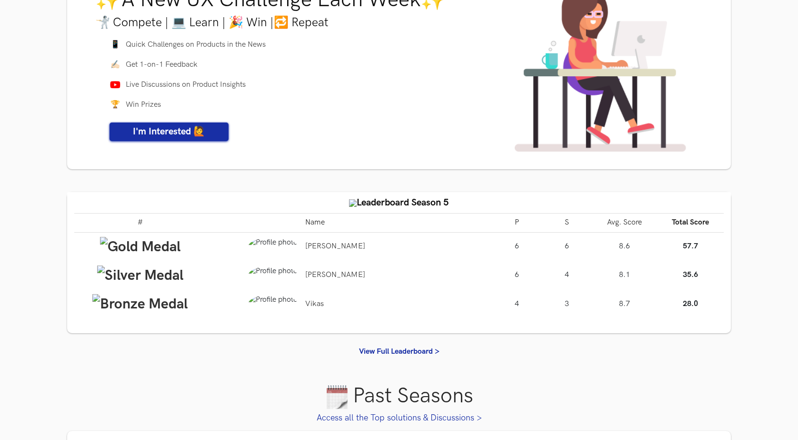
scroll to position [0, 0]
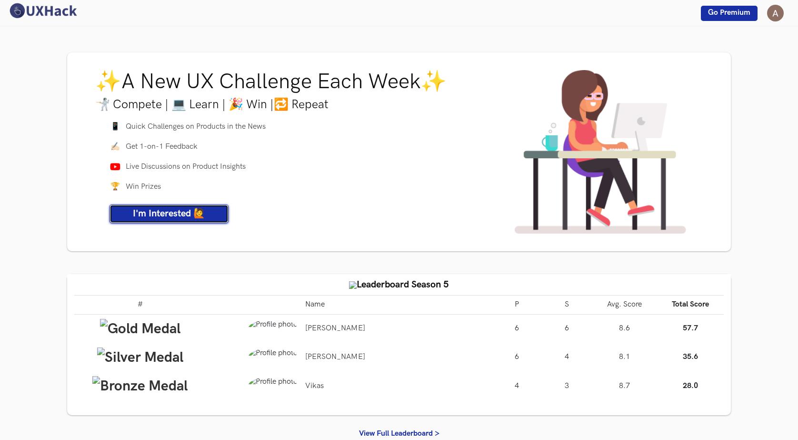
click at [176, 213] on span "I'm Interested 🙋" at bounding box center [169, 213] width 72 height 11
click at [47, 9] on img at bounding box center [42, 10] width 71 height 17
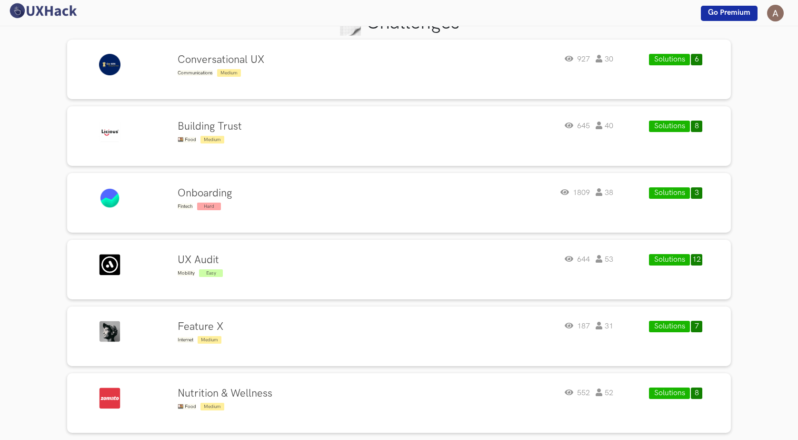
scroll to position [238, 0]
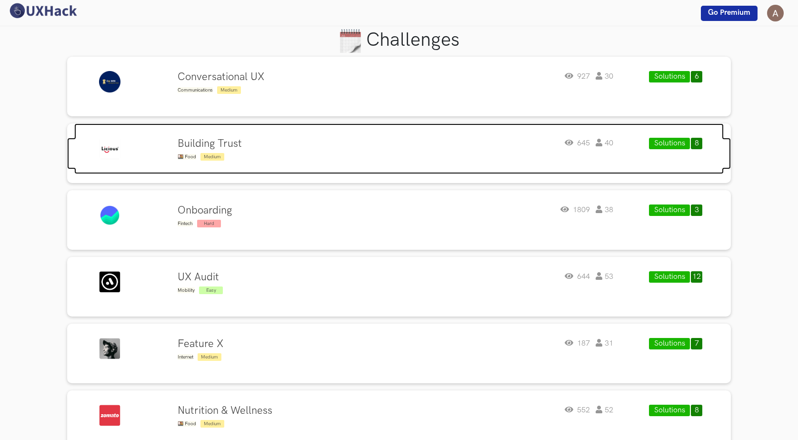
click at [591, 141] on div "645 40" at bounding box center [589, 150] width 49 height 24
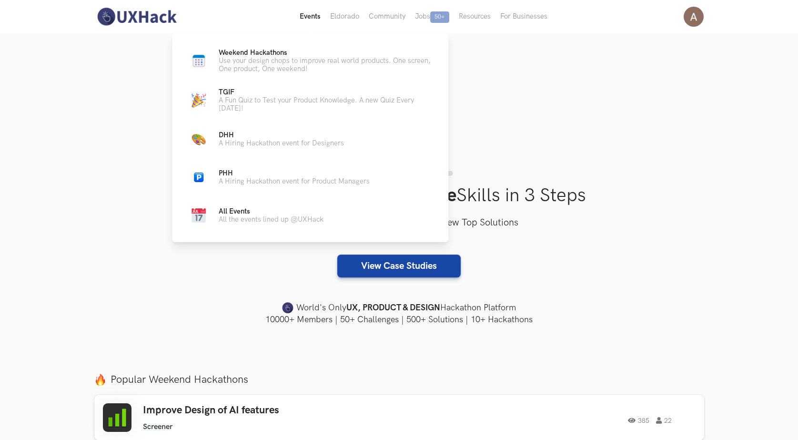
click at [308, 16] on button "Events Live" at bounding box center [310, 16] width 30 height 33
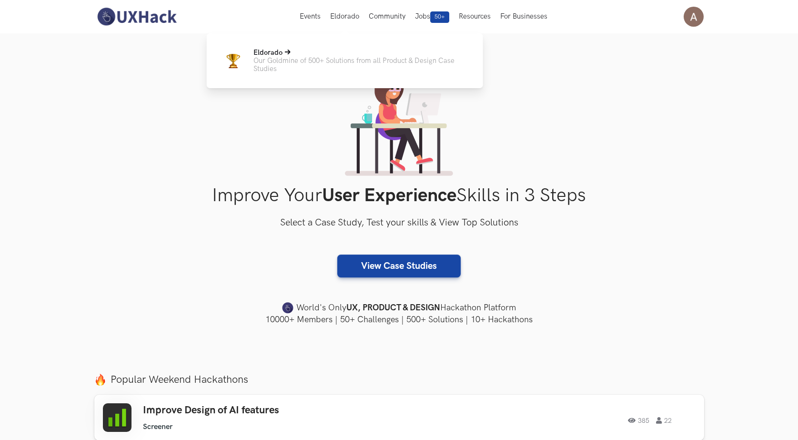
drag, startPoint x: 332, startPoint y: 16, endPoint x: 336, endPoint y: 68, distance: 51.6
click at [336, 33] on div "Events Live Eldorado Community Jobs 50+ Resources For Businesses Home My Profil…" at bounding box center [399, 16] width 798 height 33
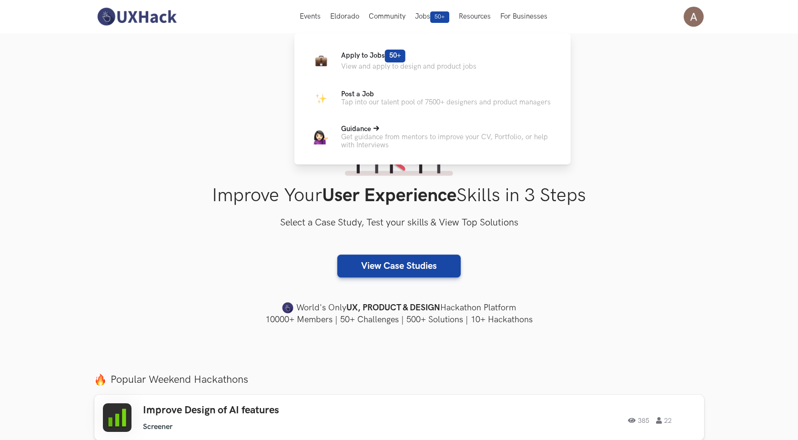
click at [462, 134] on p "Get guidance from mentors to improve your CV, Portfolio, or help with Interviews" at bounding box center [448, 141] width 214 height 16
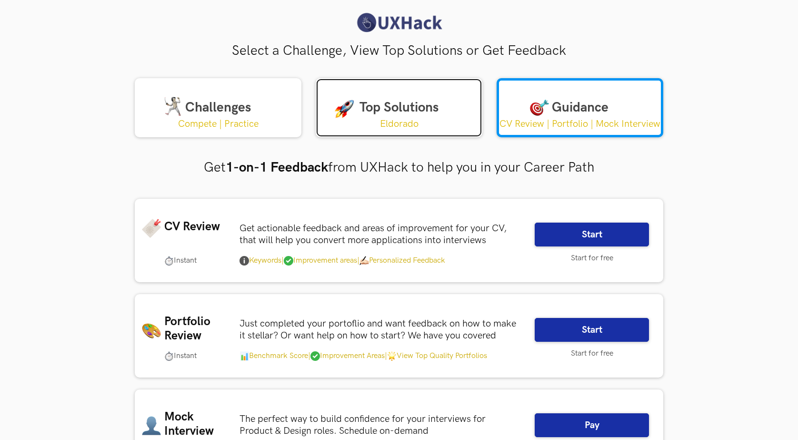
click at [423, 115] on link "Top Solutions Eldorado" at bounding box center [399, 107] width 167 height 59
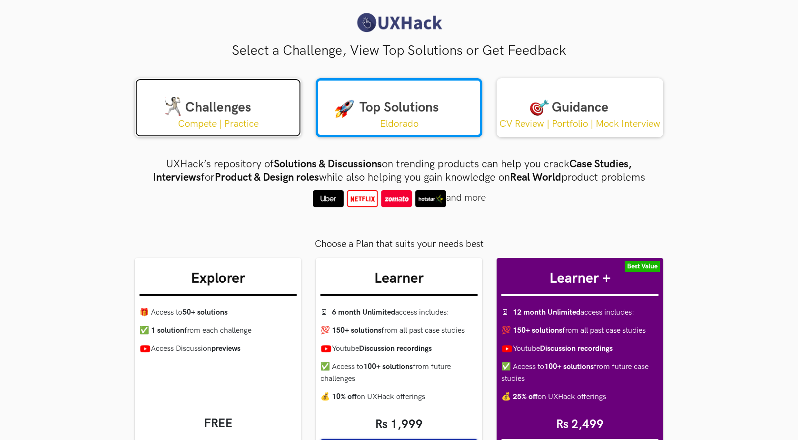
click at [253, 98] on link "Challenges Compete | Practice" at bounding box center [218, 107] width 167 height 59
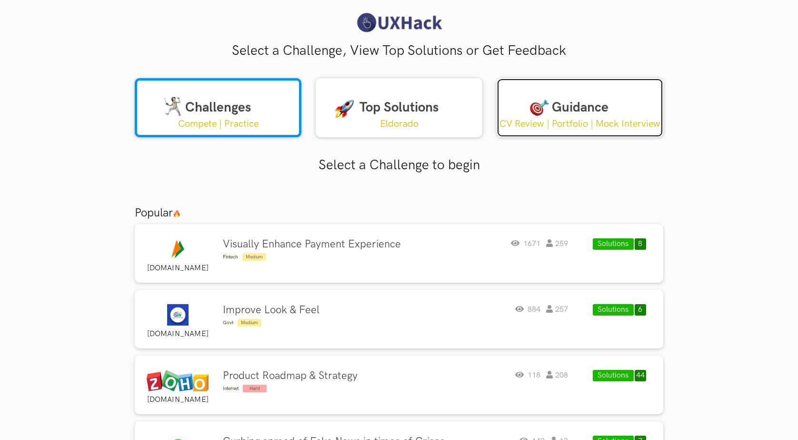
click at [525, 108] on link "Guidance CV Review | Portfolio | Mock Interview" at bounding box center [580, 107] width 167 height 59
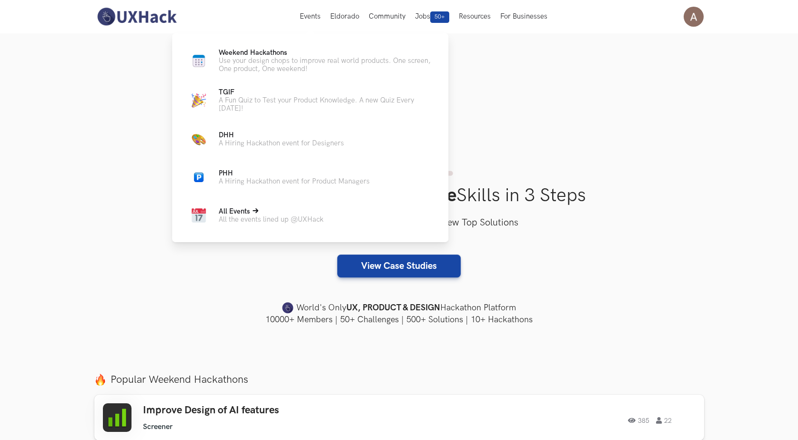
click at [258, 213] on p "All Events" at bounding box center [271, 211] width 105 height 8
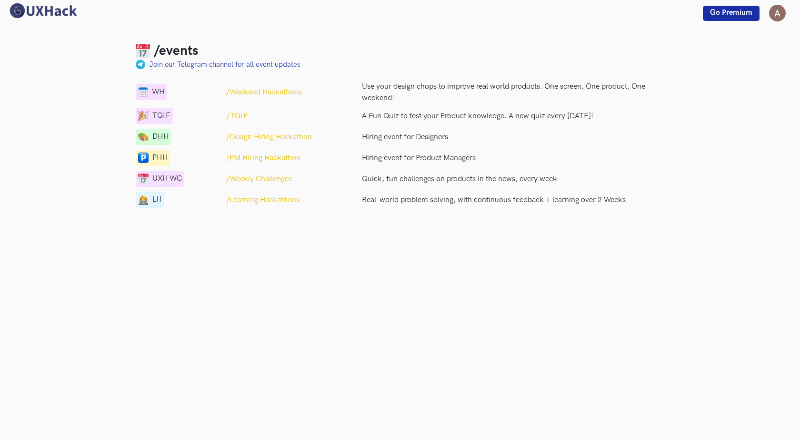
click at [263, 195] on div "LH /Learning Hackathons Real-world problem solving, with continuous feedback + …" at bounding box center [400, 199] width 543 height 17
click at [266, 202] on p "/Learning Hackathons" at bounding box center [262, 199] width 73 height 11
click at [52, 14] on img at bounding box center [42, 10] width 71 height 17
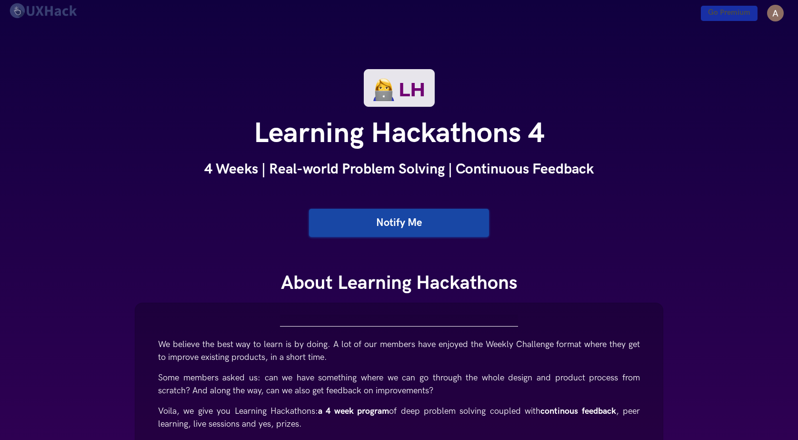
click at [388, 218] on link "Notify Me" at bounding box center [399, 223] width 180 height 28
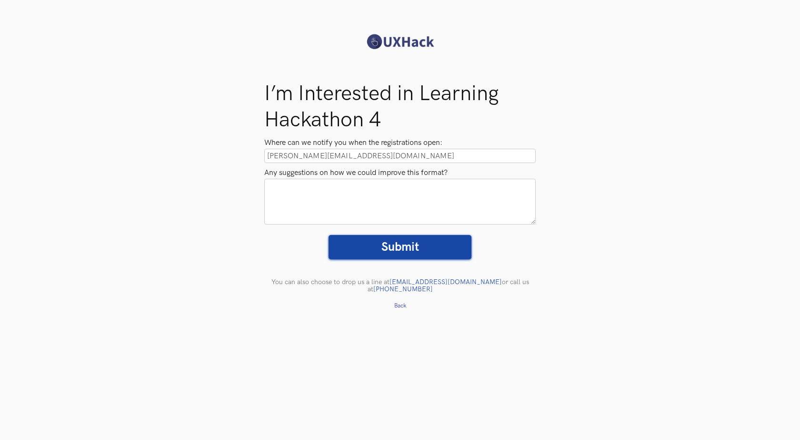
click at [342, 153] on input "[PERSON_NAME][EMAIL_ADDRESS][DOMAIN_NAME]" at bounding box center [399, 156] width 271 height 14
click at [342, 152] on input "[PERSON_NAME][EMAIL_ADDRESS][DOMAIN_NAME]" at bounding box center [399, 156] width 271 height 14
click at [346, 156] on input "[PERSON_NAME][EMAIL_ADDRESS][DOMAIN_NAME]" at bounding box center [399, 156] width 271 height 14
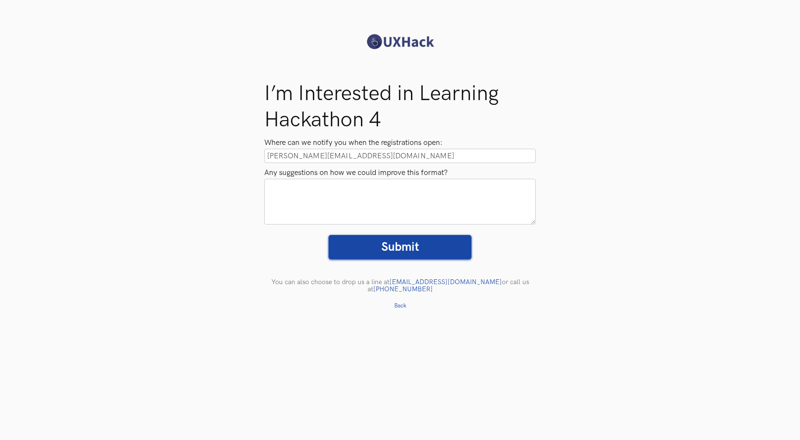
drag, startPoint x: 342, startPoint y: 159, endPoint x: 237, endPoint y: 160, distance: 105.7
click at [237, 160] on div "I’m Interested in Learning Hackathon 4 Where can we notify you when the registr…" at bounding box center [400, 187] width 800 height 260
type input "[EMAIL_ADDRESS][DOMAIN_NAME]"
click at [371, 241] on input "Submit" at bounding box center [400, 247] width 143 height 24
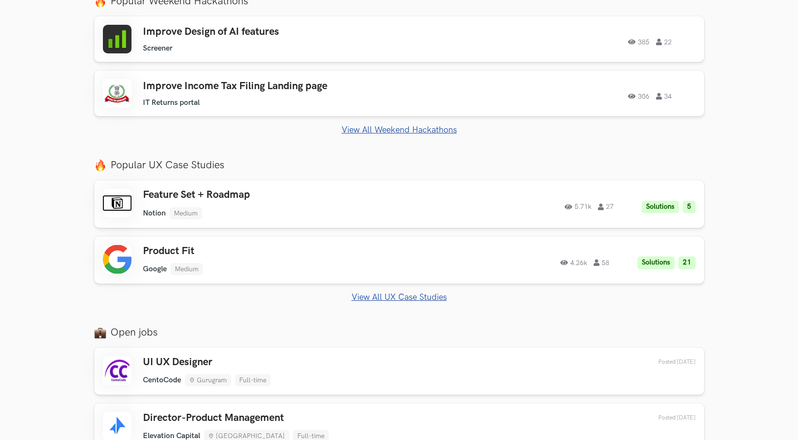
scroll to position [381, 0]
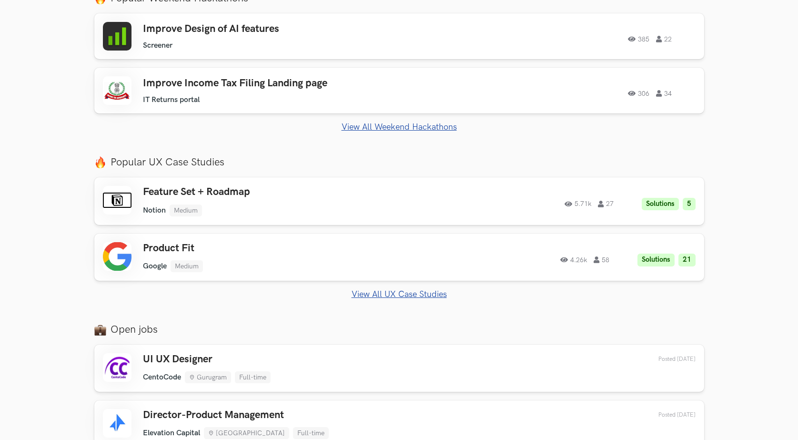
click at [413, 133] on section "Just Launched AI Review for Portfolio Get instant AI-driven feedback on your de…" at bounding box center [399, 240] width 798 height 515
click at [413, 126] on link "View All Weekend Hackathons" at bounding box center [399, 127] width 610 height 10
click at [370, 293] on link "View All UX Case Studies" at bounding box center [399, 294] width 610 height 10
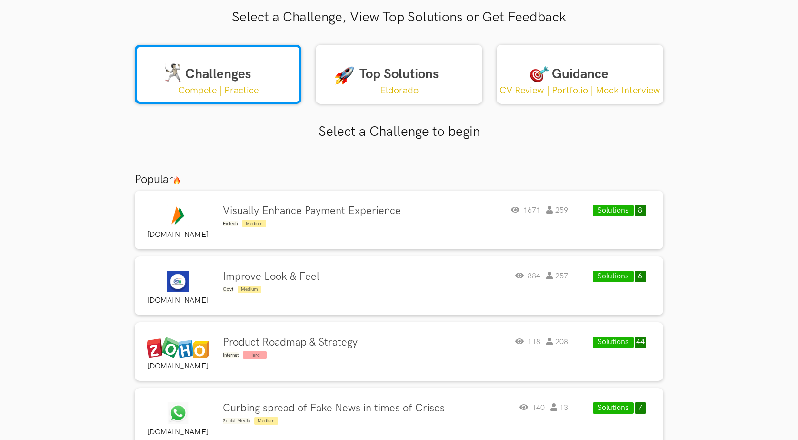
scroll to position [136, 0]
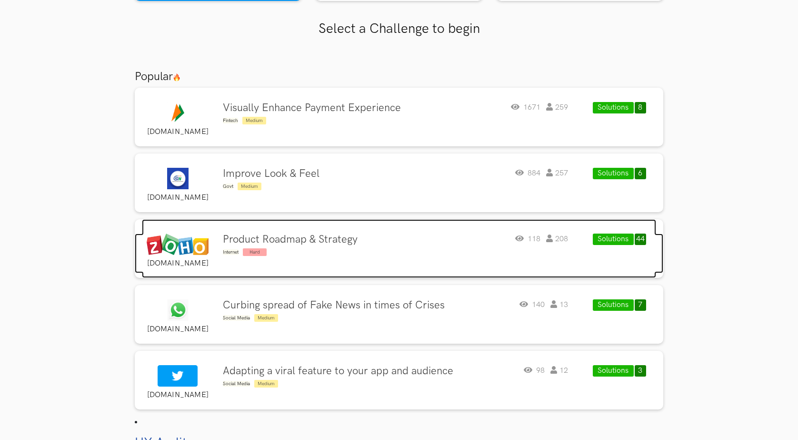
click at [420, 242] on div "Product Roadmap & Strategy Internet Hard 118 208" at bounding box center [395, 245] width 345 height 24
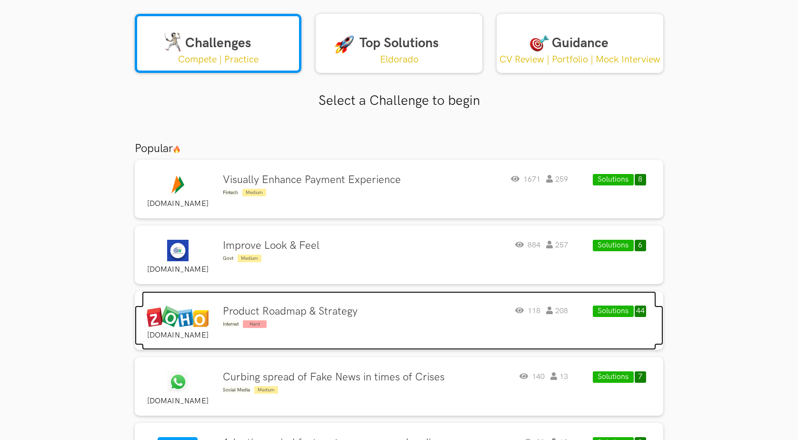
scroll to position [0, 0]
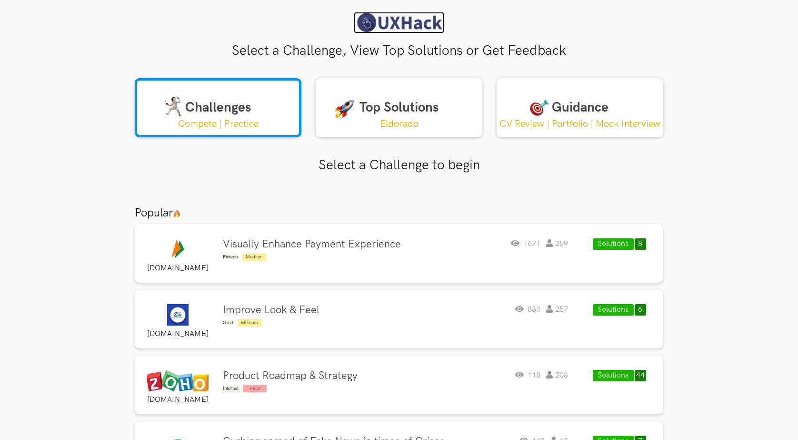
click at [390, 23] on img at bounding box center [399, 22] width 90 height 21
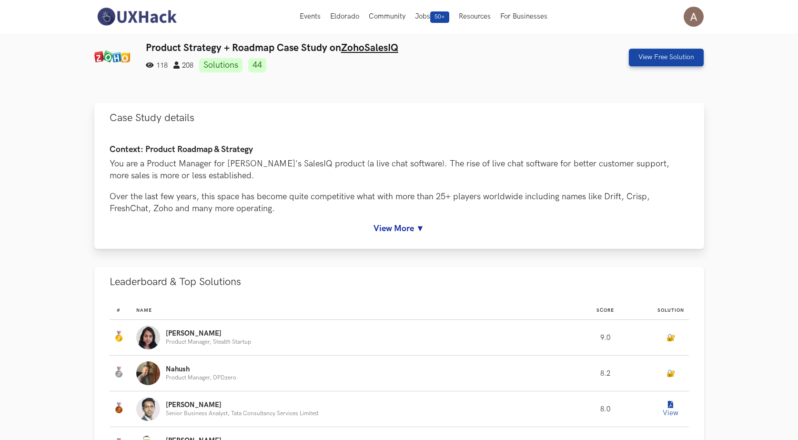
click at [408, 221] on div "Context: Product Roadmap & Strategy You are a Product Manager for [PERSON_NAME]…" at bounding box center [399, 189] width 579 height 89
click at [403, 233] on link "View More ▼" at bounding box center [399, 228] width 579 height 10
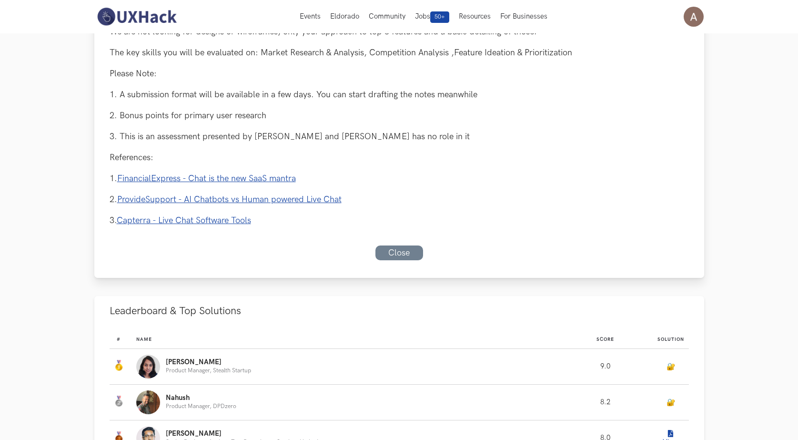
scroll to position [381, 0]
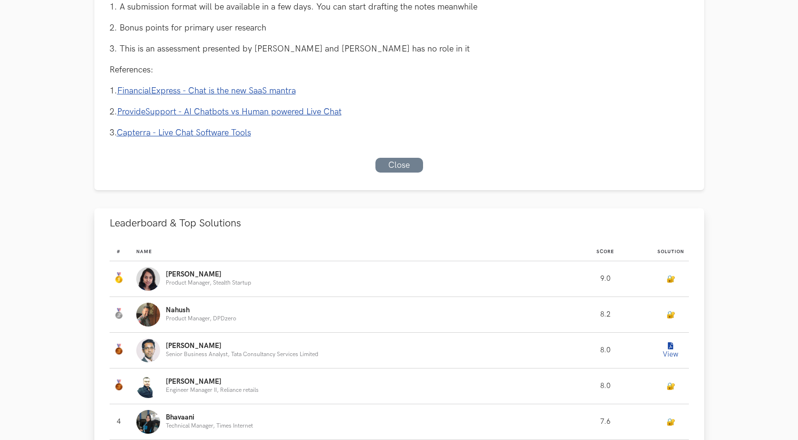
click at [671, 341] on button "View" at bounding box center [670, 350] width 19 height 19
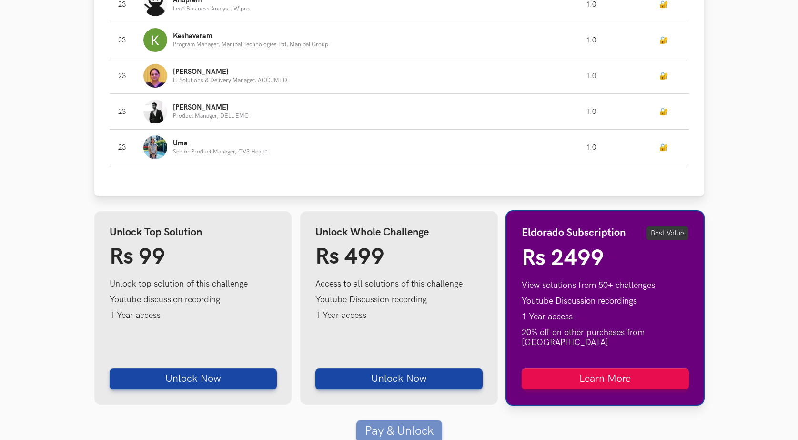
scroll to position [4668, 0]
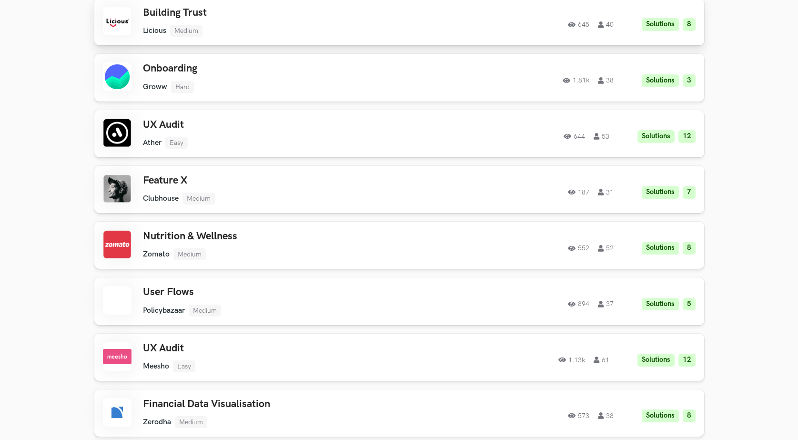
scroll to position [1000, 0]
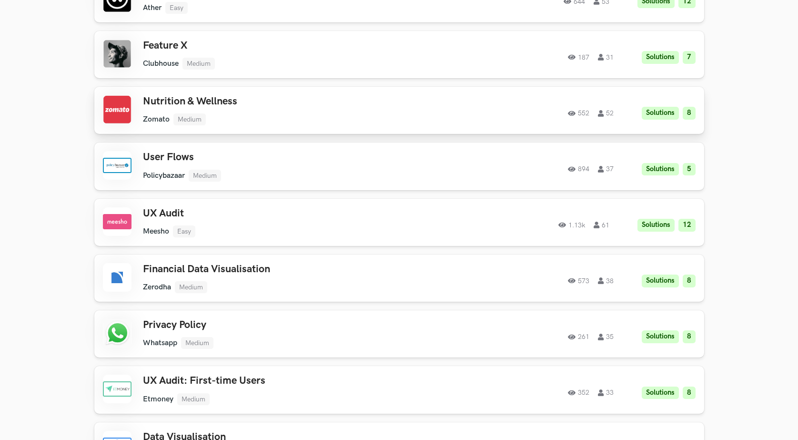
click at [317, 119] on ul "Zomato Medium" at bounding box center [278, 119] width 271 height 12
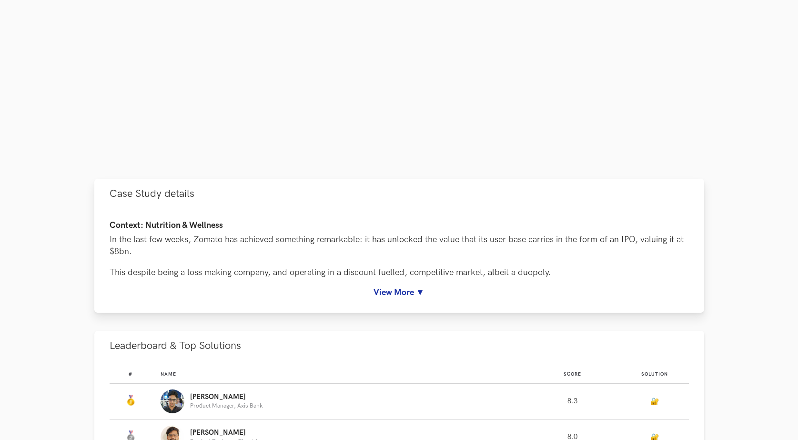
scroll to position [476, 0]
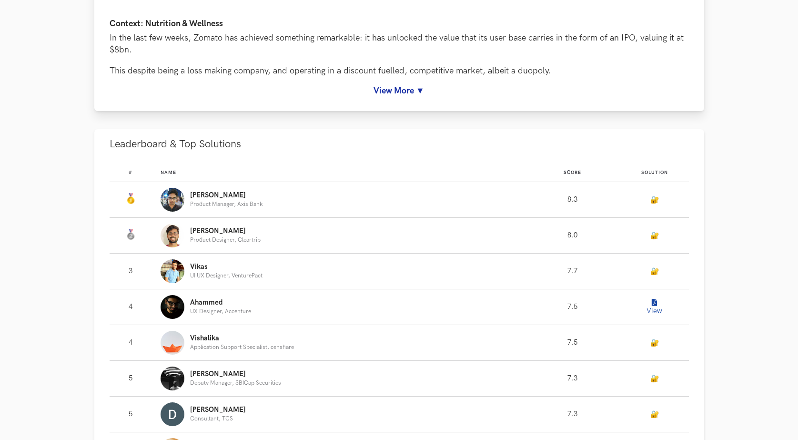
click at [414, 81] on div "Context: Nutrition & Wellness In the last few weeks, [PERSON_NAME] has achieved…" at bounding box center [399, 57] width 579 height 77
click at [398, 94] on link "View More ▼" at bounding box center [399, 91] width 579 height 10
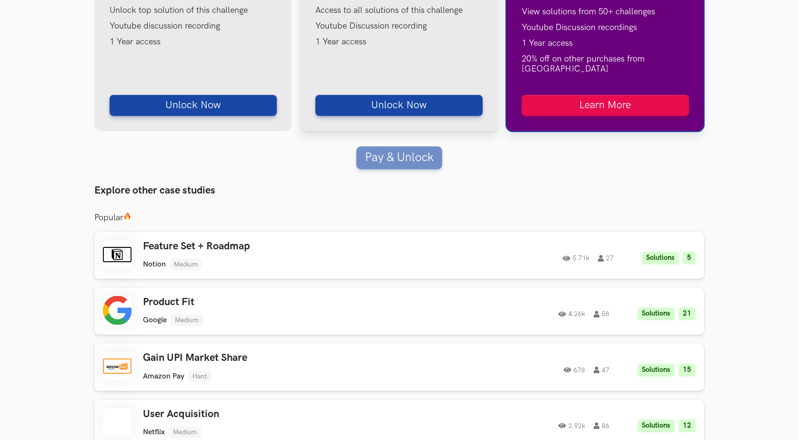
scroll to position [1572, 0]
